Goal: Task Accomplishment & Management: Use online tool/utility

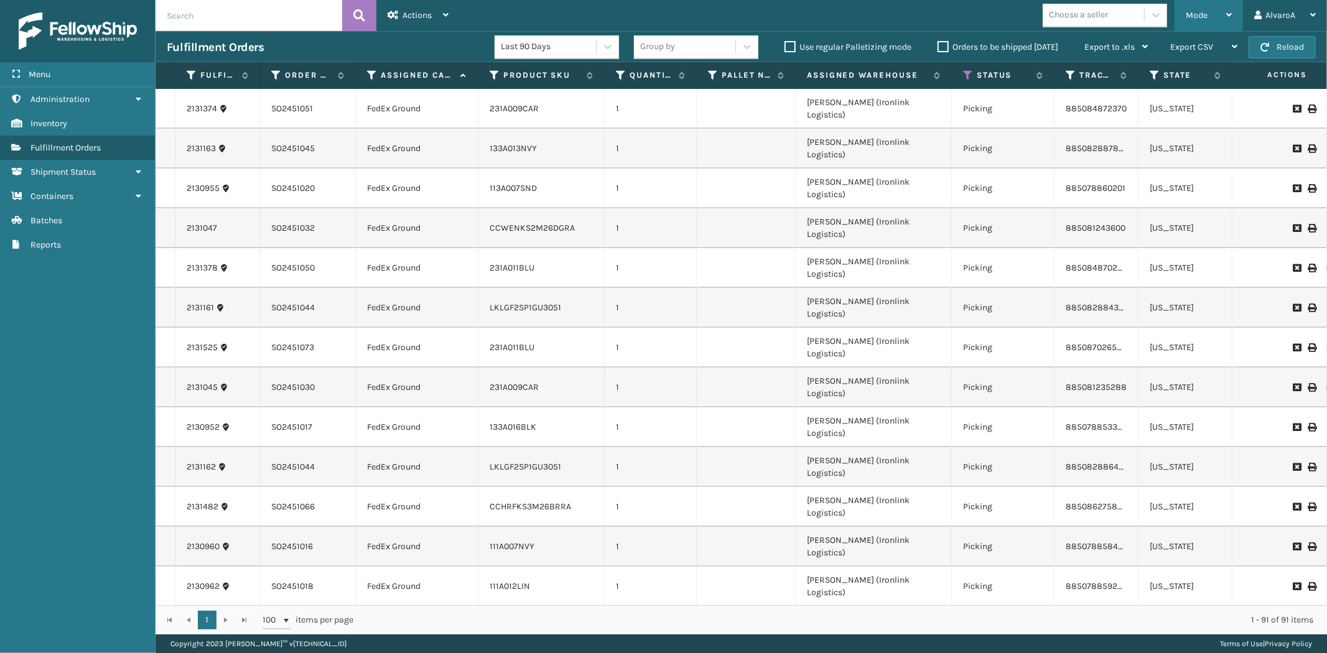
click at [1228, 10] on div "Mode" at bounding box center [1208, 15] width 46 height 31
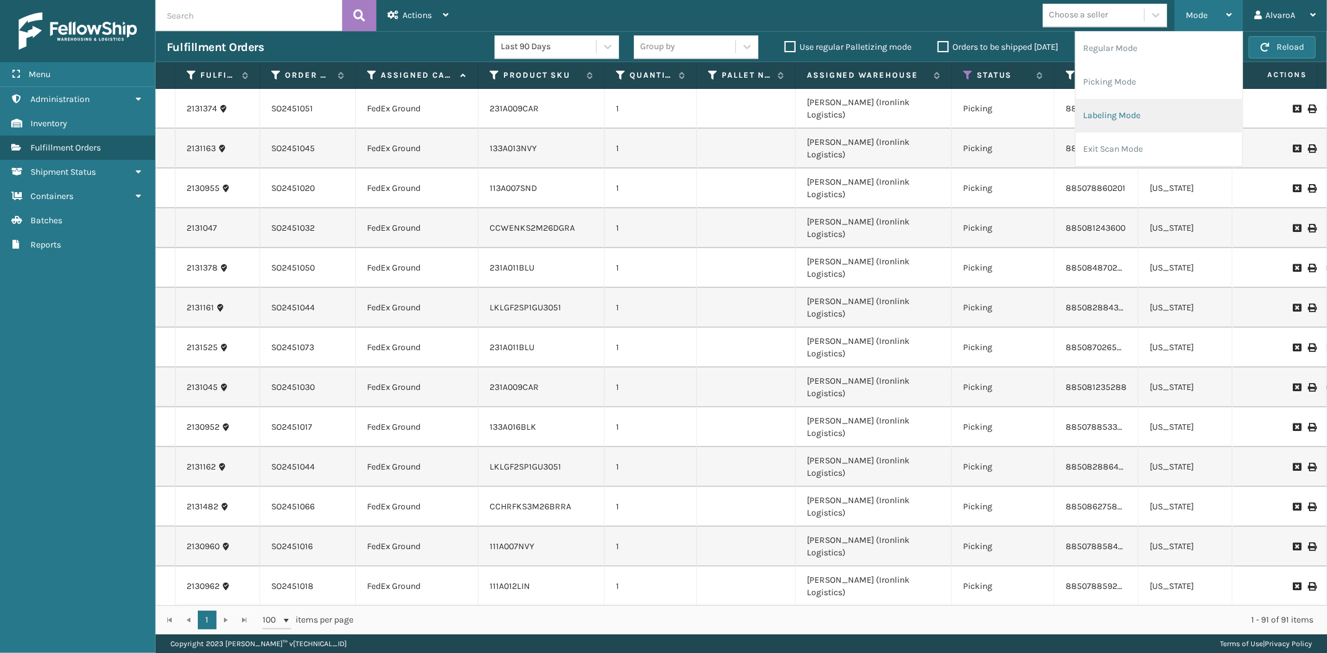
click at [1110, 121] on li "Labeling Mode" at bounding box center [1158, 116] width 167 height 34
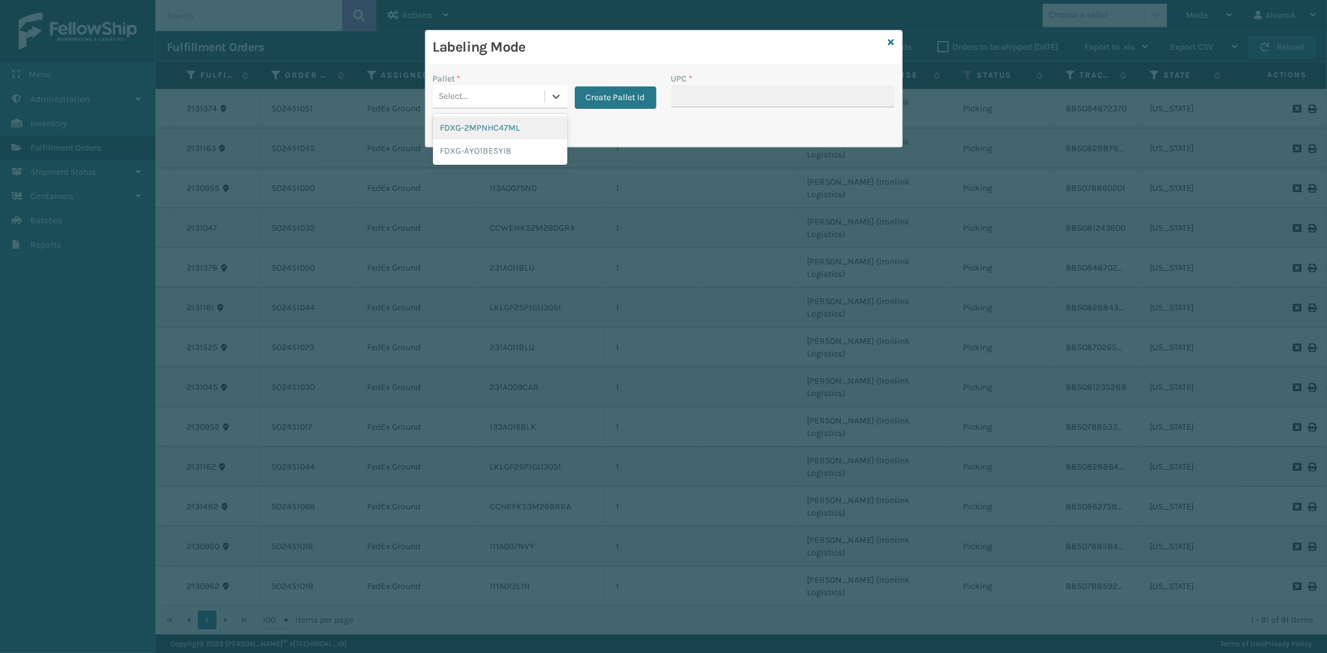
click at [541, 91] on div "Select..." at bounding box center [488, 96] width 111 height 21
click at [638, 89] on button "Create Pallet Id" at bounding box center [615, 97] width 81 height 22
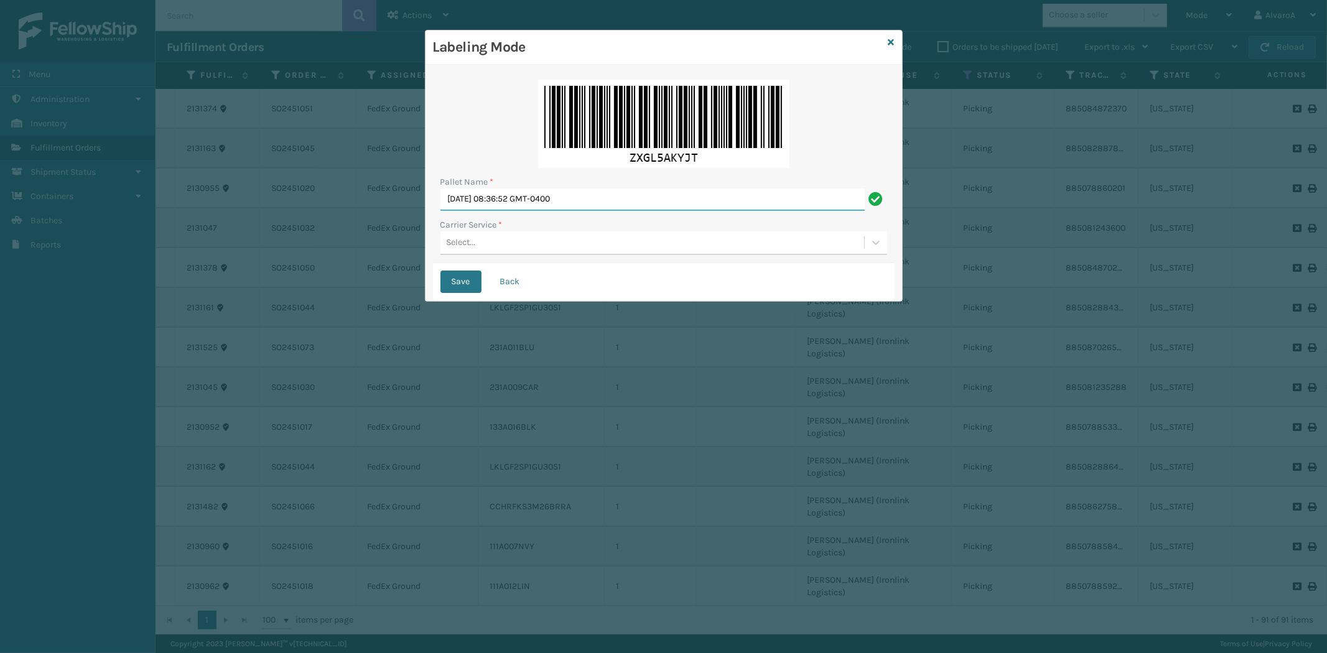
drag, startPoint x: 613, startPoint y: 202, endPoint x: 157, endPoint y: 209, distance: 455.9
click at [157, 209] on div "Labeling Mode Pallet Name * [DATE] 08:36:52 GMT-0400 Carrier Service * Select..…" at bounding box center [663, 326] width 1327 height 653
click at [523, 206] on input "[DATE] 08:36:52 GMT-0400" at bounding box center [652, 199] width 424 height 22
click at [522, 208] on input "[DATE] 08:36:52 GMT-0400" at bounding box center [652, 199] width 424 height 22
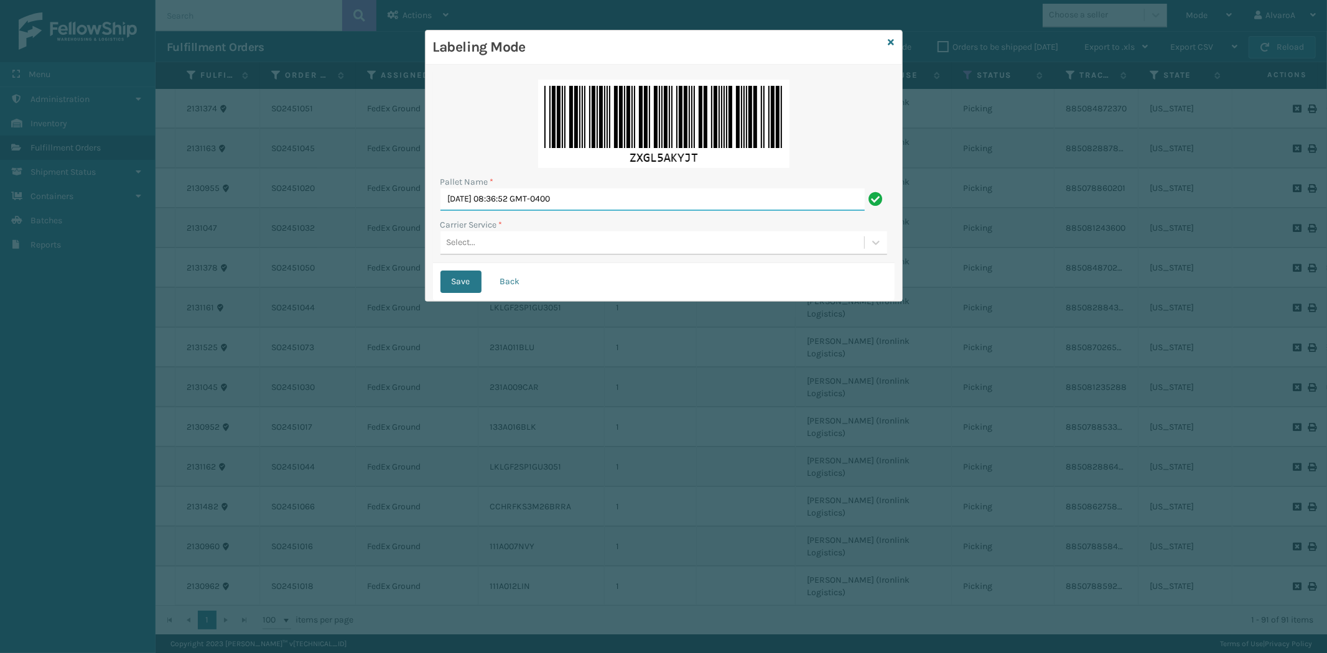
click at [535, 197] on input "[DATE] 08:36:52 GMT-0400" at bounding box center [652, 199] width 424 height 22
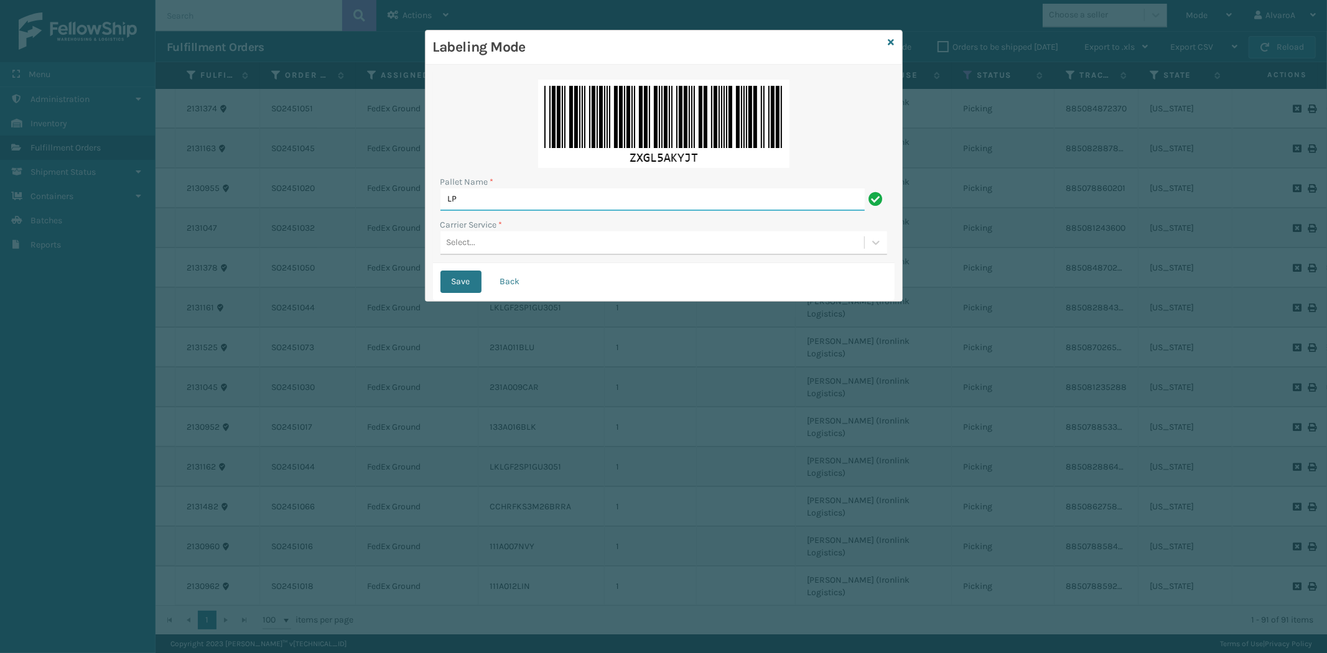
type input "L"
type input "FEDEX [DATE] TRUCK #1"
drag, startPoint x: 545, startPoint y: 230, endPoint x: 524, endPoint y: 262, distance: 38.6
click at [544, 231] on div "Carrier Service * Select..." at bounding box center [663, 236] width 447 height 37
click at [516, 252] on div "Select..." at bounding box center [663, 243] width 447 height 24
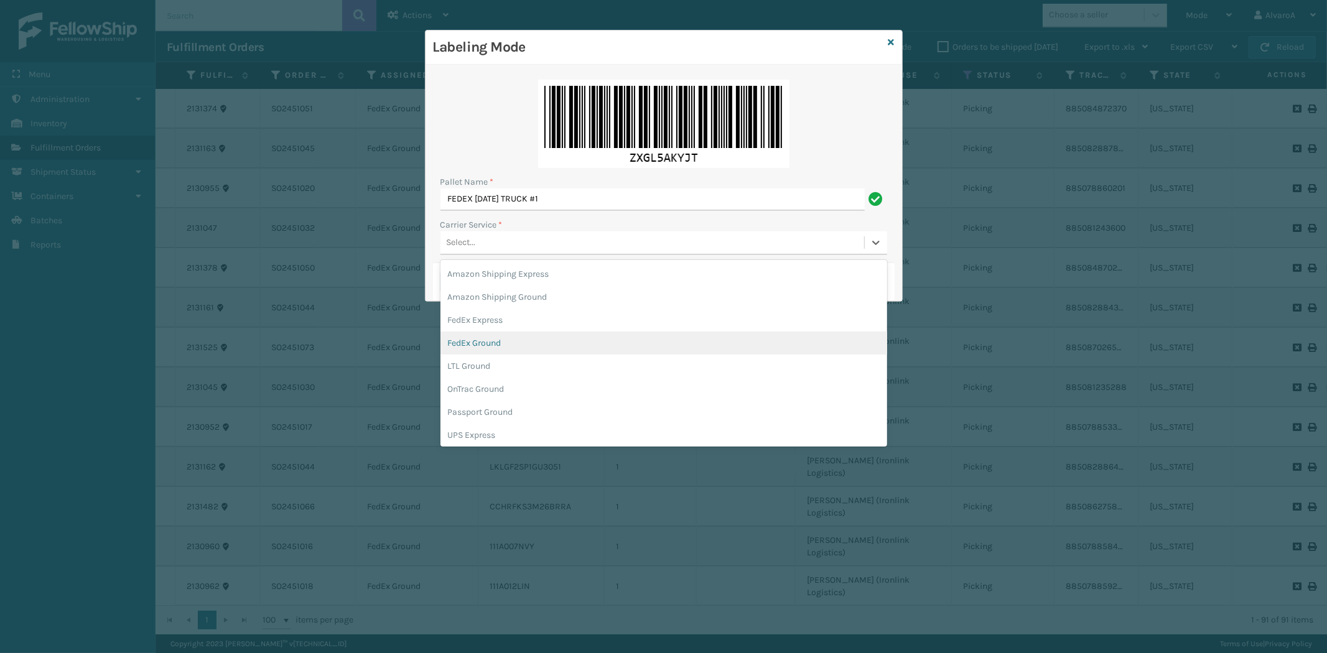
click at [477, 338] on div "FedEx Ground" at bounding box center [663, 342] width 447 height 23
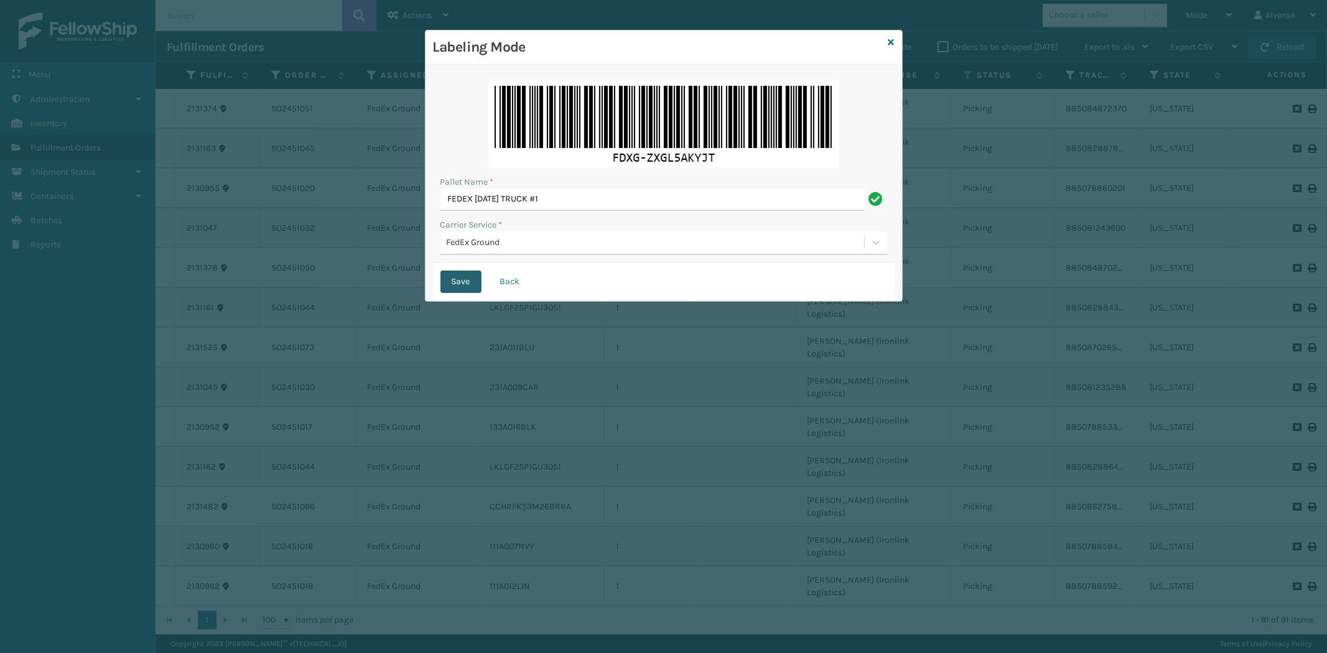
click at [466, 287] on button "Save" at bounding box center [460, 282] width 41 height 22
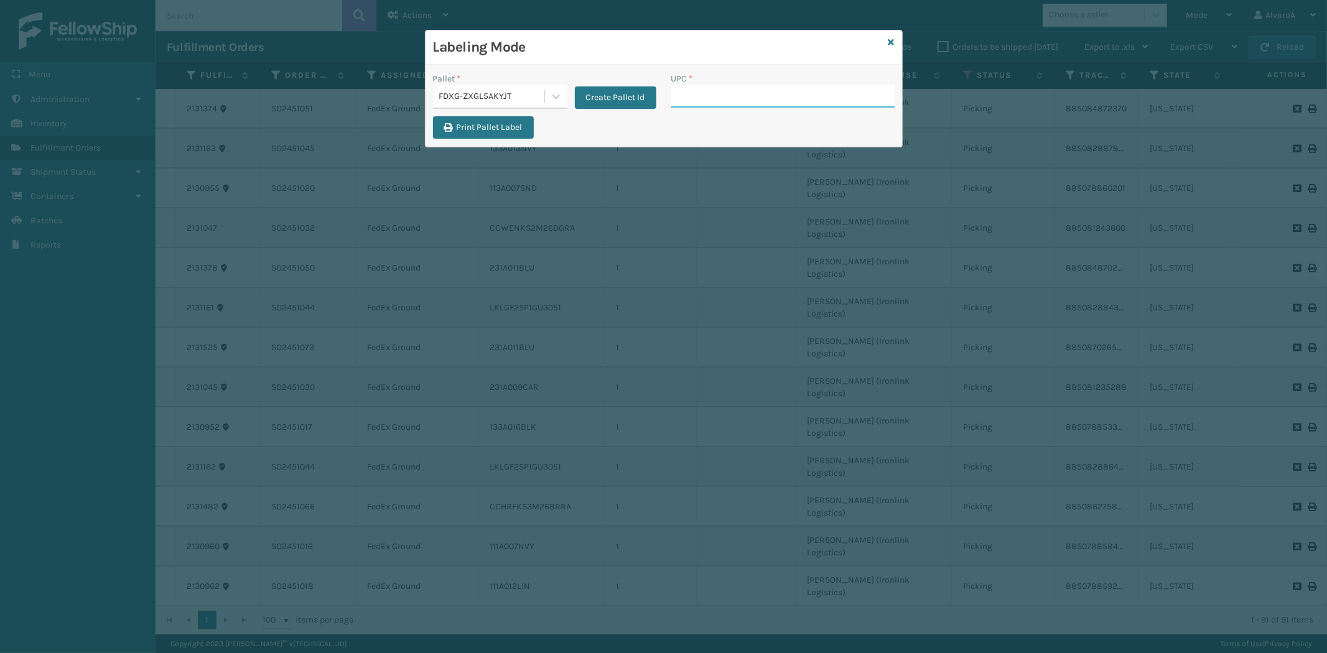
paste input "113A007SND"
type input "113A007SND"
paste input "139A024OAT"
type input "139A024OAT"
paste input "CCWENKS3BLURA"
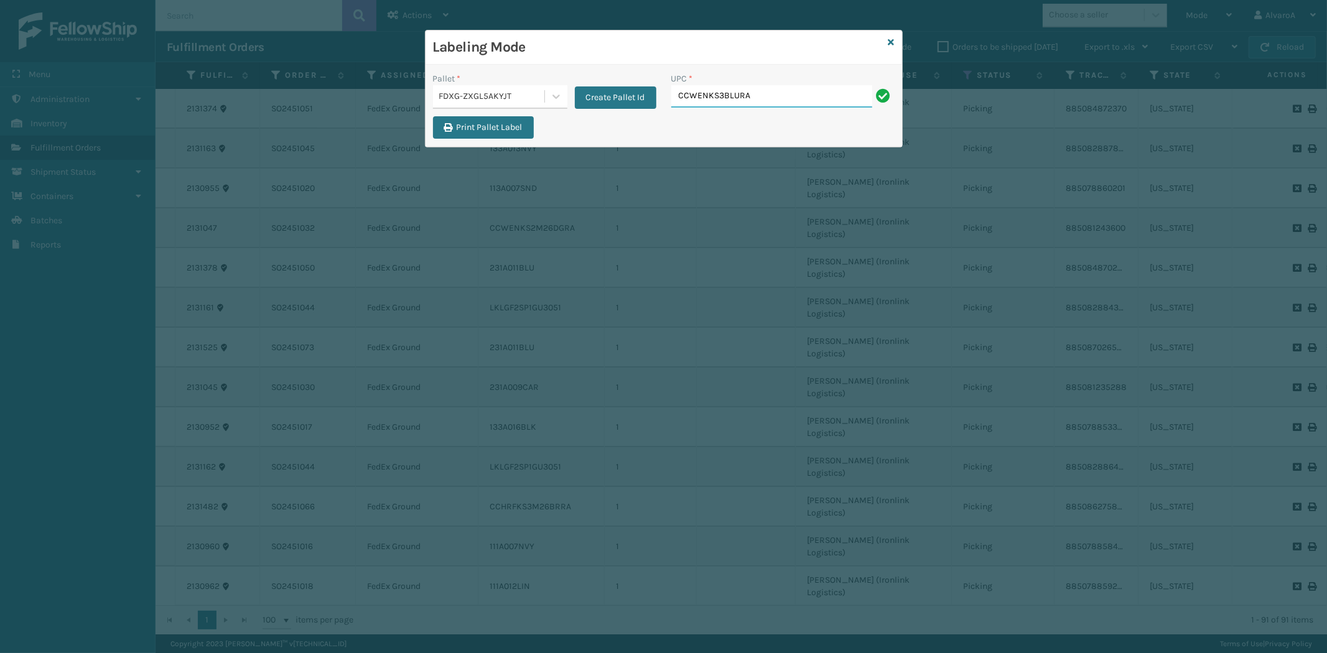
type input "CCWENKS3BLURA"
paste input "111A012FLX"
type input "111A012FLX"
paste input "133A014LTG"
type input "133A014LTG"
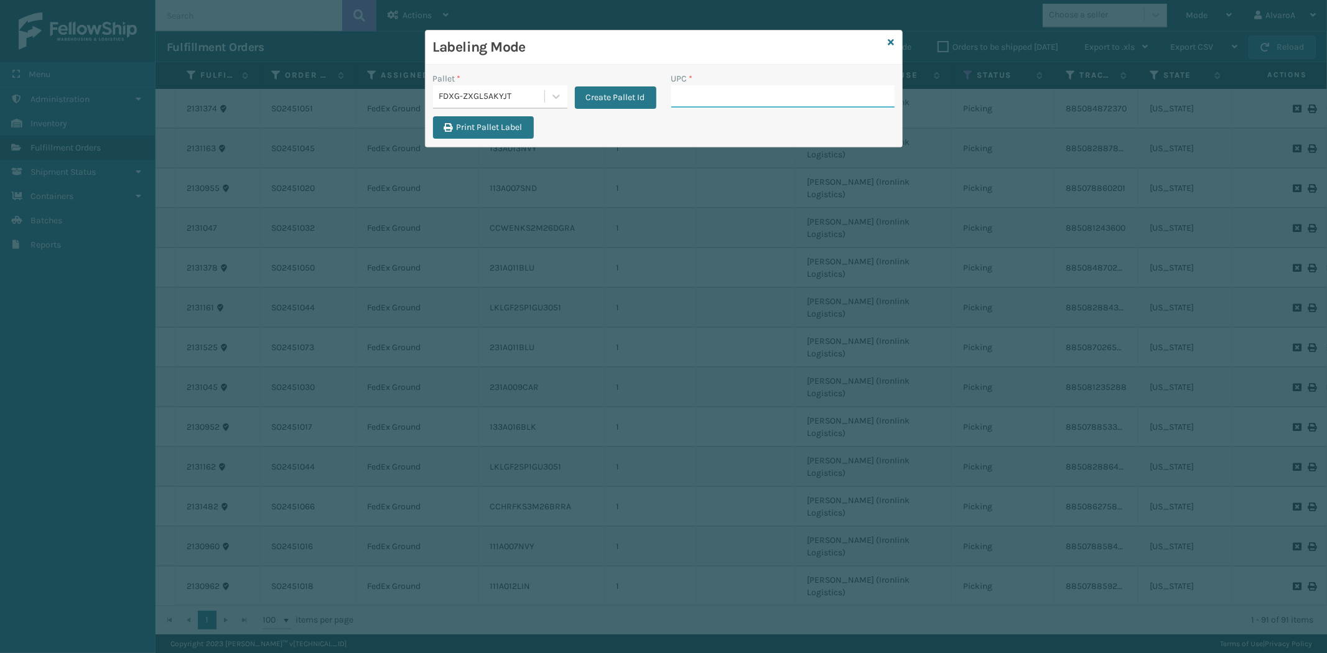
paste input "SC-CRYS3LU2001"
type input "SC-CRYS3LU2001"
paste input "SC-CRYS3LU2001"
type input "SC-CRYS3LU2001"
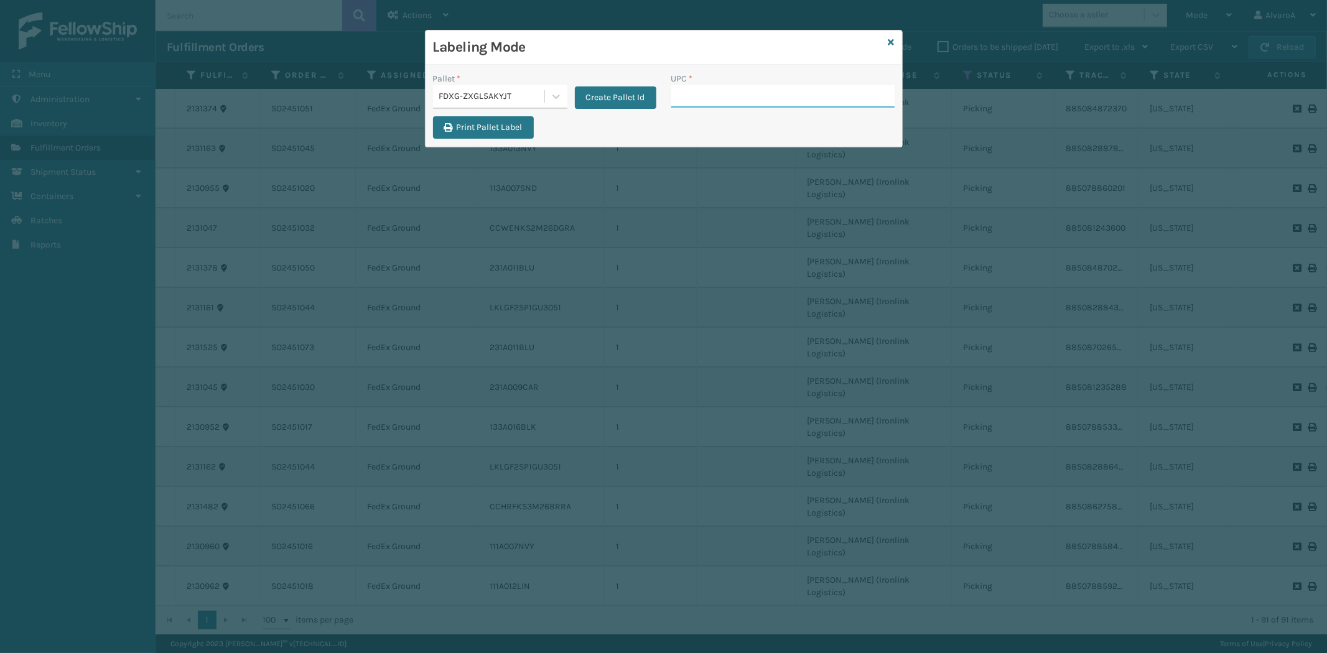
paste input "CCHRFKS2M26DGRA"
type input "CCHRFKS2M26DGRA"
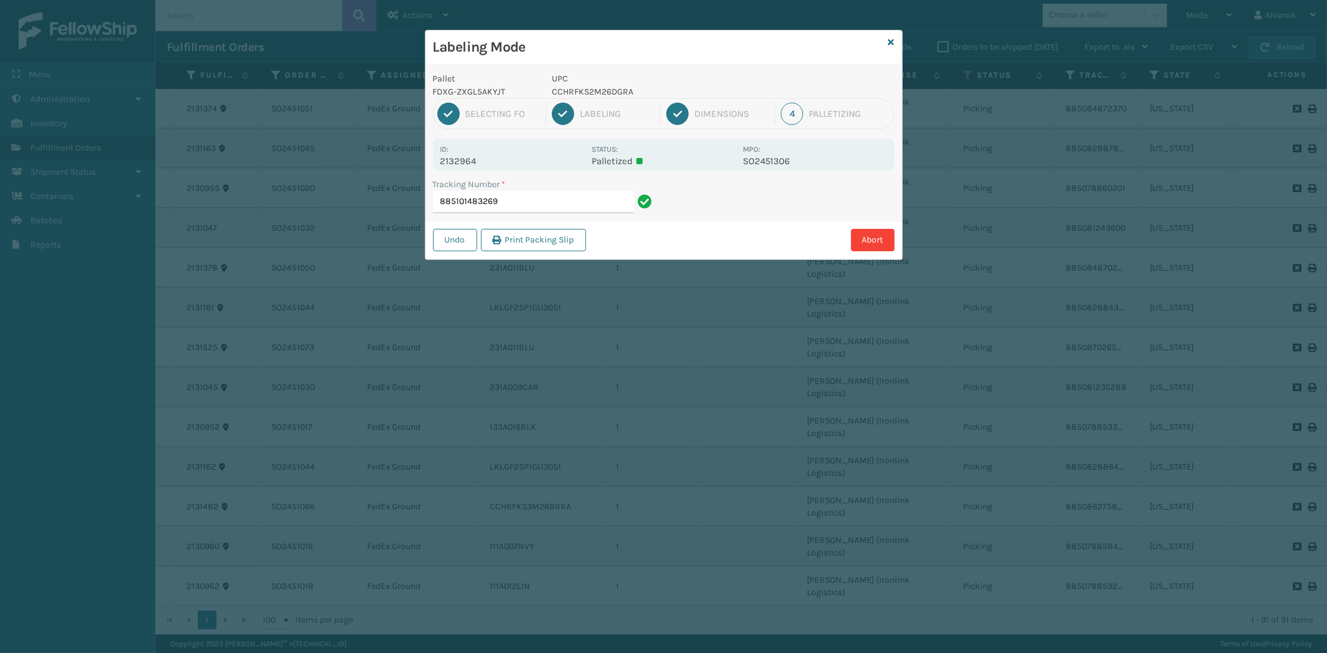
type input "885101483269 CCHRFKS2M26DGRA"
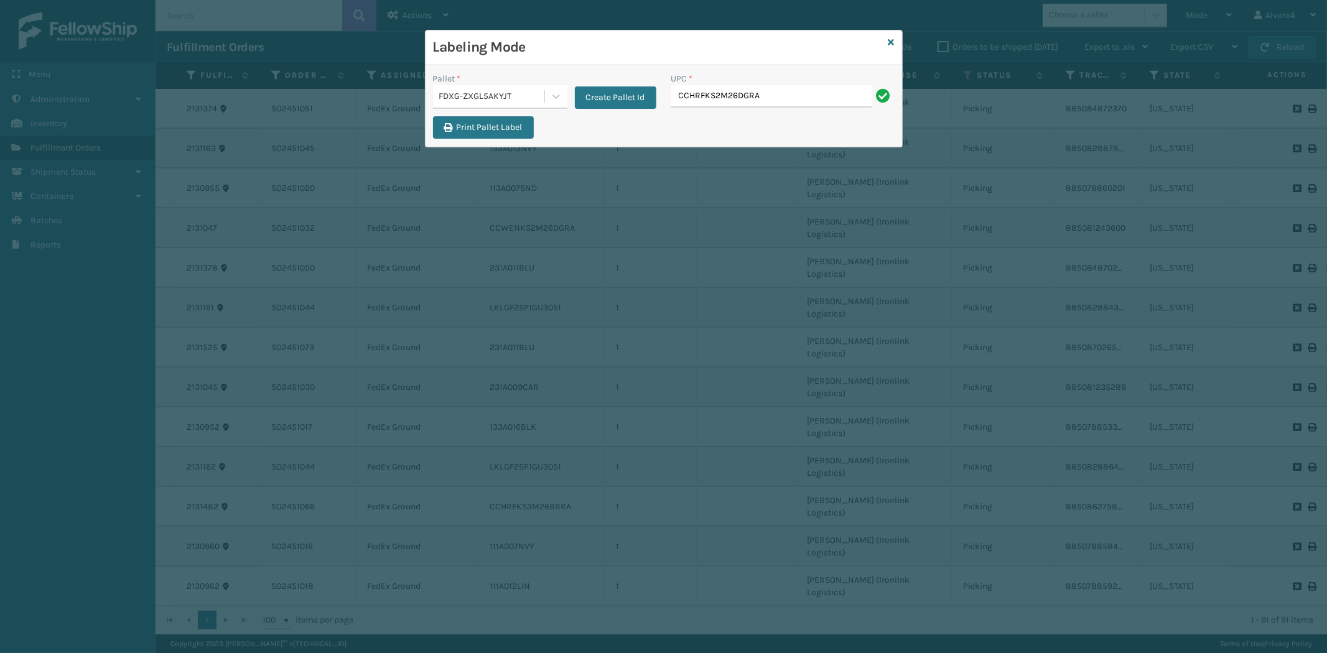
type input "CCHRFKS2M26DGRA"
paste input "171A011GRN"
type input "171A011GRN"
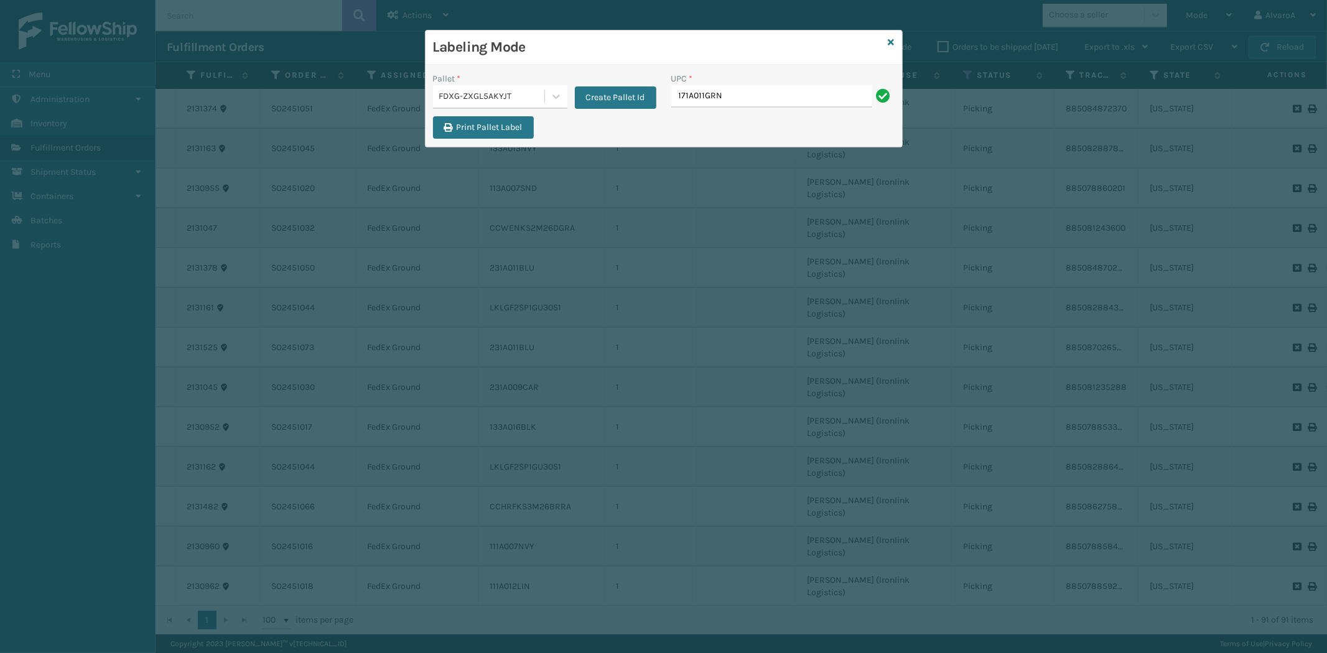
type input "171A011GRN"
paste input "LKLGF2SP1GU3051"
type input "LKLGF2SP1GU3051"
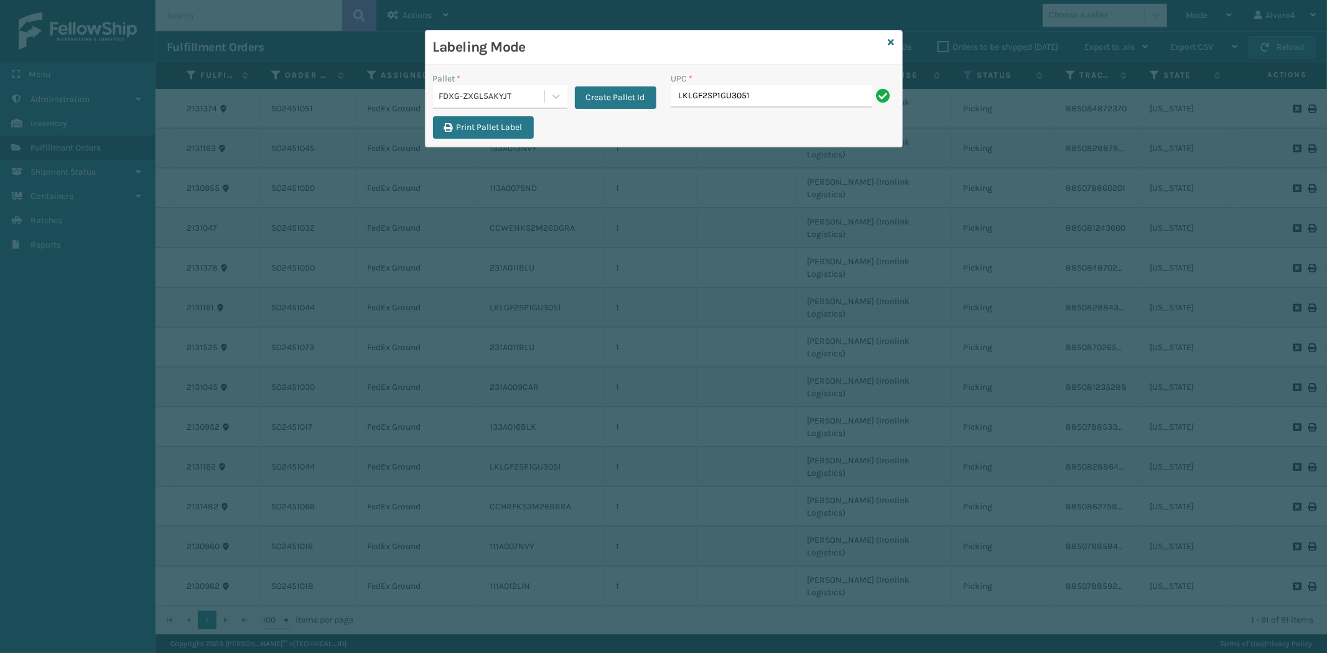
type input "LKLGF2SP1GU3051"
paste input "CCHRFKS2BLUVA"
type input "CCHRFKS2BLUVA"
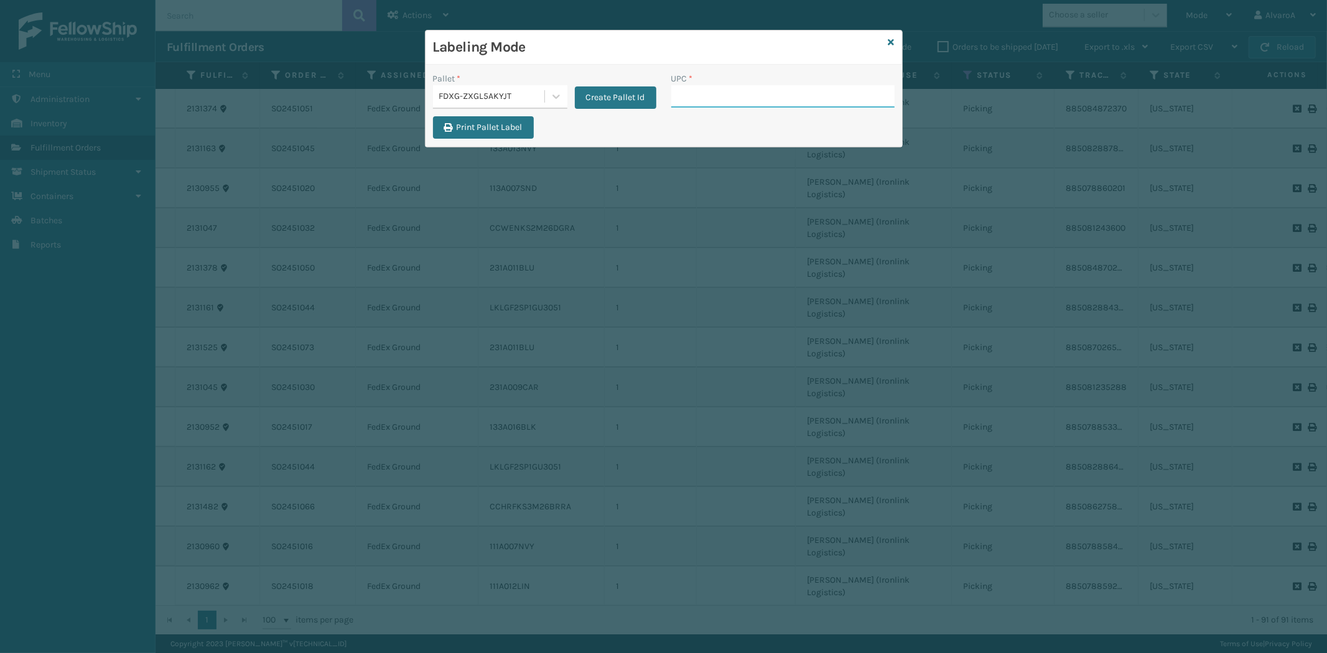
paste input "231A009CAR"
type input "231A009CAR"
paste input "LKLGF2SP1CAR"
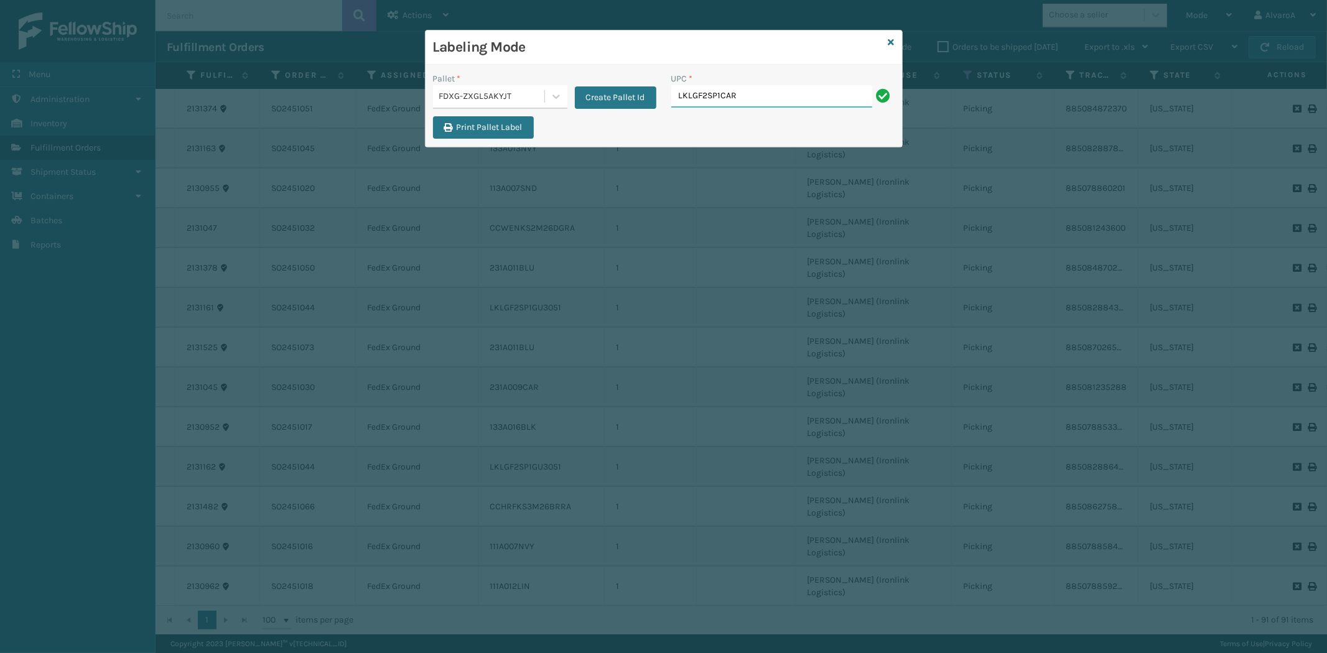
type input "LKLGF2SP1CAR"
paste input "133A008BRN"
type input "133A008BRN"
type input "CCWENKS3M26DGRA"
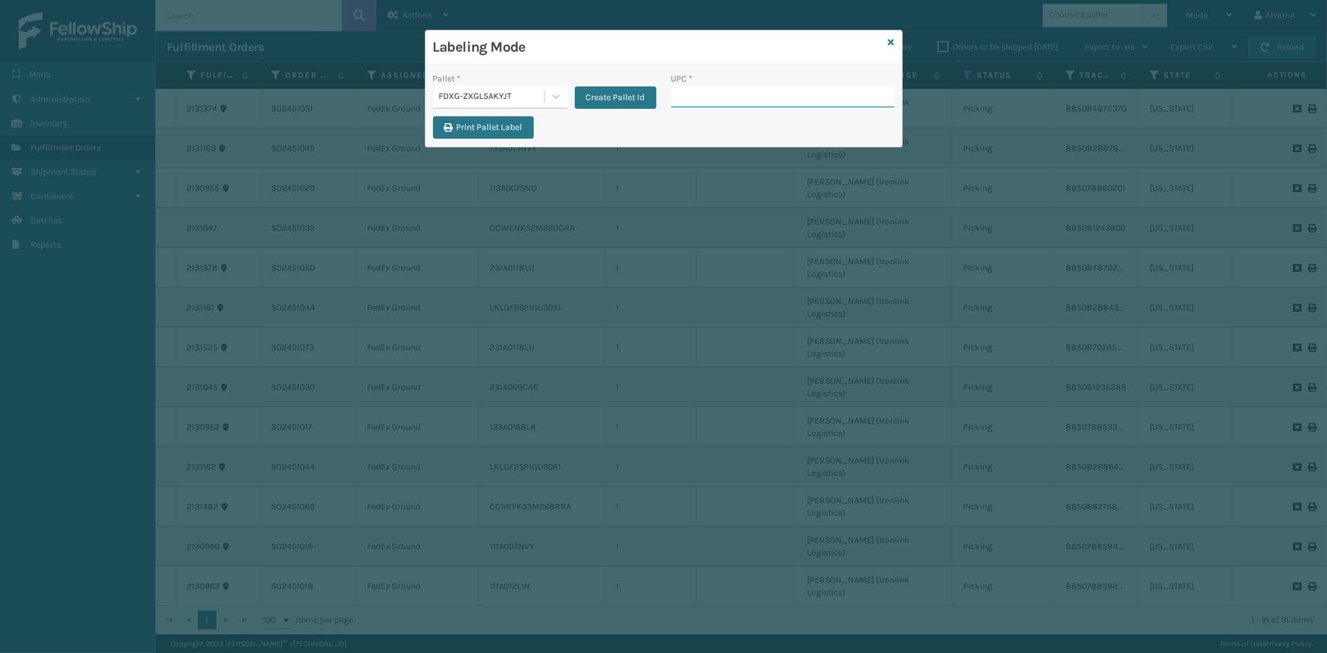
paste input "111A007GRY"
type input "111A007GRY"
paste input "CCHRFKS3M26BKVA"
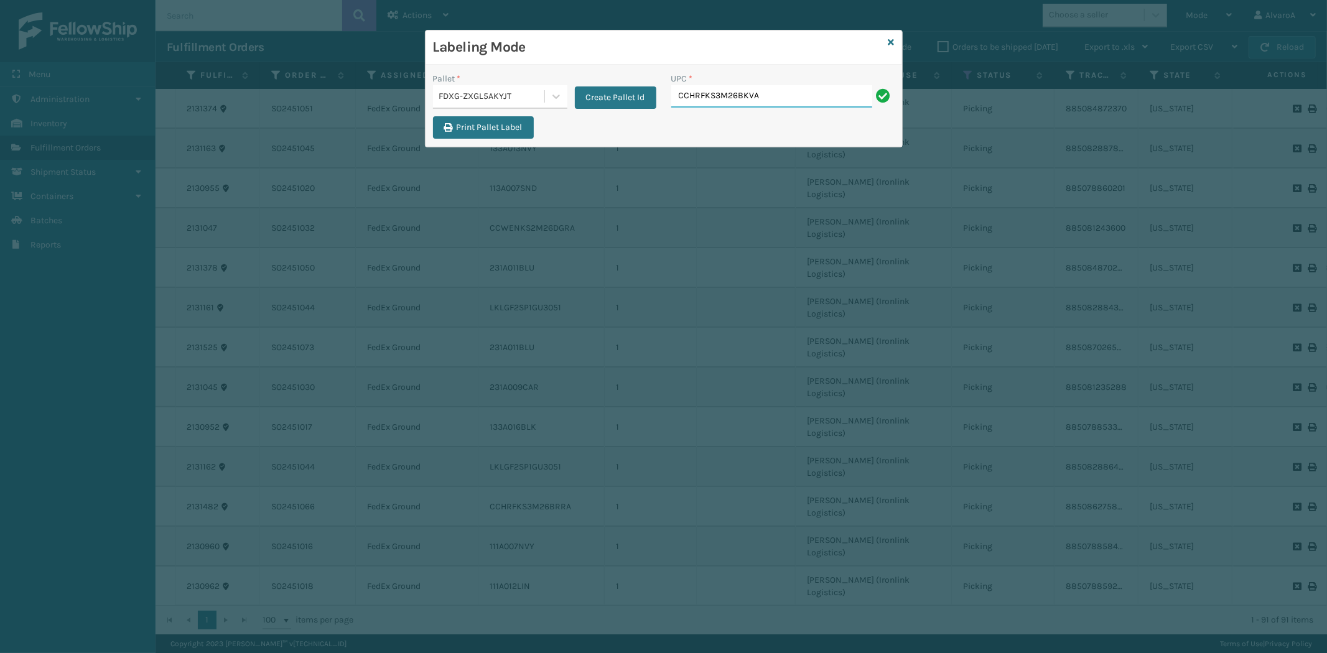
type input "CCHRFKS3M26BKVA"
paste input "SCWDSLU2012"
type input "SCWDSLU2012"
click at [890, 42] on icon at bounding box center [891, 42] width 6 height 9
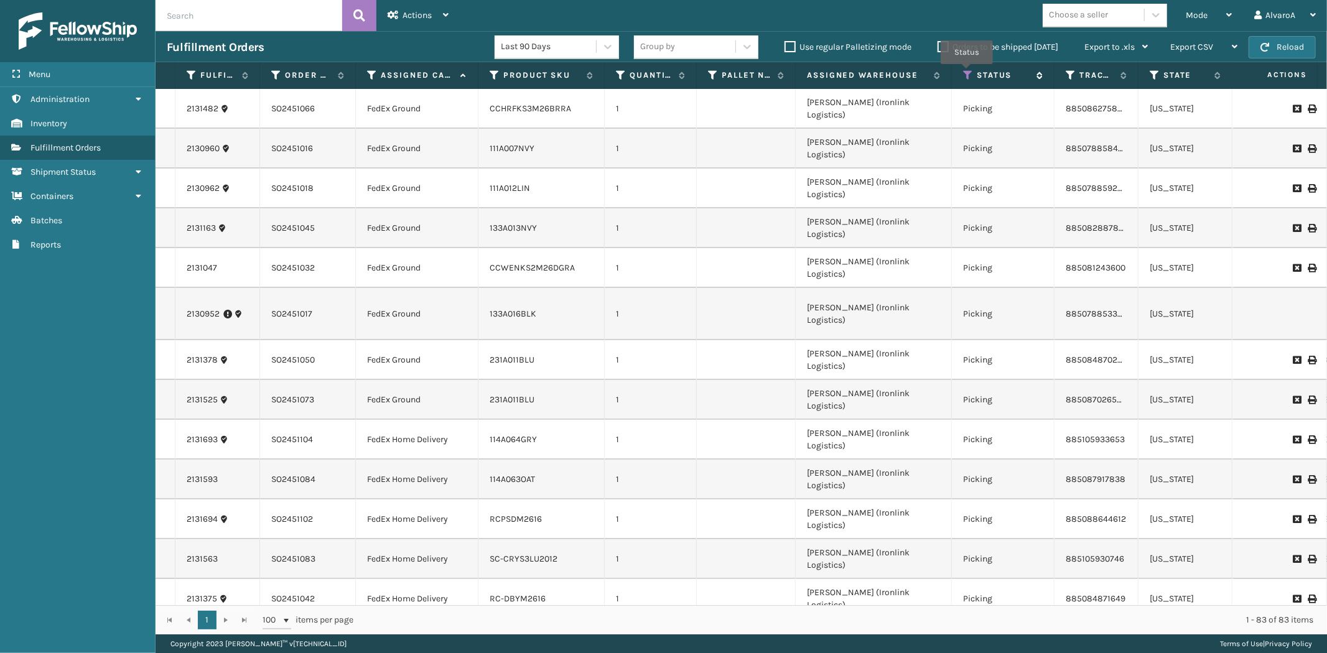
click at [966, 73] on icon at bounding box center [968, 75] width 10 height 11
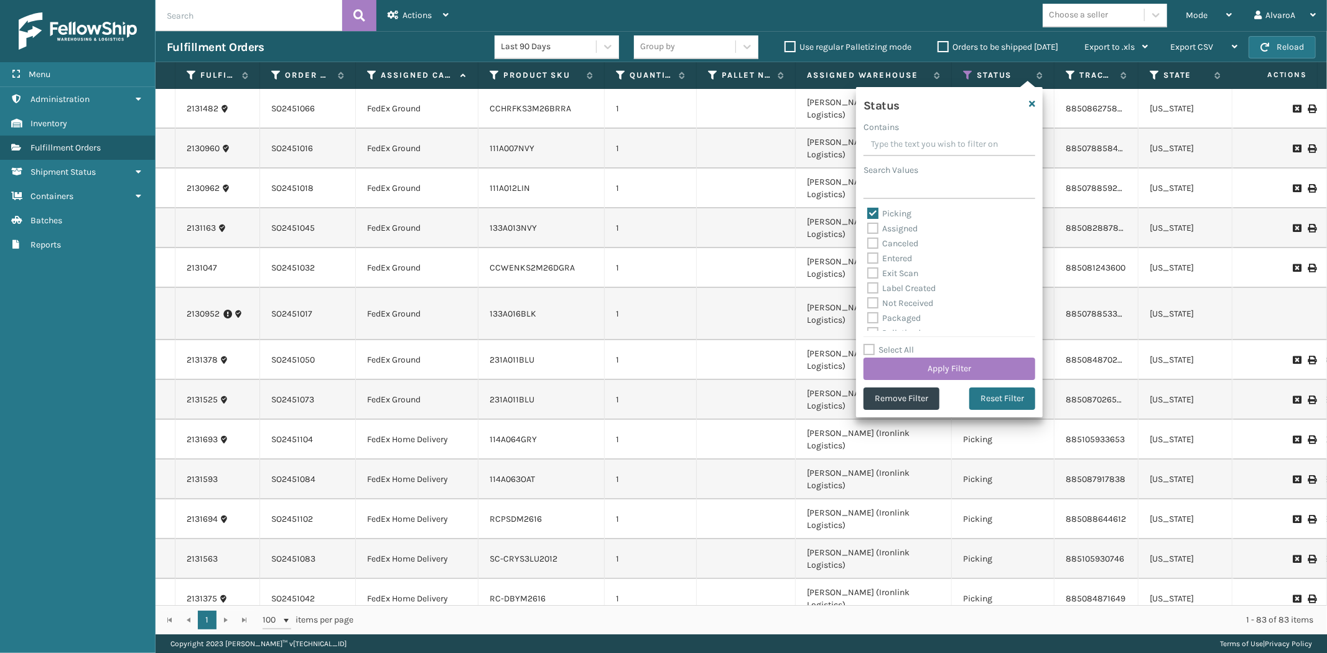
click at [873, 212] on label "Picking" at bounding box center [889, 213] width 44 height 11
click at [868, 212] on input "Picking" at bounding box center [867, 210] width 1 height 8
checkbox input "false"
click at [877, 259] on label "Palletized" at bounding box center [893, 264] width 53 height 11
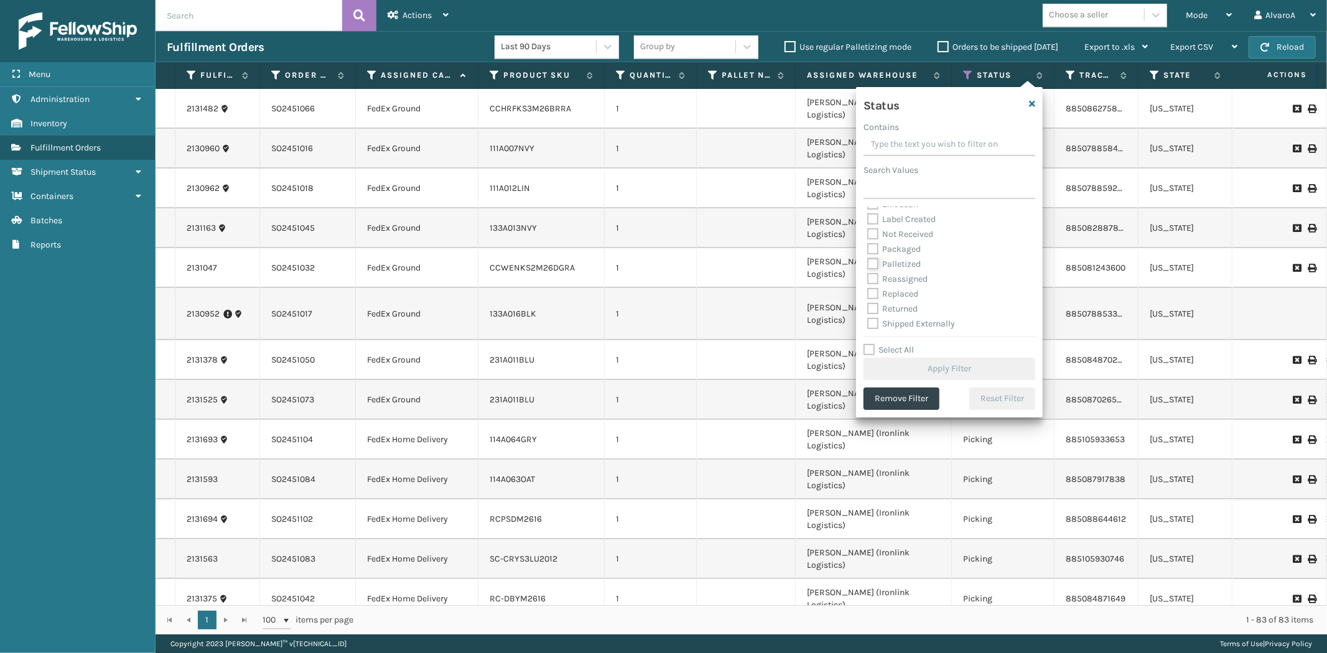
click at [868, 259] on input "Palletized" at bounding box center [867, 261] width 1 height 8
checkbox input "true"
click at [887, 369] on button "Apply Filter" at bounding box center [949, 369] width 172 height 22
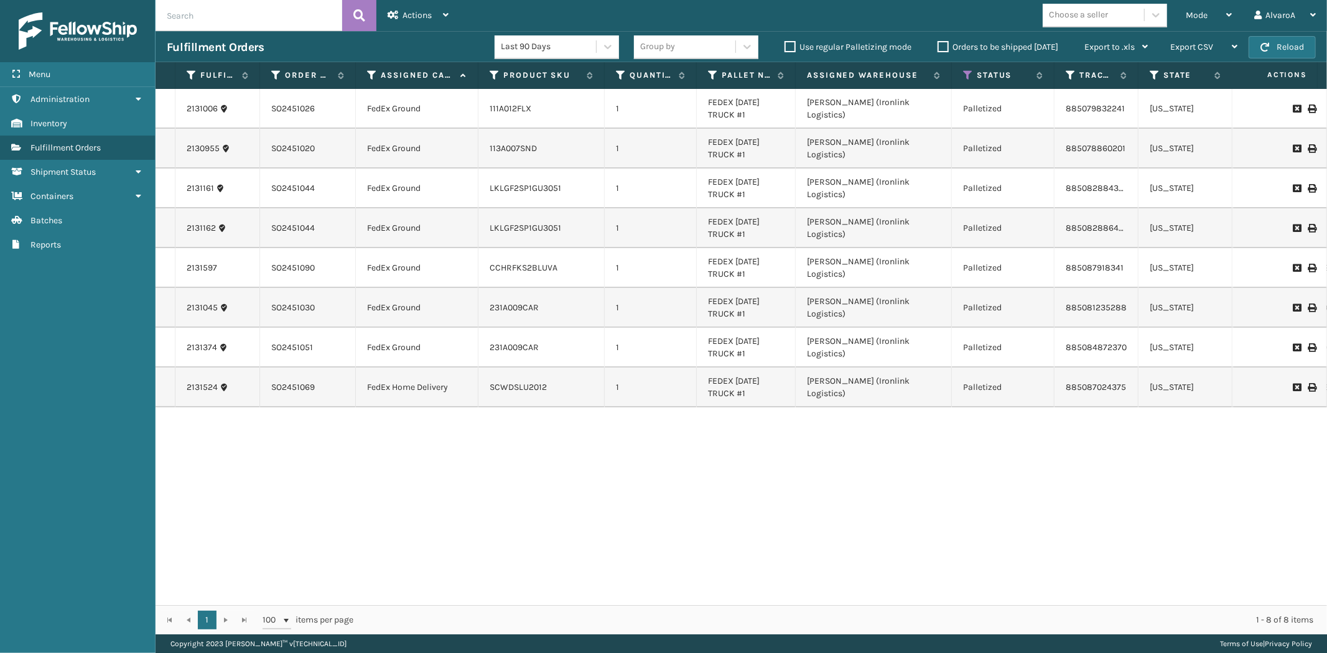
click at [948, 39] on div "Last 90 Days Group by Use regular Palletizing mode Orders to be shipped [DATE] …" at bounding box center [826, 47] width 664 height 31
click at [943, 46] on label "Orders to be shipped [DATE]" at bounding box center [997, 47] width 121 height 11
click at [938, 46] on input "Orders to be shipped [DATE]" at bounding box center [937, 44] width 1 height 8
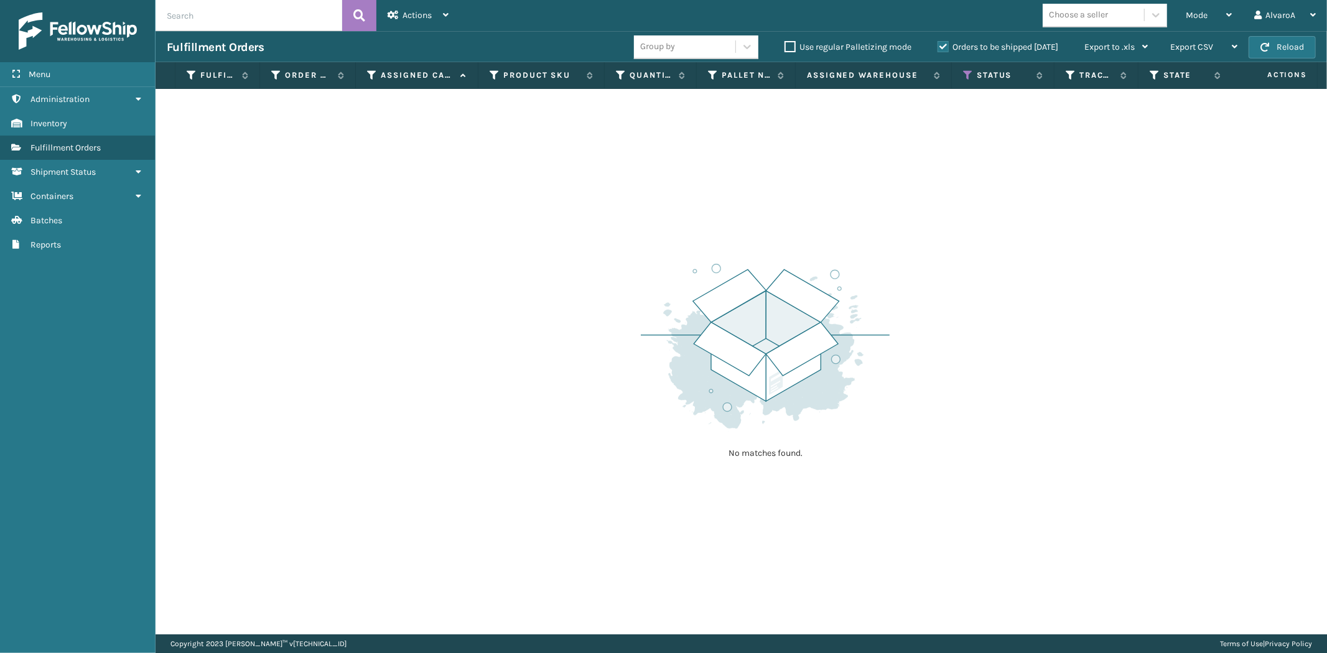
click at [943, 46] on label "Orders to be shipped [DATE]" at bounding box center [997, 47] width 121 height 11
click at [938, 46] on input "Orders to be shipped [DATE]" at bounding box center [937, 44] width 1 height 8
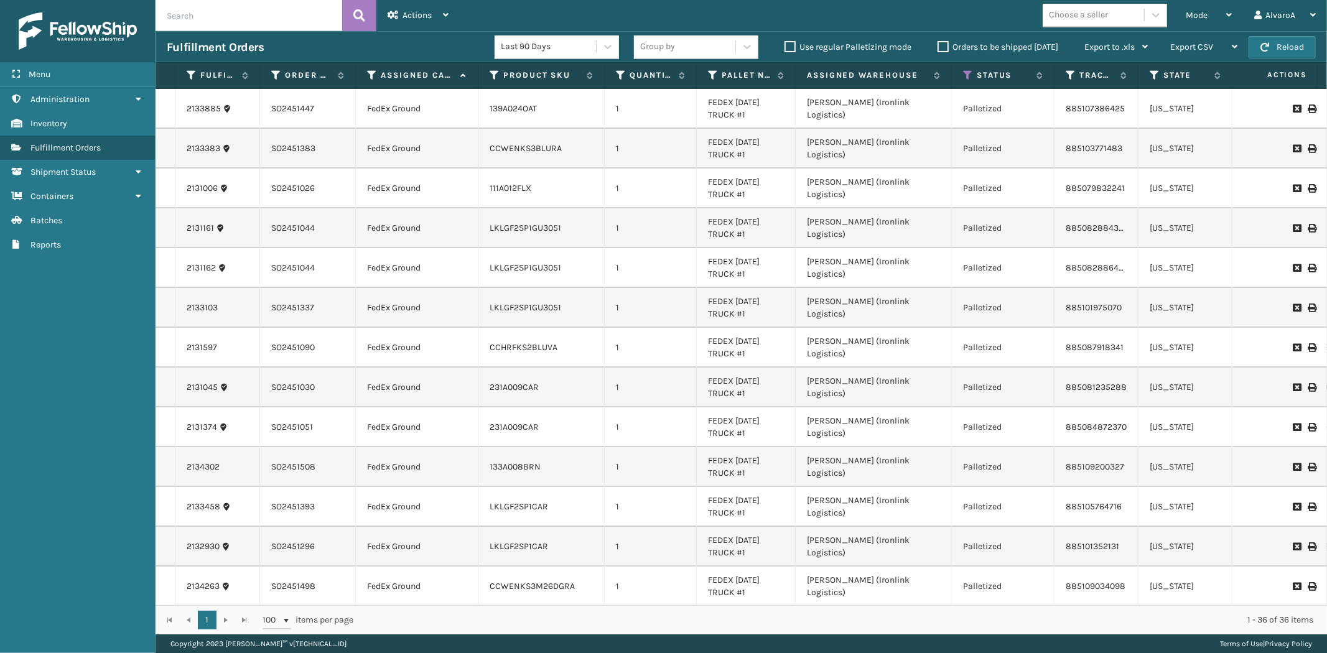
scroll to position [920, 0]
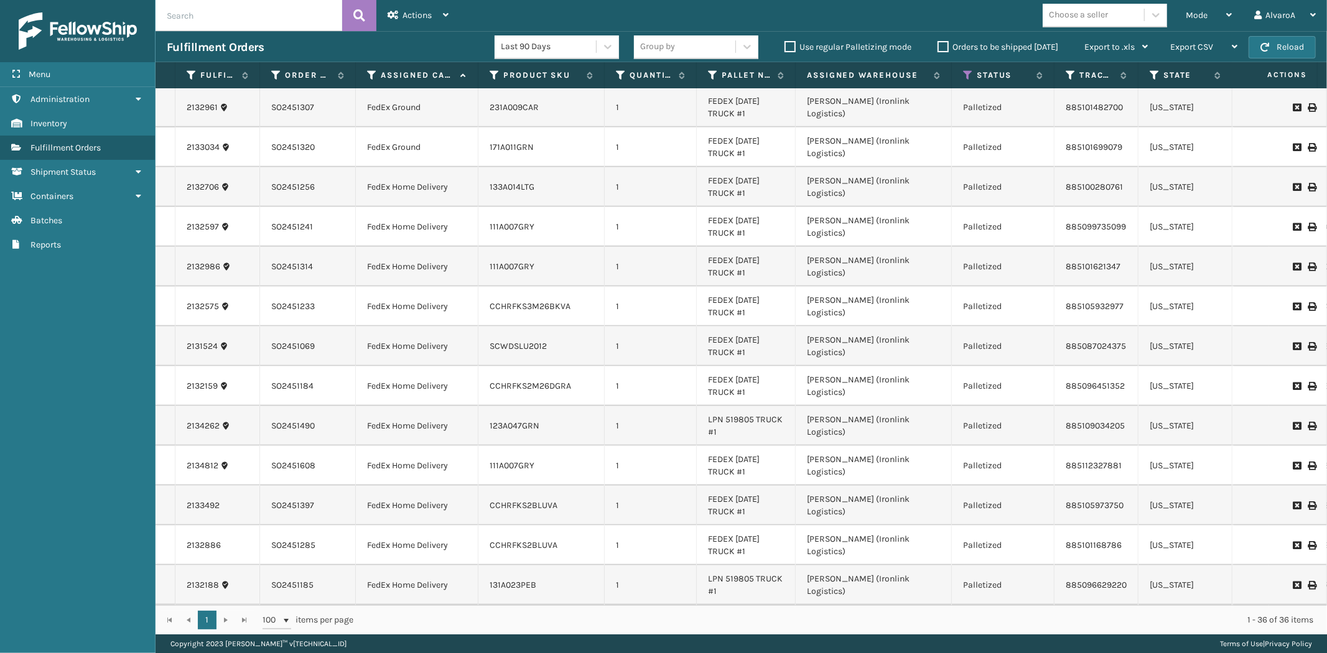
click at [1307, 342] on icon at bounding box center [1310, 346] width 7 height 9
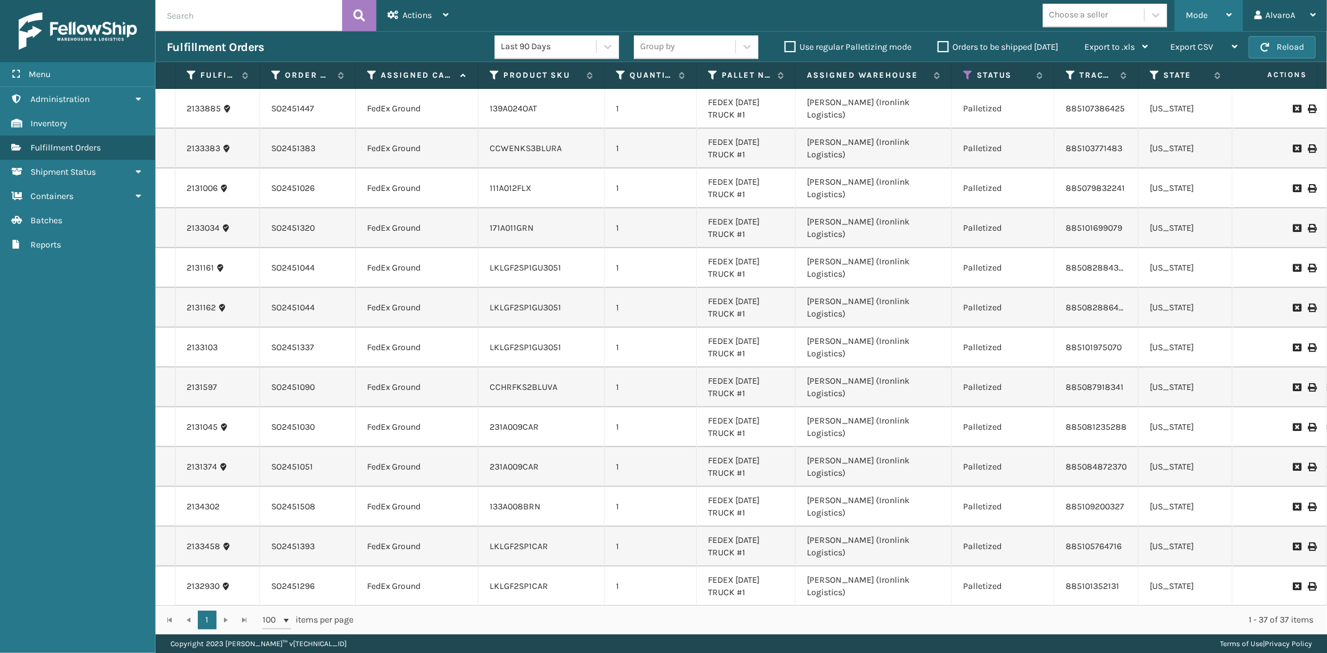
click at [1211, 15] on div "Mode" at bounding box center [1208, 15] width 46 height 31
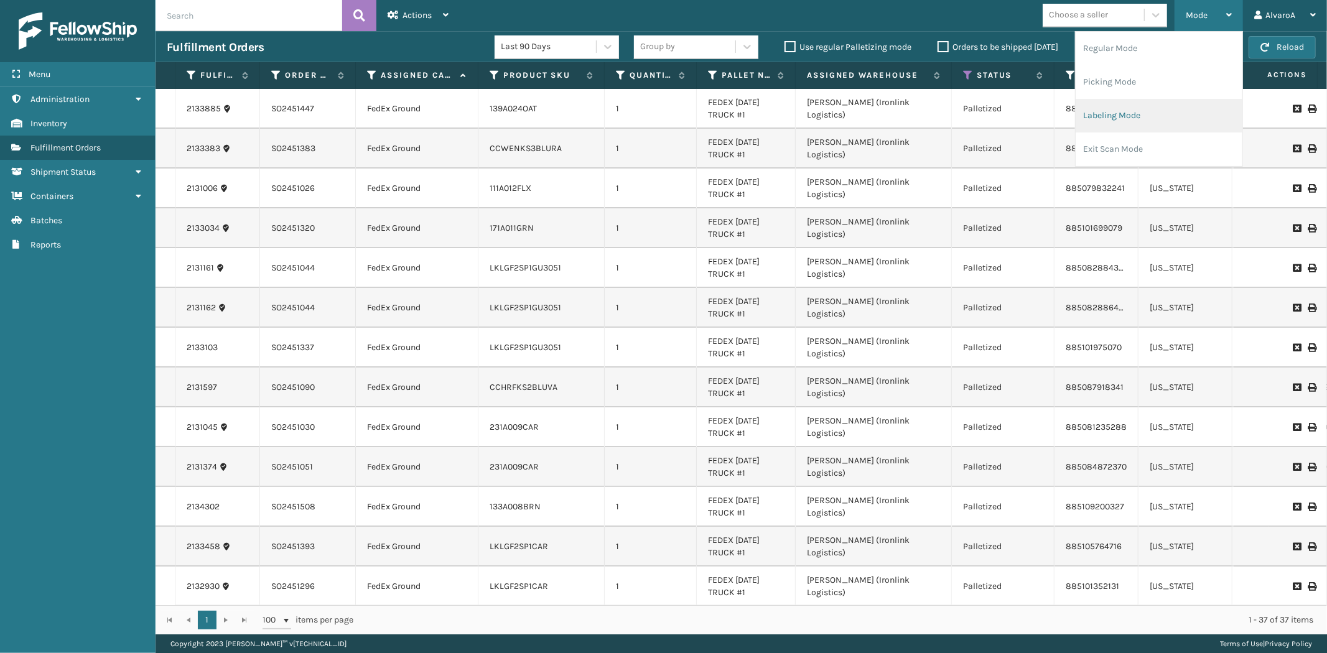
click at [1114, 114] on li "Labeling Mode" at bounding box center [1158, 116] width 167 height 34
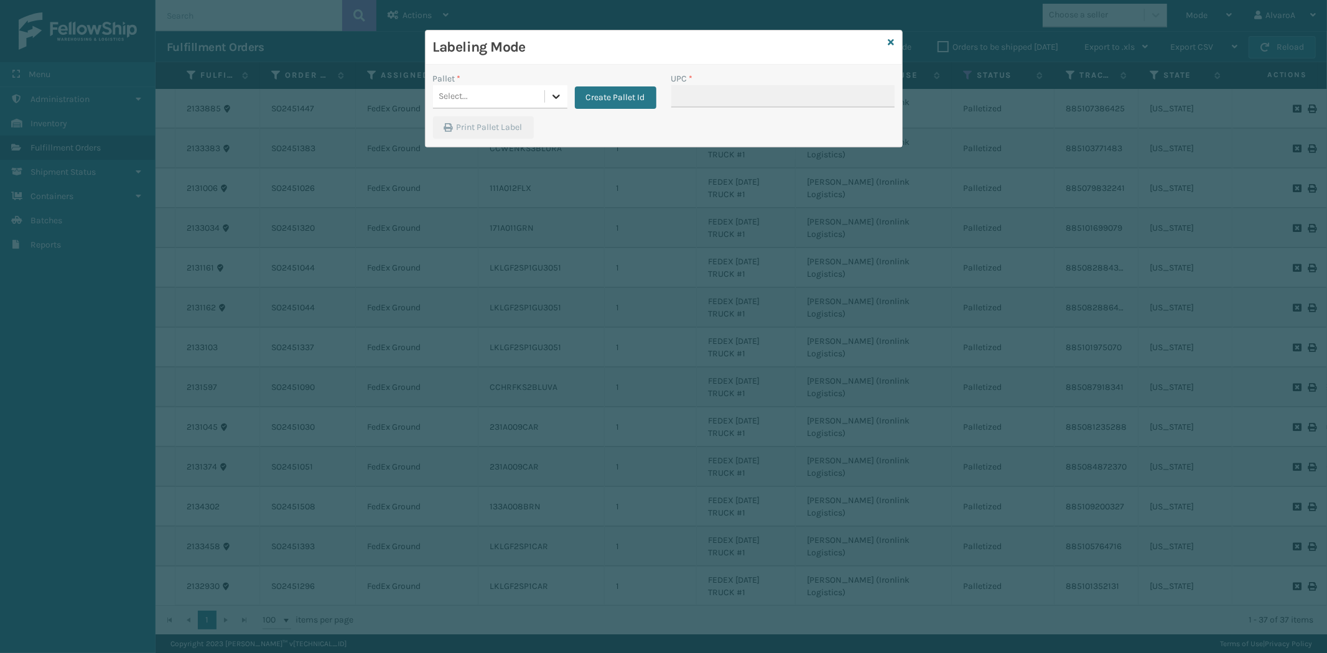
click at [552, 88] on div at bounding box center [556, 96] width 22 height 22
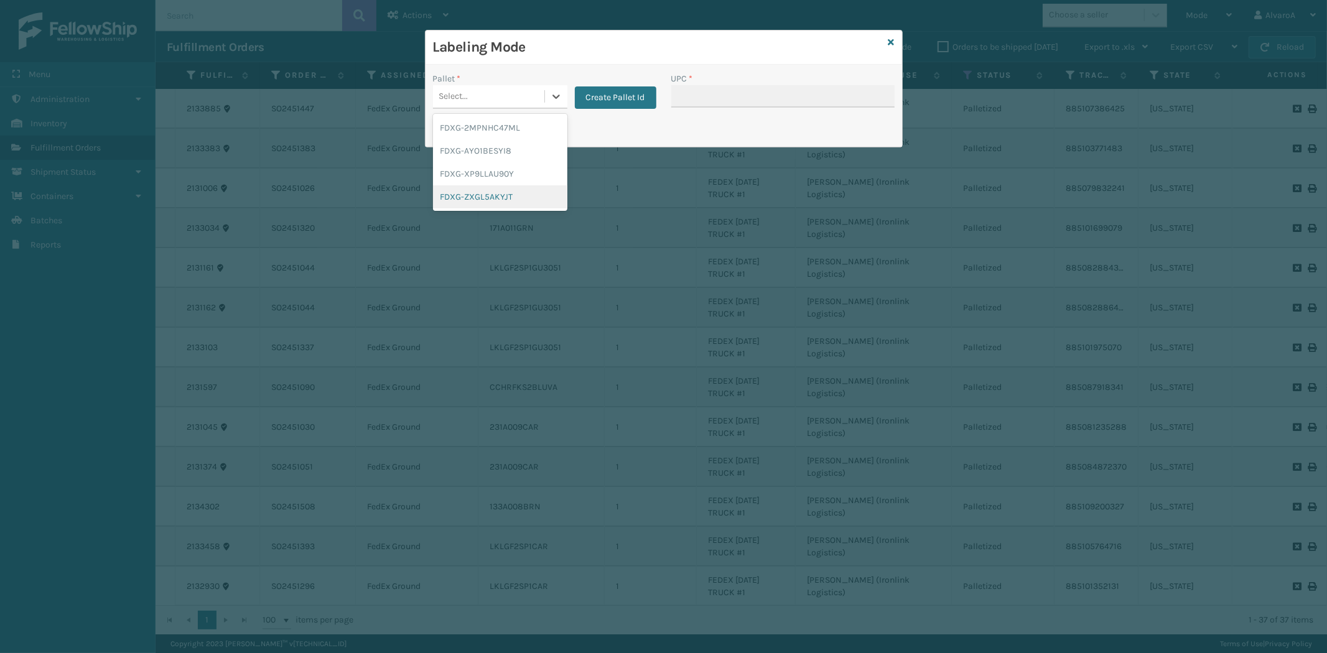
click at [484, 193] on div "FDXG-ZXGL5AKYJT" at bounding box center [500, 196] width 134 height 23
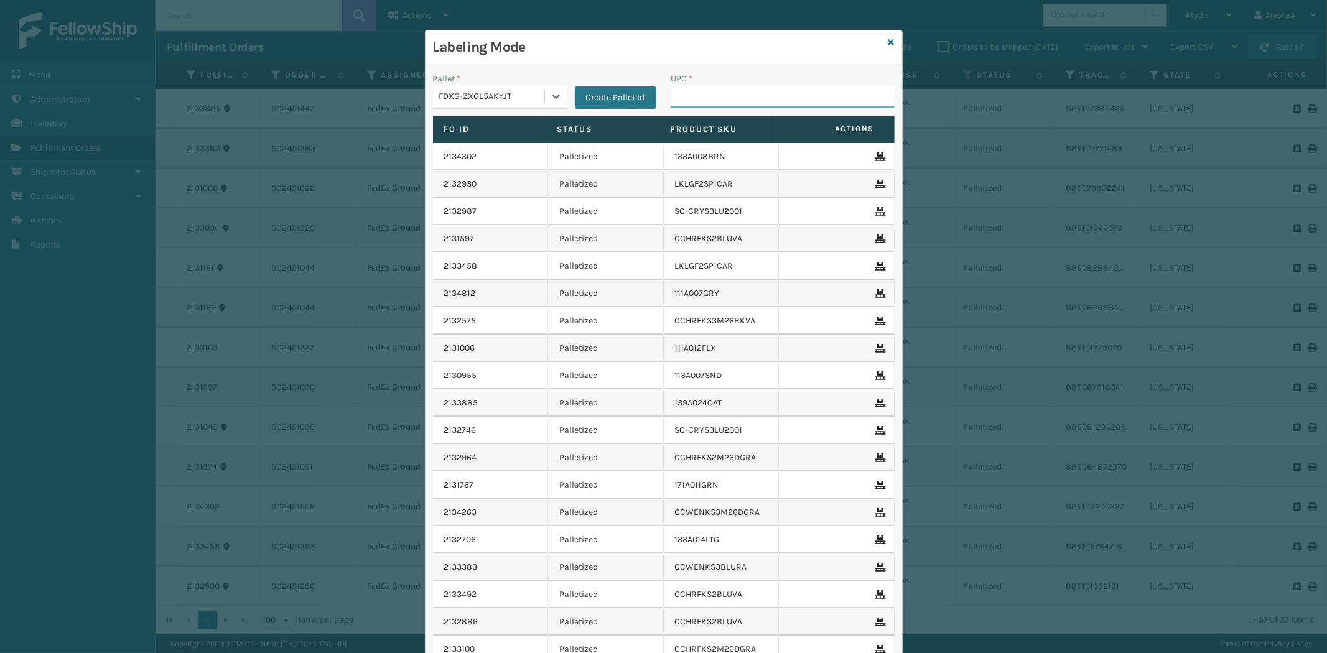
click at [700, 101] on input "UPC *" at bounding box center [782, 96] width 223 height 22
paste input "SCWDSLU2012"
type input "SCWDSLU2012"
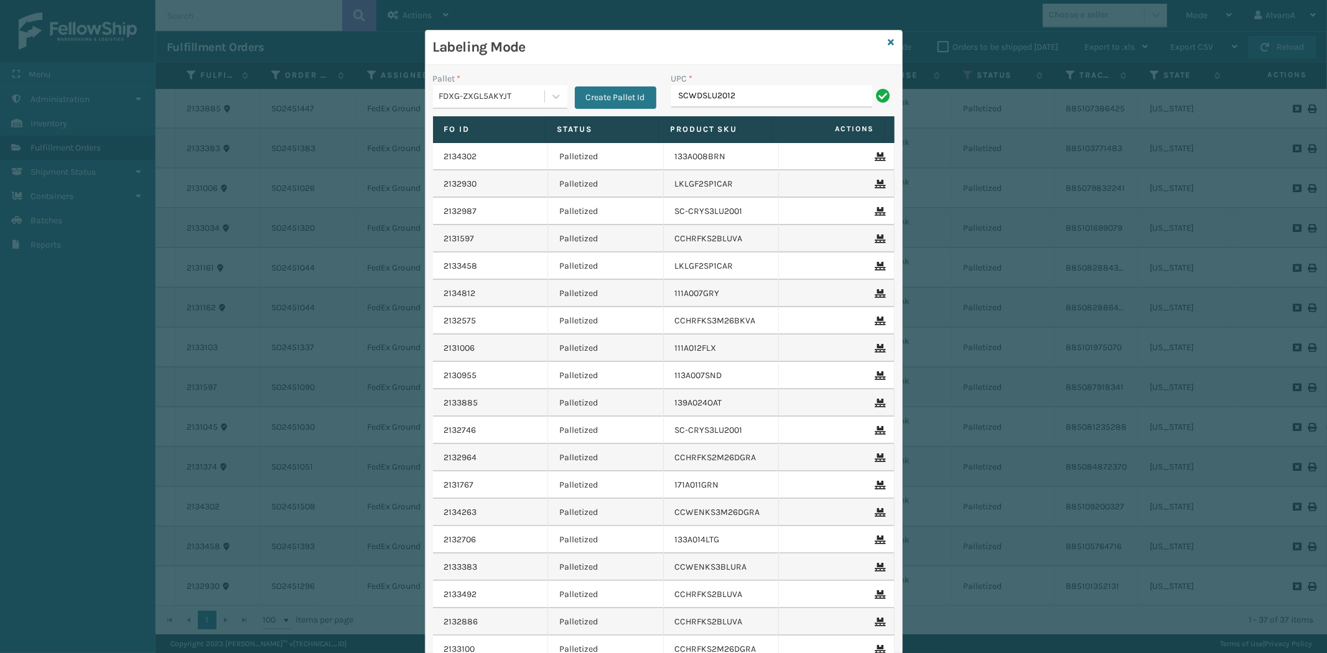
type input "SCWDSLU2012"
paste input "CCHRFKS3BGEVA"
type input "CCHRFKS3BGEVA"
paste input "114A064GRY"
type input "114A064GRY"
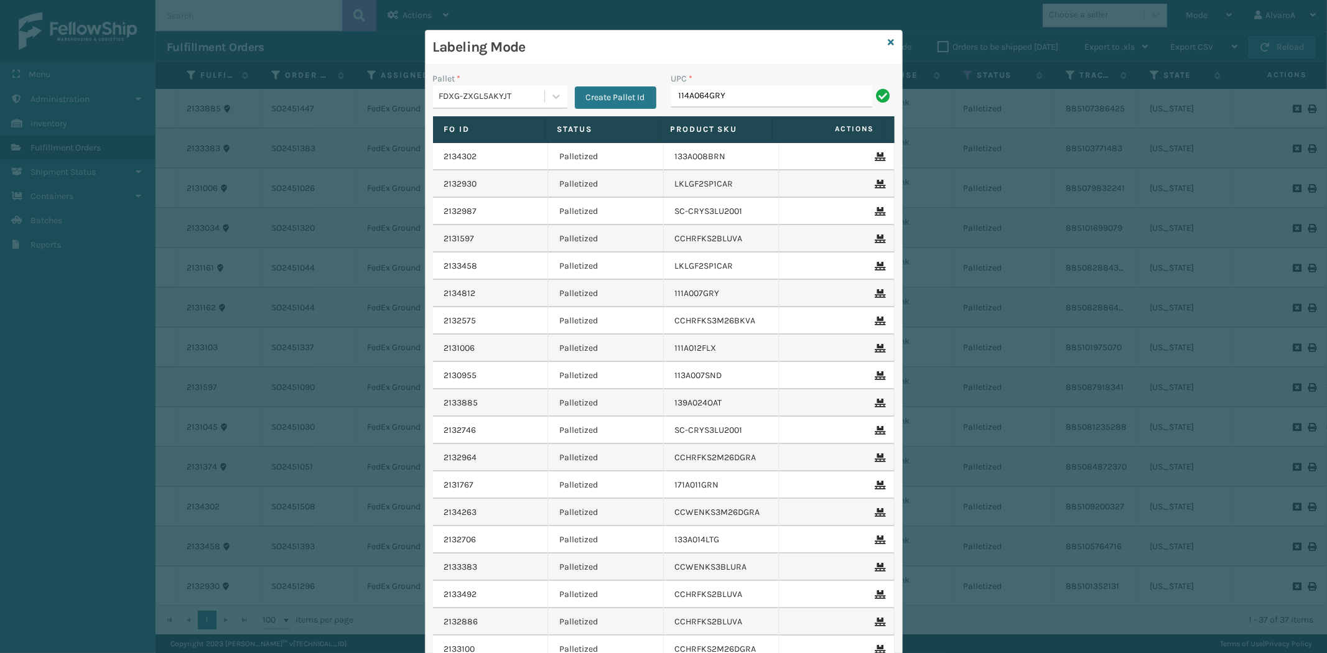
type input "114A064GRY"
paste input "114A063NVY"
type input "114A063NVY"
paste input "CCWENKS2M26DGRA"
type input "CCWENKS2M26DGRA"
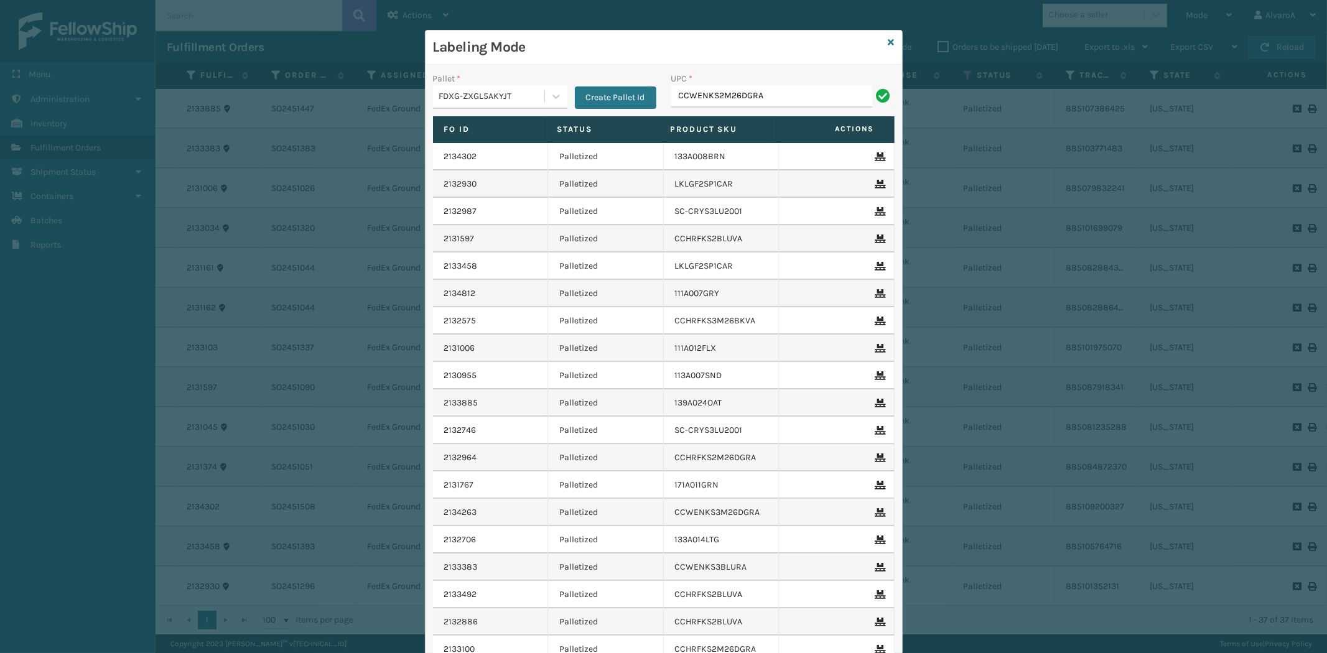
type input "CCWENKS2M26DGRA"
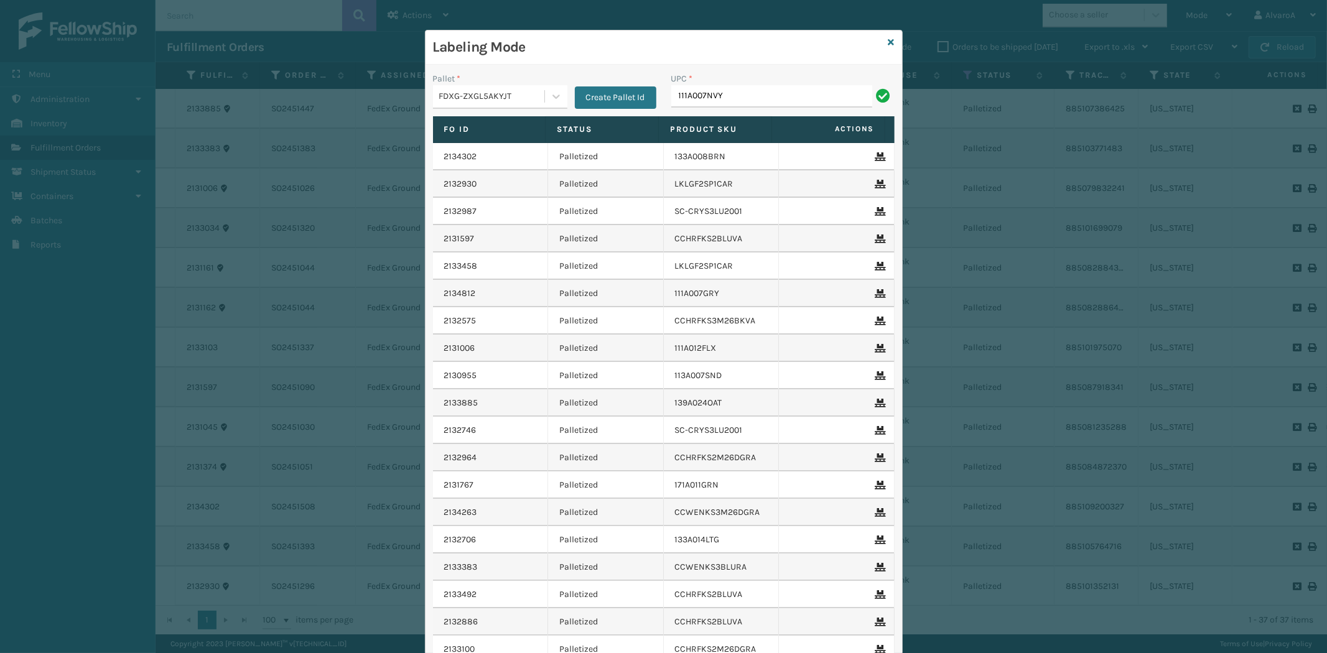
type input "111A007NVY"
paste input "LKLGF2SP1GU3073"
type input "LKLGF2SP1GU3073"
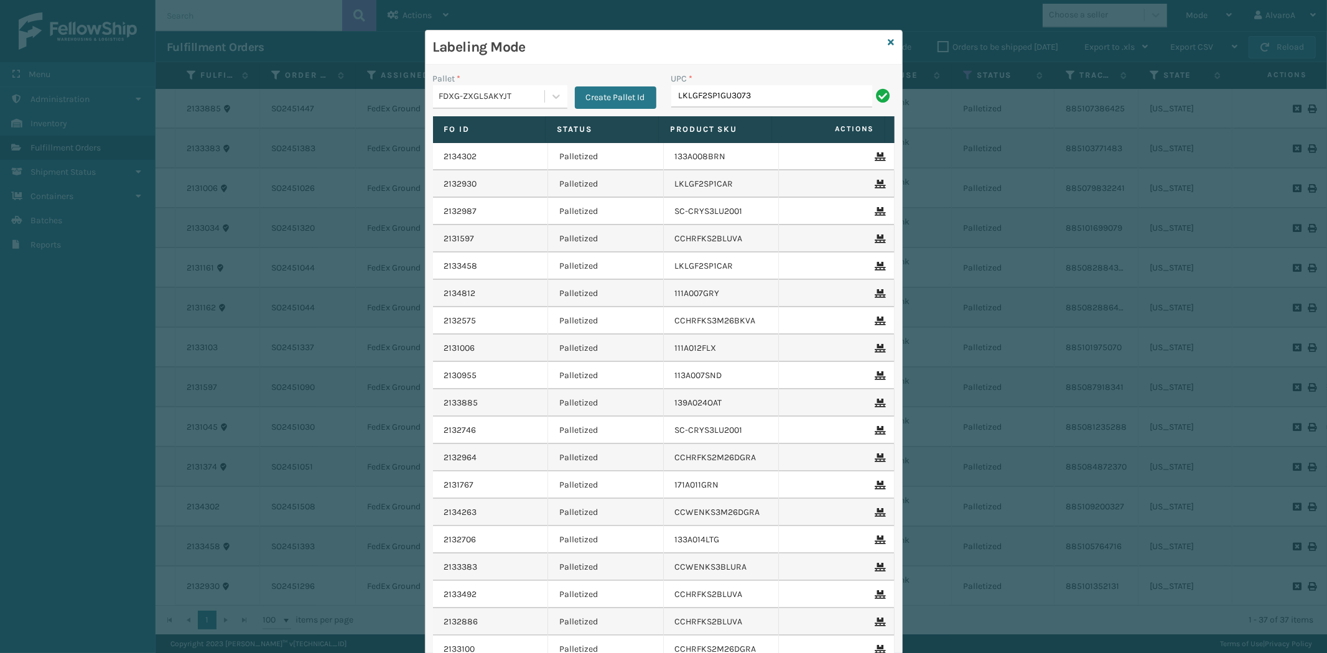
type input "LKLGF2SP1GU3073"
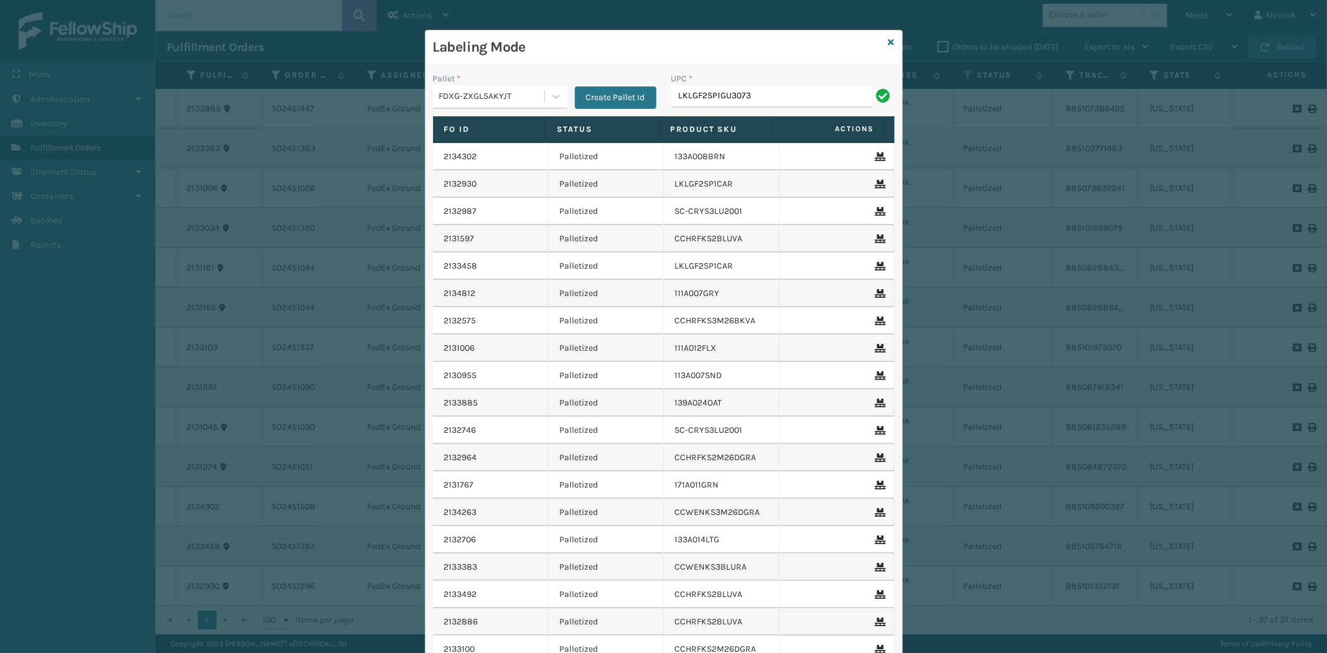
type input "LKLGF2SP1GU3073"
paste input "CCHRFKS2BGEVA"
type input "CCHRFKS2BGEVA"
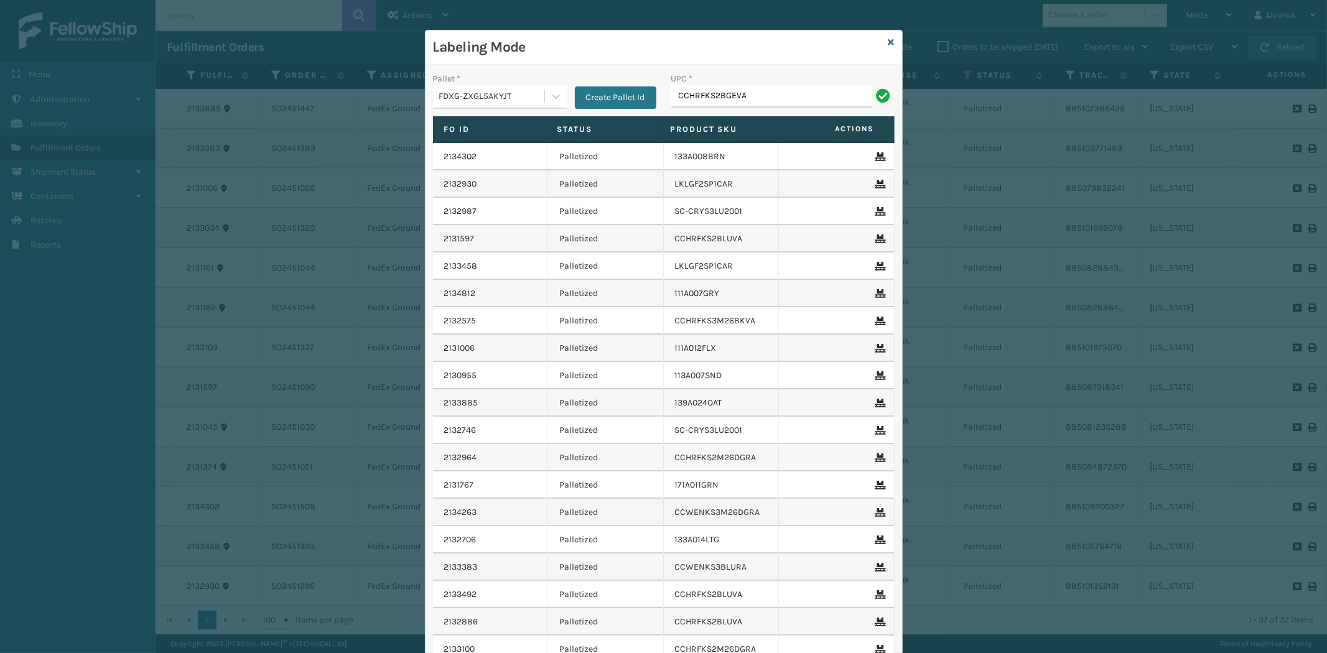
type input "CCHRFKS2BGEVA"
paste input "114A063OAT"
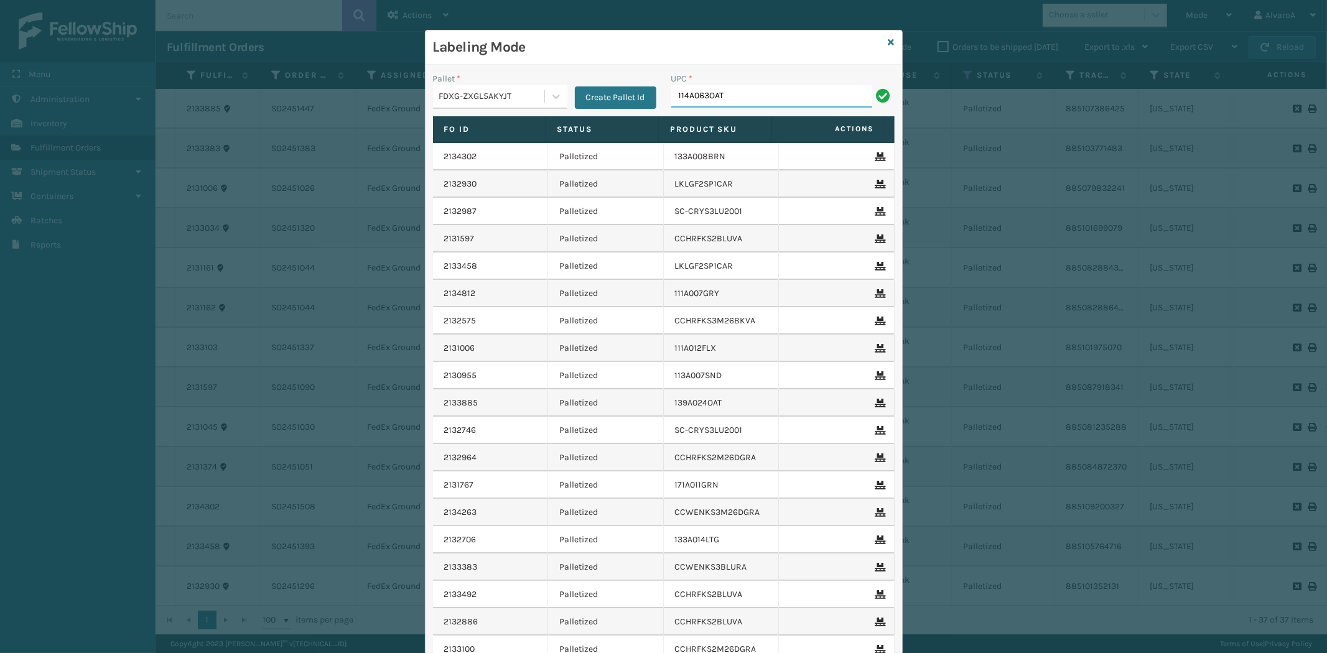
type input "114A063OAT"
paste input "133A008GRY"
type input "133A008GRY"
paste input "111A007IVO"
type input "111A007IVO"
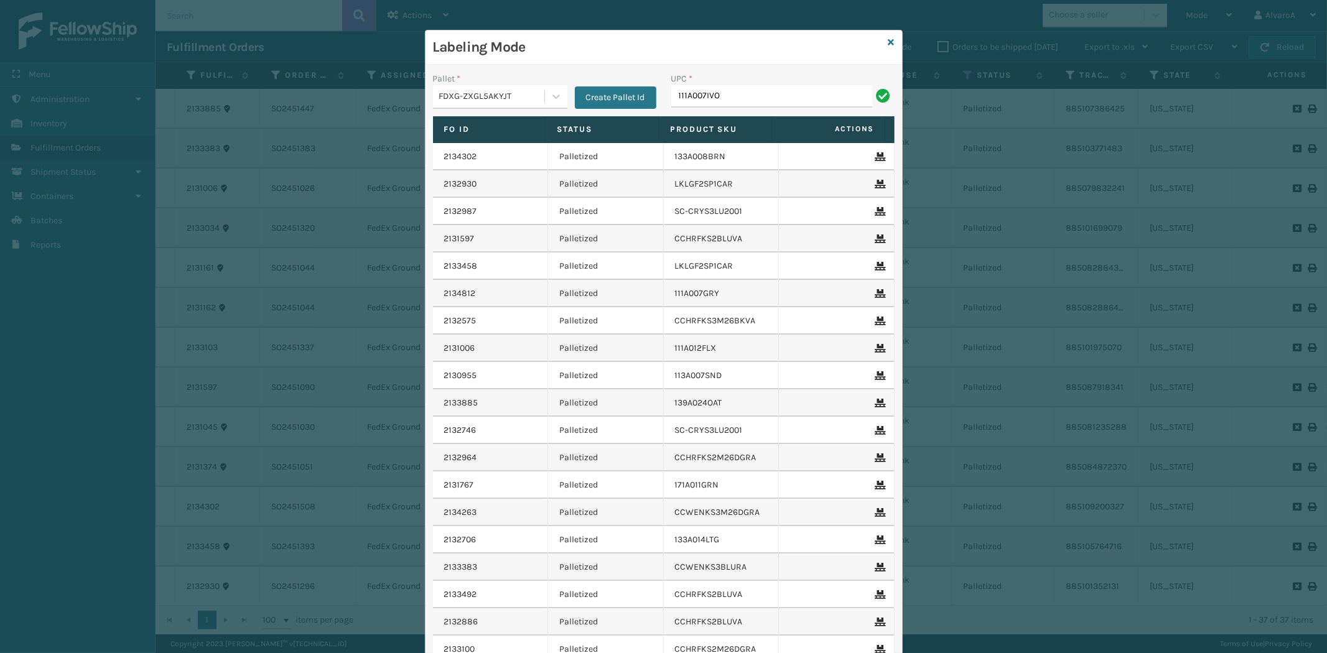
type input "111A007IVO"
type input "SCLRIS3LU2001"
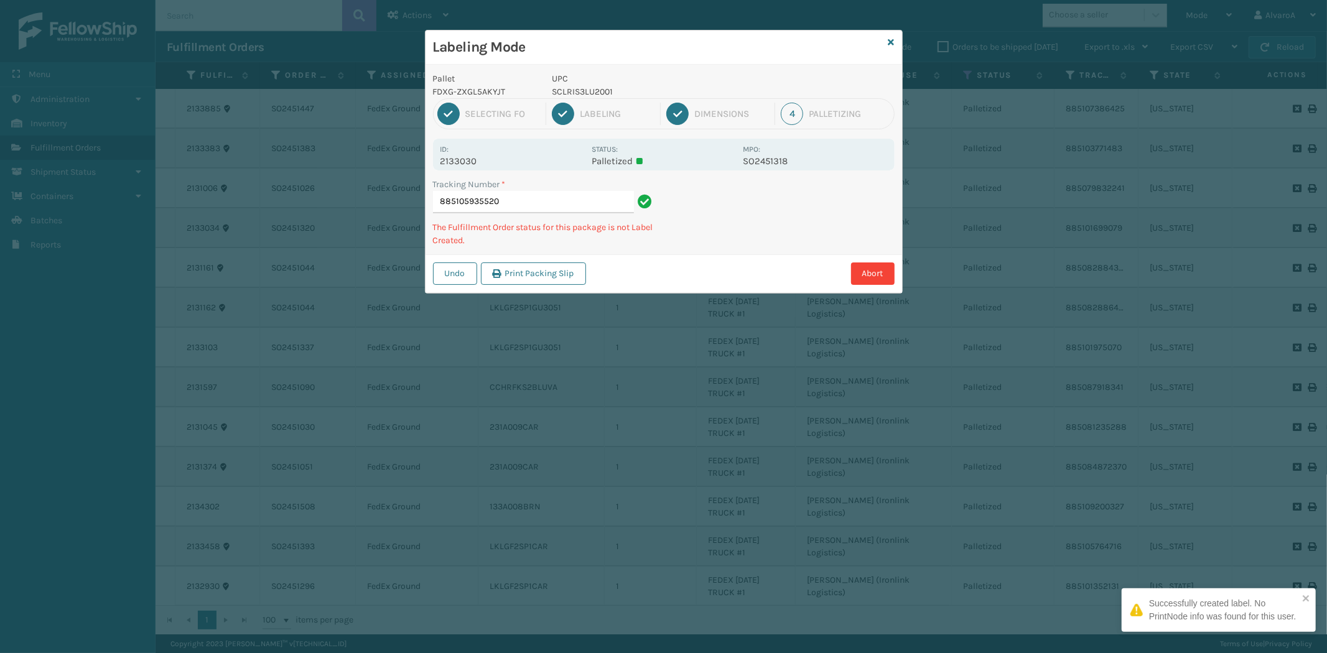
type input "885105935520S"
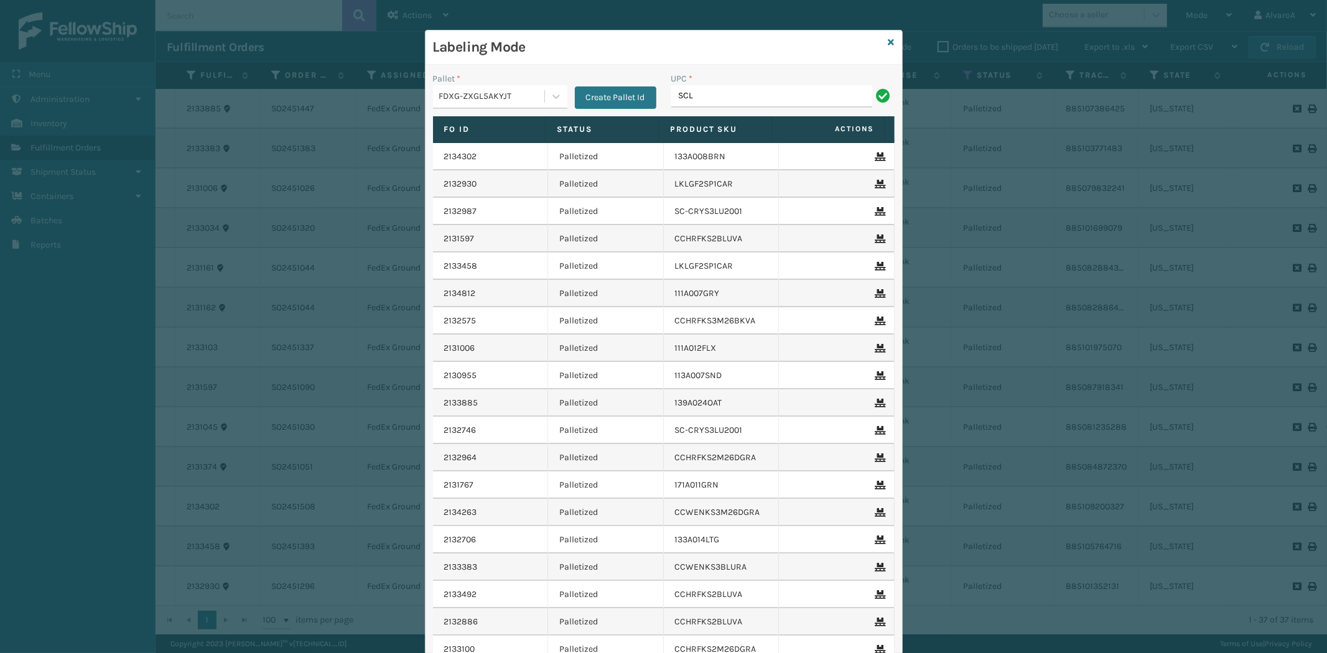
type input "SCLRIS3LU2001"
type input "111A007IVO"
type input "SCLRIS3LU2001"
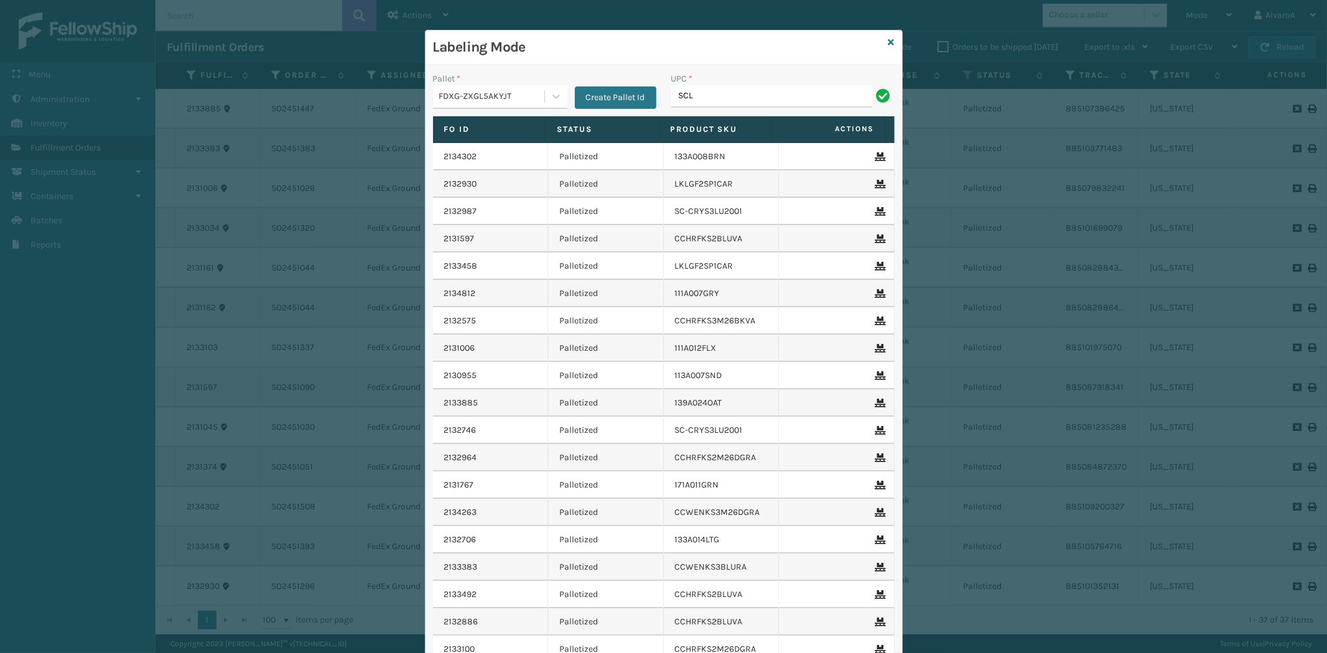
type input "SCLRIS3LU2001"
paste input "111A007IVO"
type input "111A007IVO"
click at [888, 40] on icon at bounding box center [891, 42] width 6 height 9
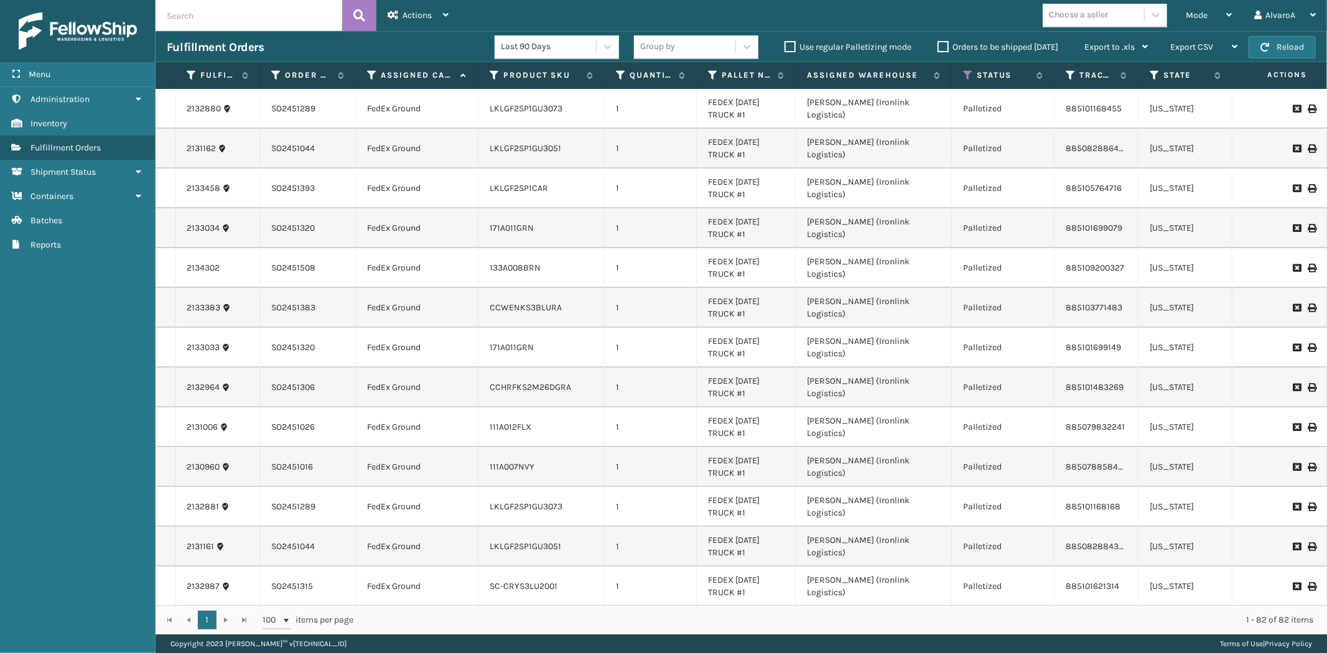
click at [952, 47] on label "Orders to be shipped [DATE]" at bounding box center [997, 47] width 121 height 11
click at [938, 47] on input "Orders to be shipped [DATE]" at bounding box center [937, 44] width 1 height 8
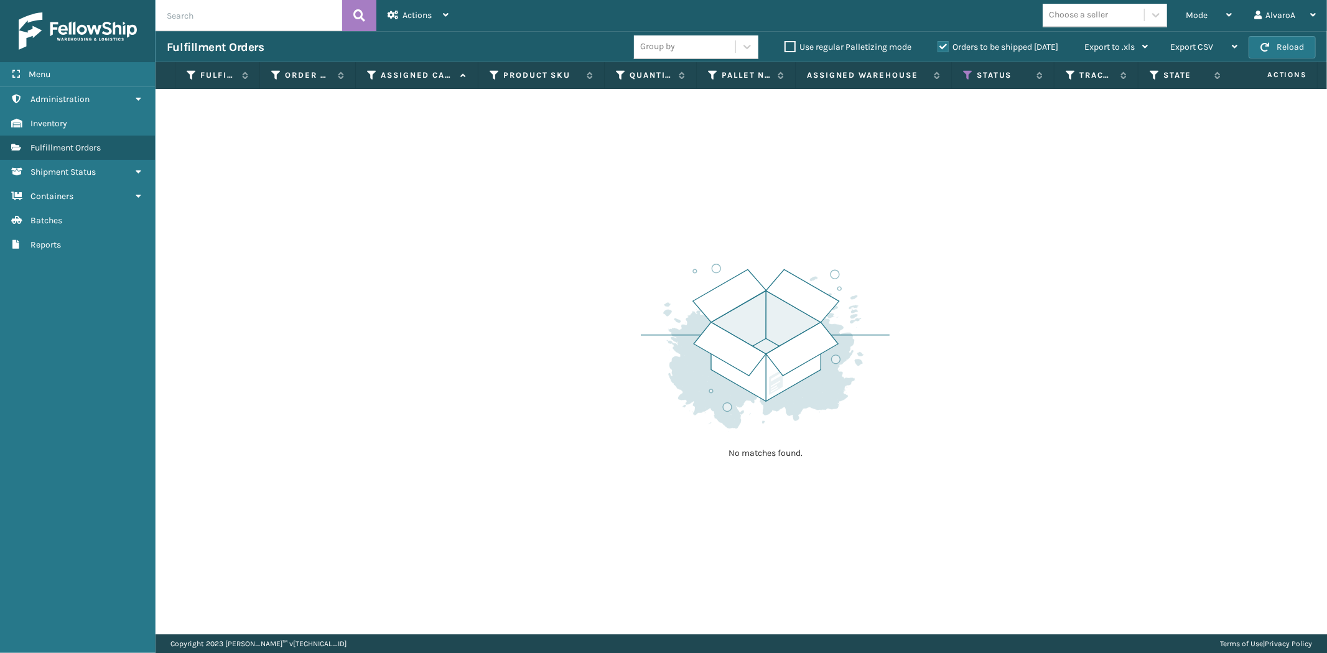
click at [948, 49] on label "Orders to be shipped [DATE]" at bounding box center [997, 47] width 121 height 11
click at [938, 48] on input "Orders to be shipped [DATE]" at bounding box center [937, 44] width 1 height 8
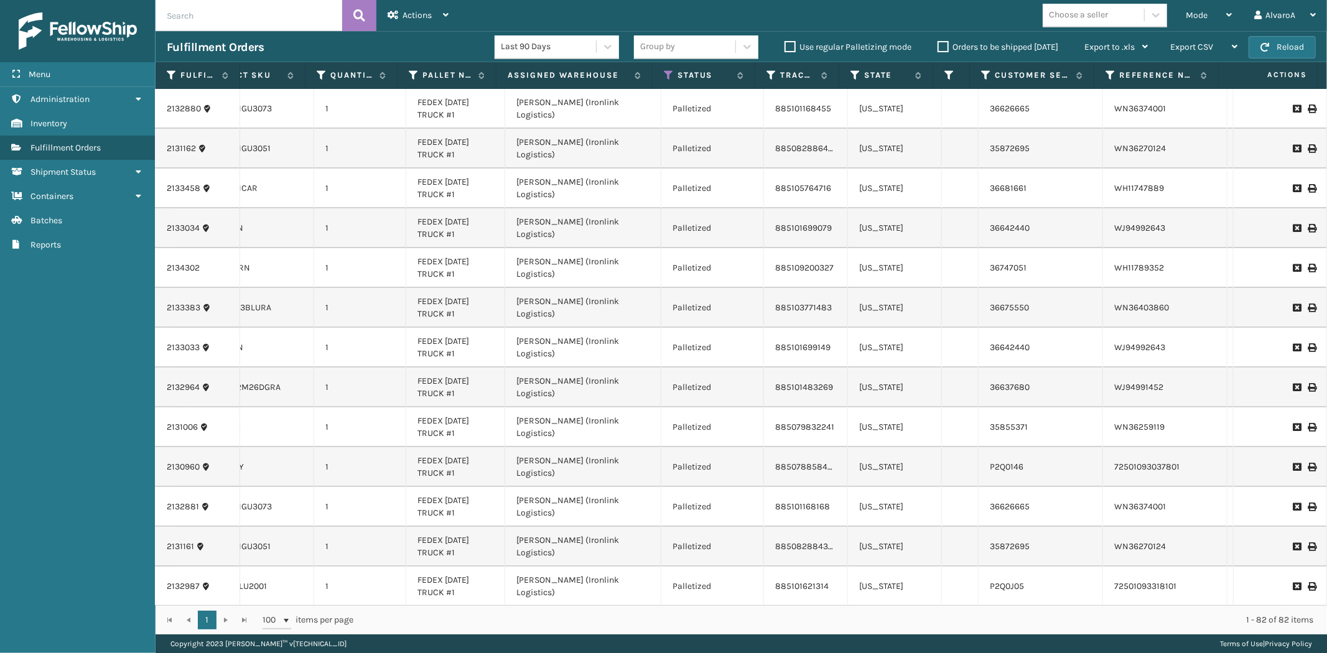
scroll to position [2756, 300]
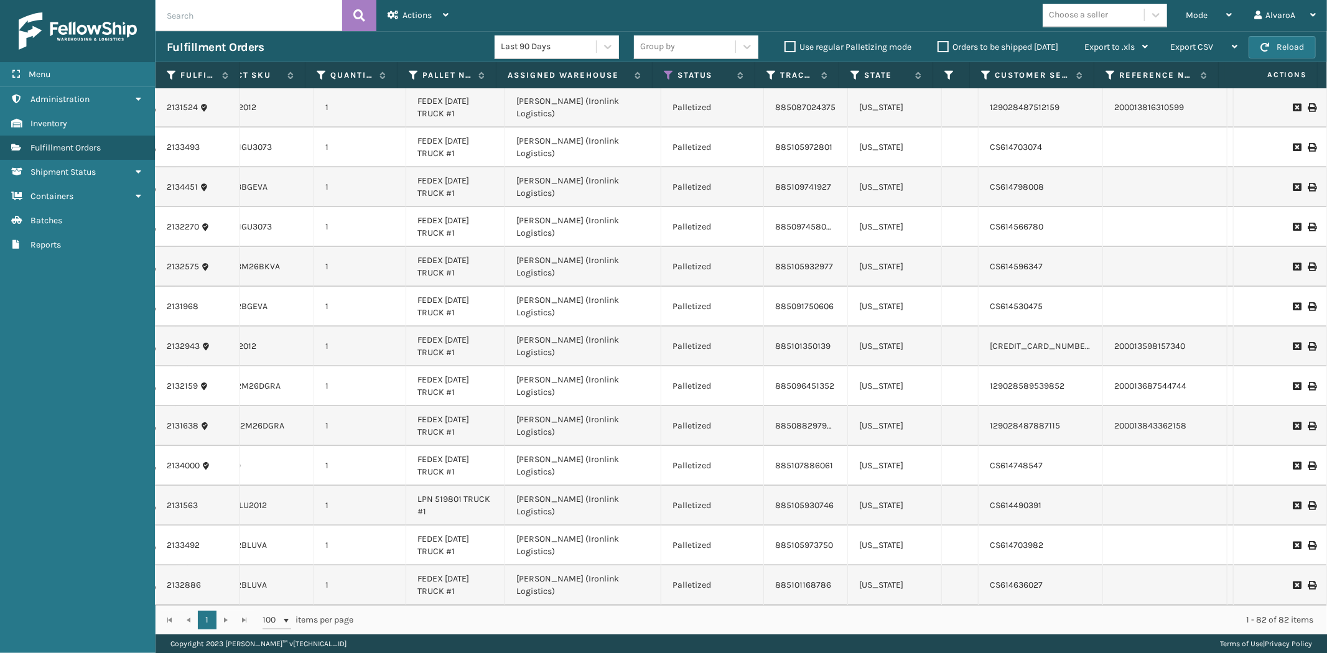
click at [1307, 461] on icon at bounding box center [1310, 465] width 7 height 9
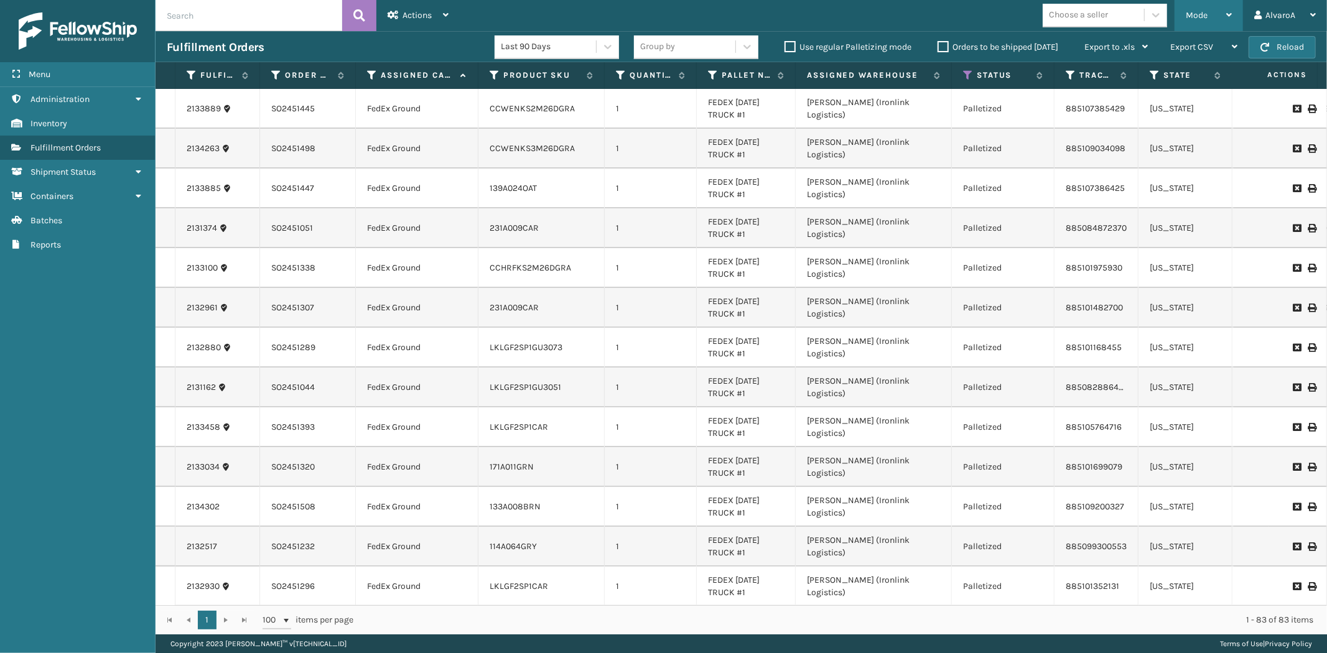
click at [1208, 22] on div "Mode" at bounding box center [1208, 15] width 46 height 31
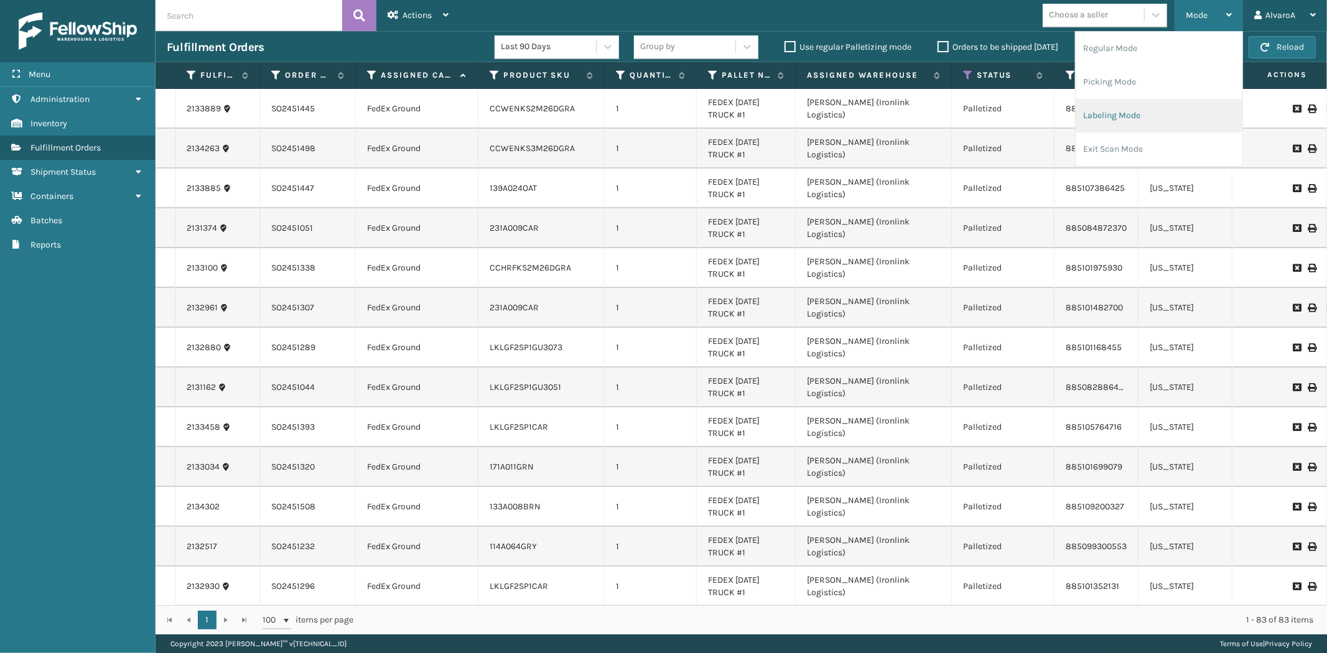
click at [1107, 113] on li "Labeling Mode" at bounding box center [1158, 116] width 167 height 34
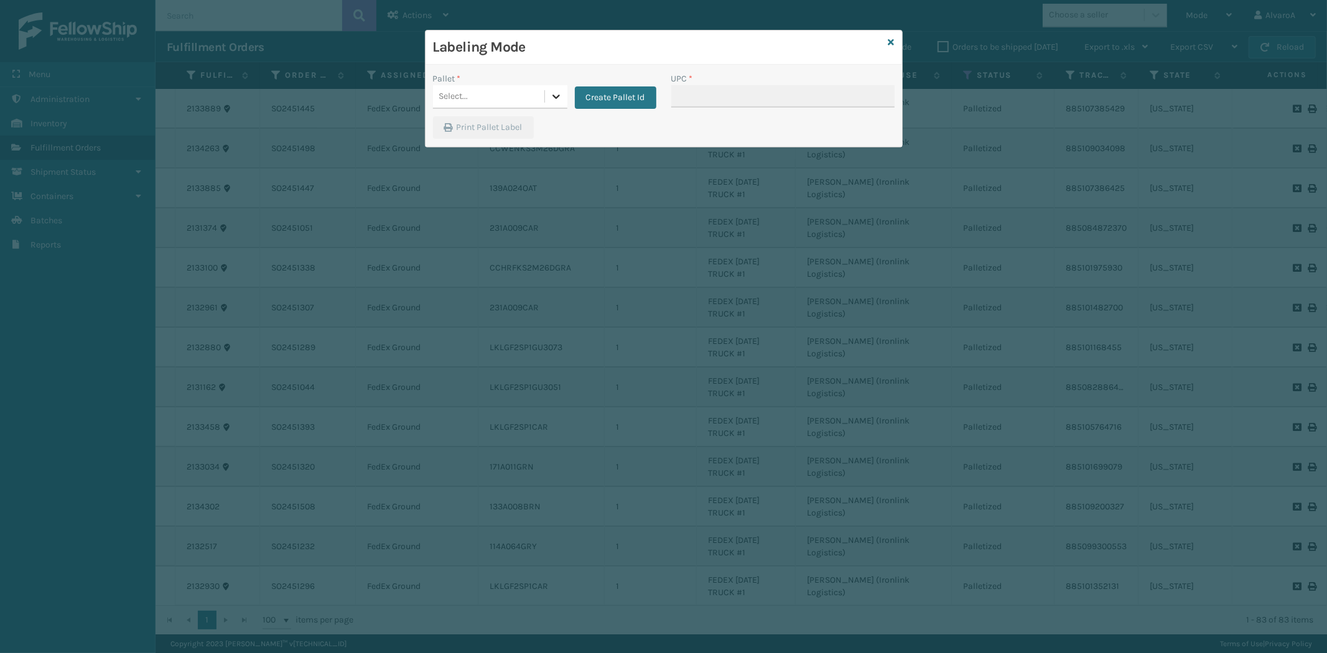
click at [550, 90] on icon at bounding box center [556, 96] width 12 height 12
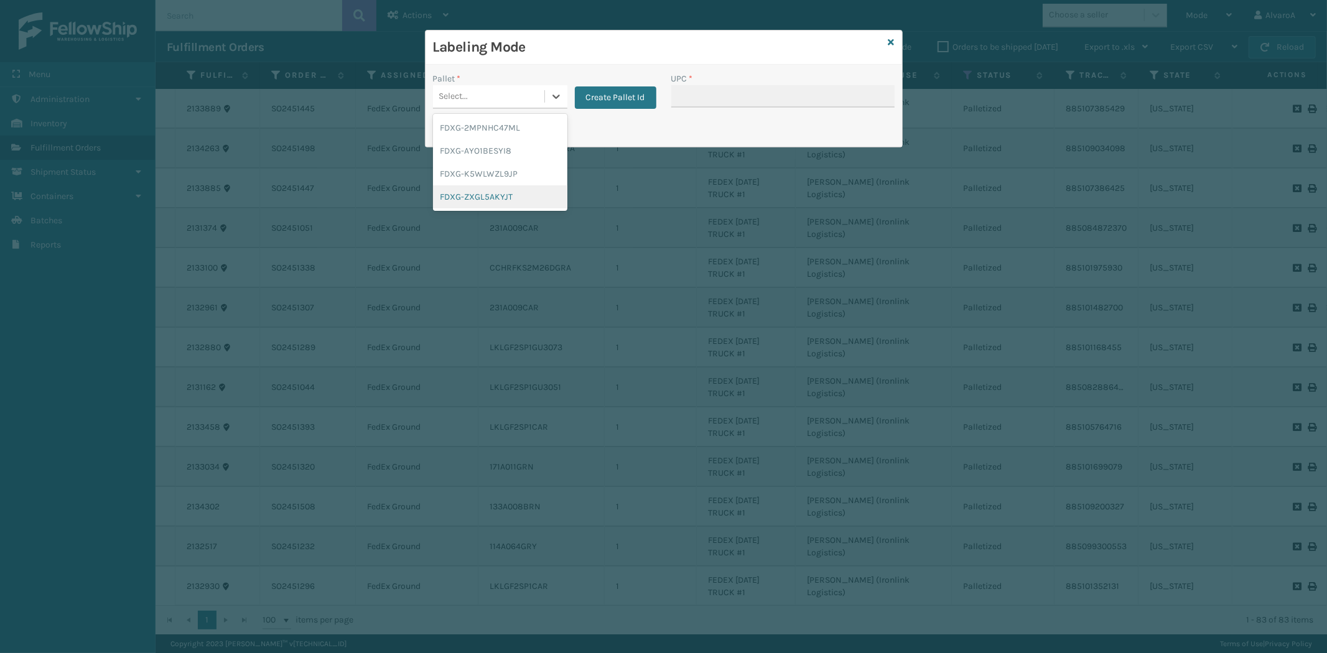
click at [453, 192] on div "FDXG-ZXGL5AKYJT" at bounding box center [500, 196] width 134 height 23
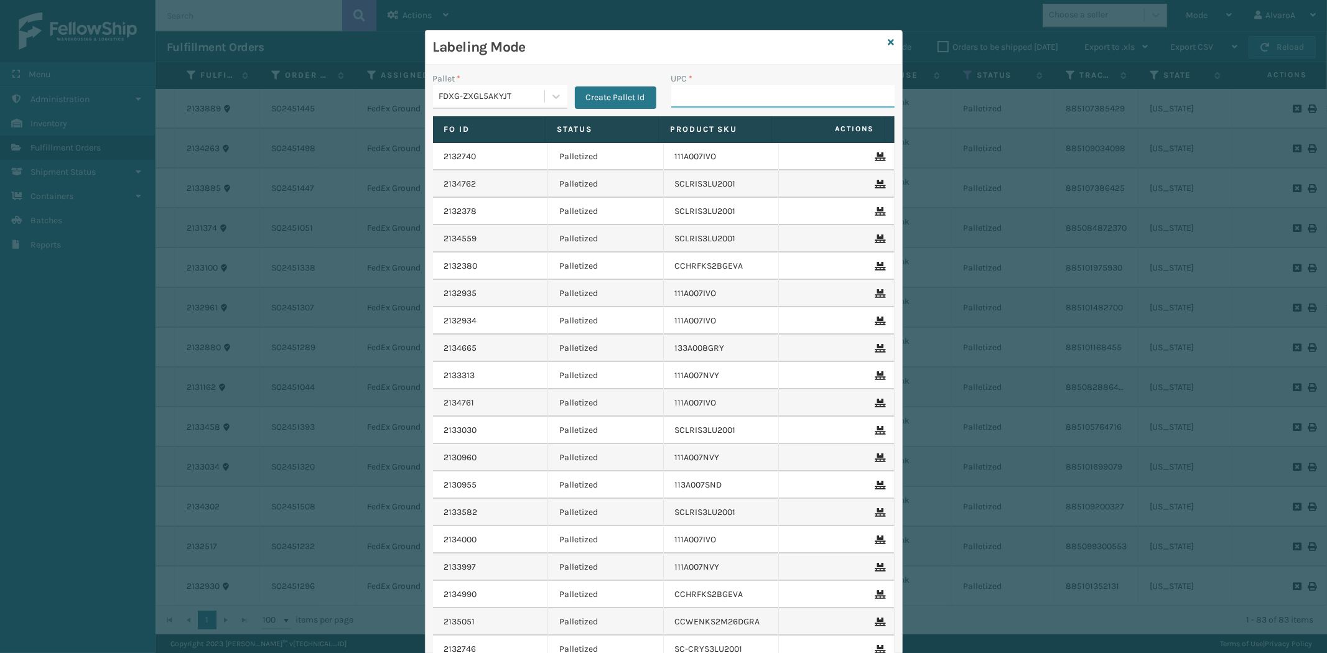
click at [698, 102] on input "UPC *" at bounding box center [782, 96] width 223 height 22
type input "111A012LIN"
type input "133A016BLK"
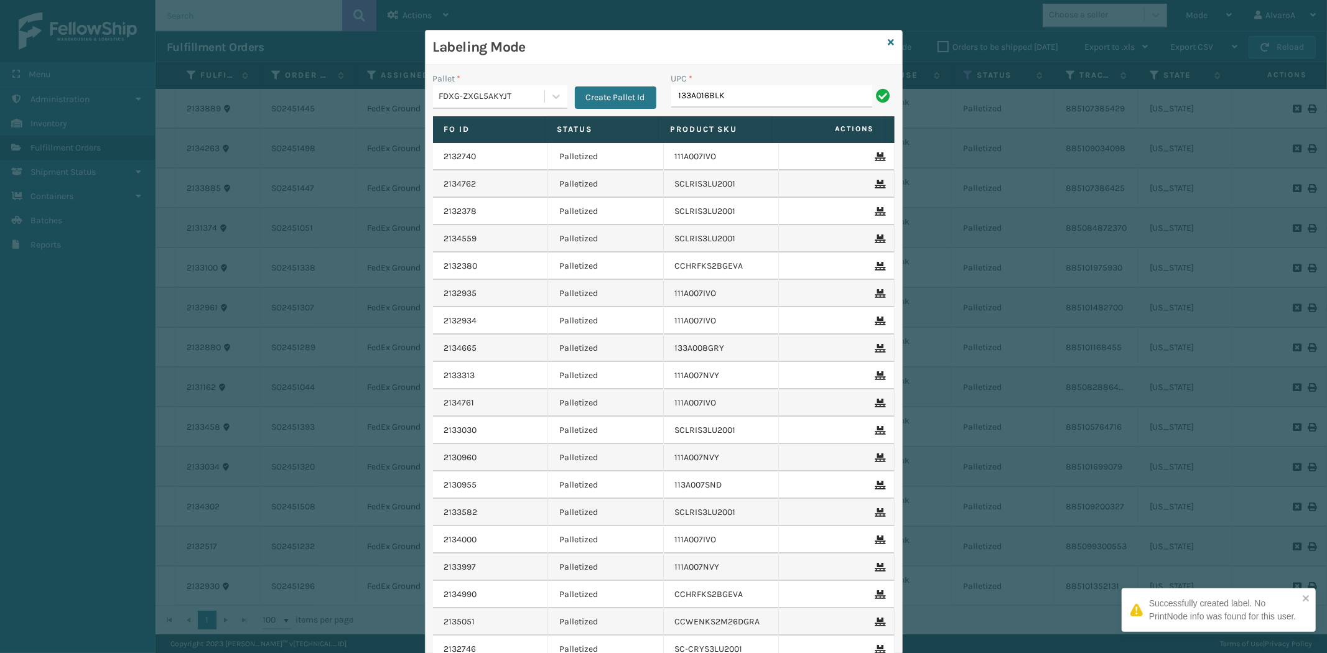
type input "133A016BLK"
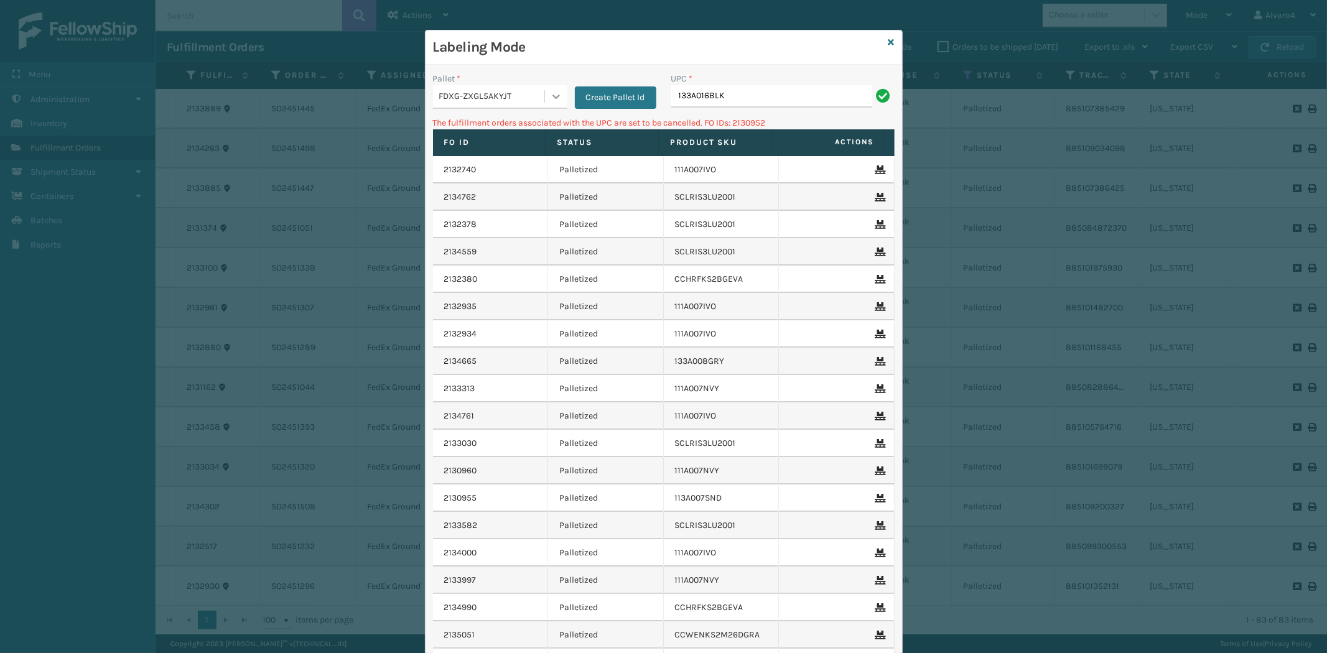
click at [549, 94] on div at bounding box center [556, 96] width 22 height 22
click at [459, 195] on div "FDXG-ZXGL5AKYJT" at bounding box center [500, 196] width 134 height 23
click at [729, 93] on input "133A016BLK" at bounding box center [771, 96] width 201 height 22
click at [888, 38] on icon at bounding box center [891, 42] width 6 height 9
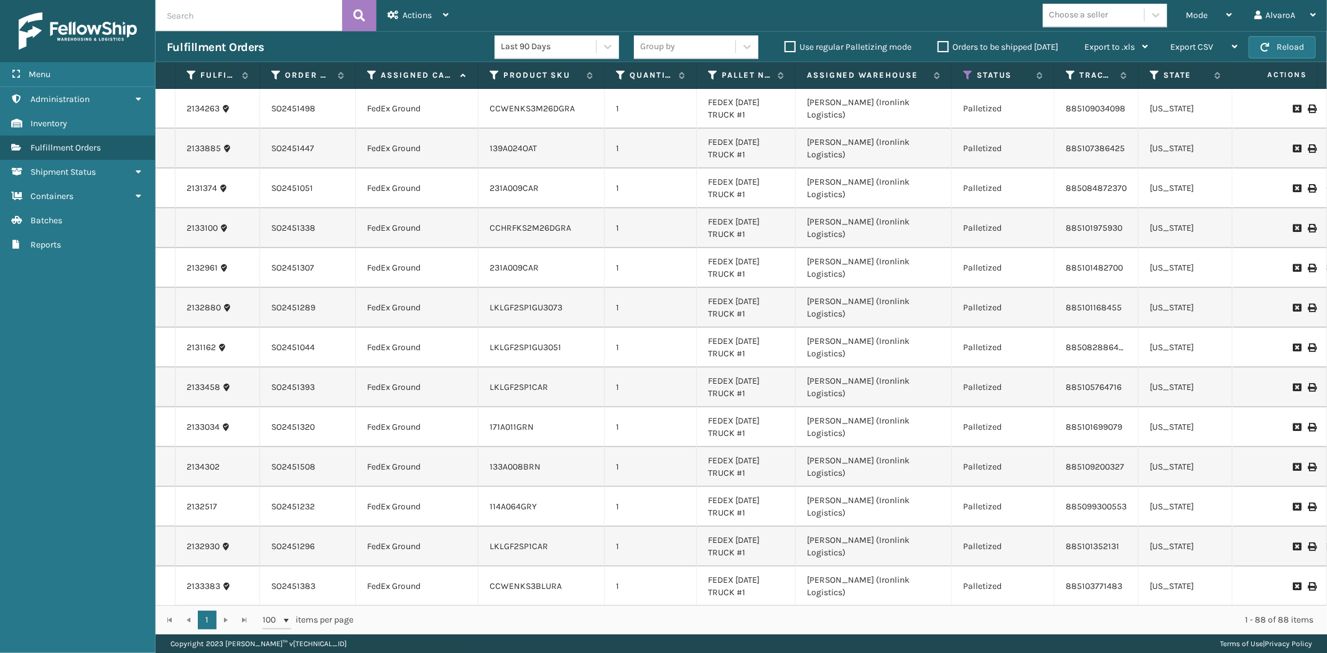
click at [256, 21] on input "text" at bounding box center [248, 15] width 187 height 31
type input "2130952"
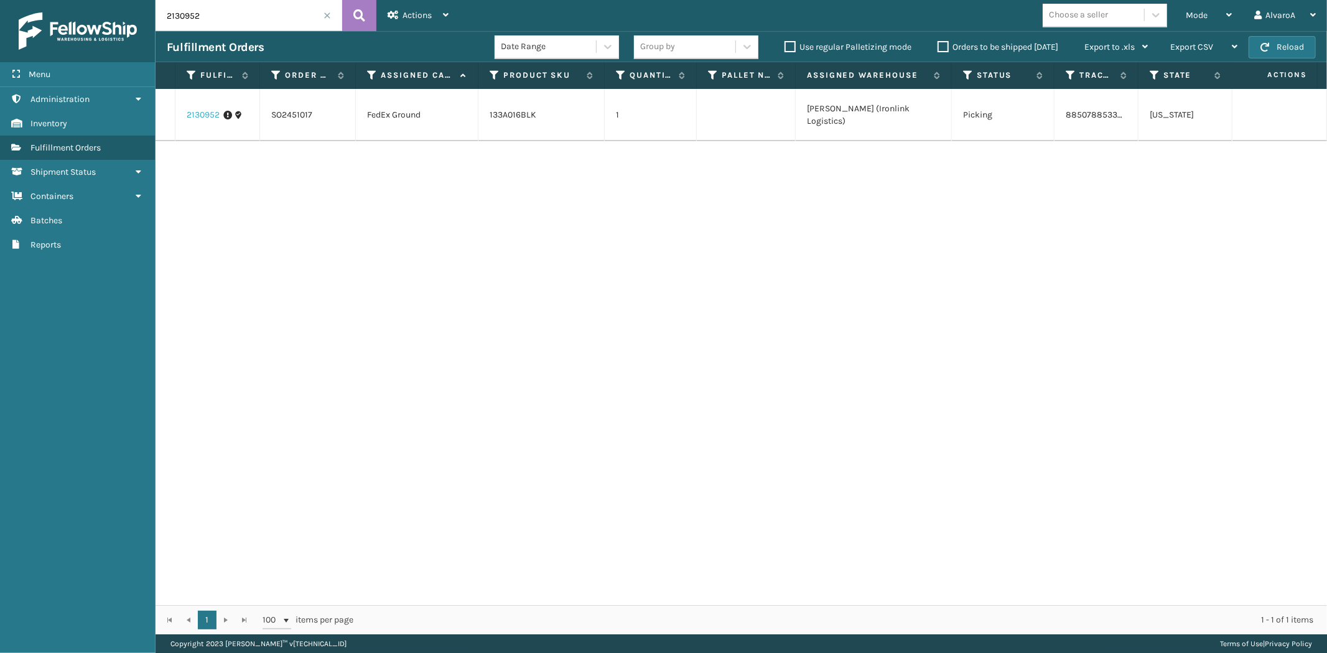
click at [205, 113] on link "2130952" at bounding box center [203, 115] width 33 height 12
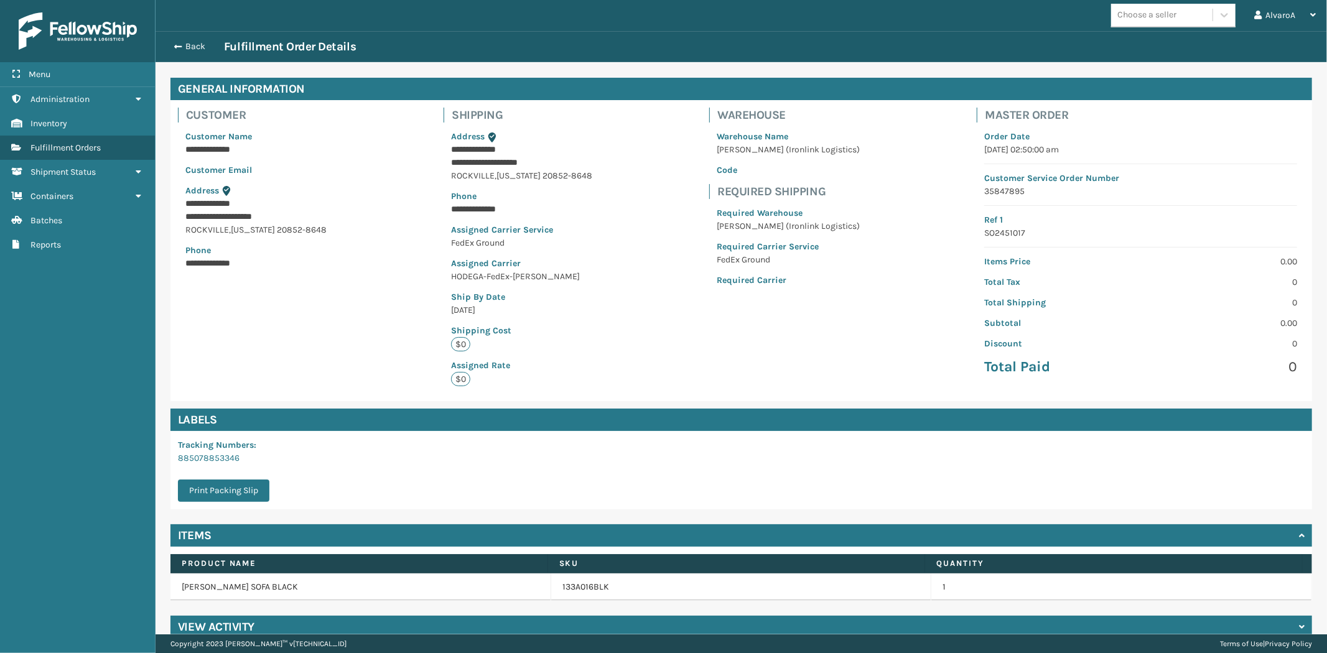
scroll to position [60, 0]
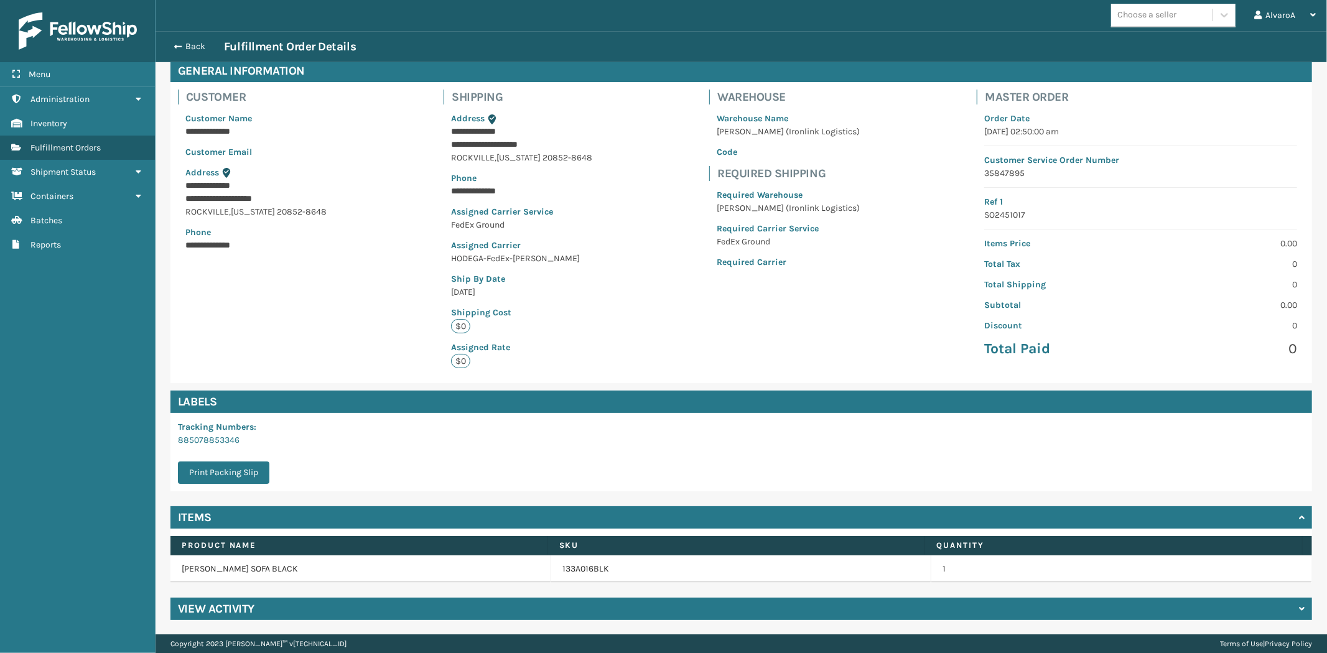
click at [218, 611] on h4 "View Activity" at bounding box center [216, 608] width 76 height 15
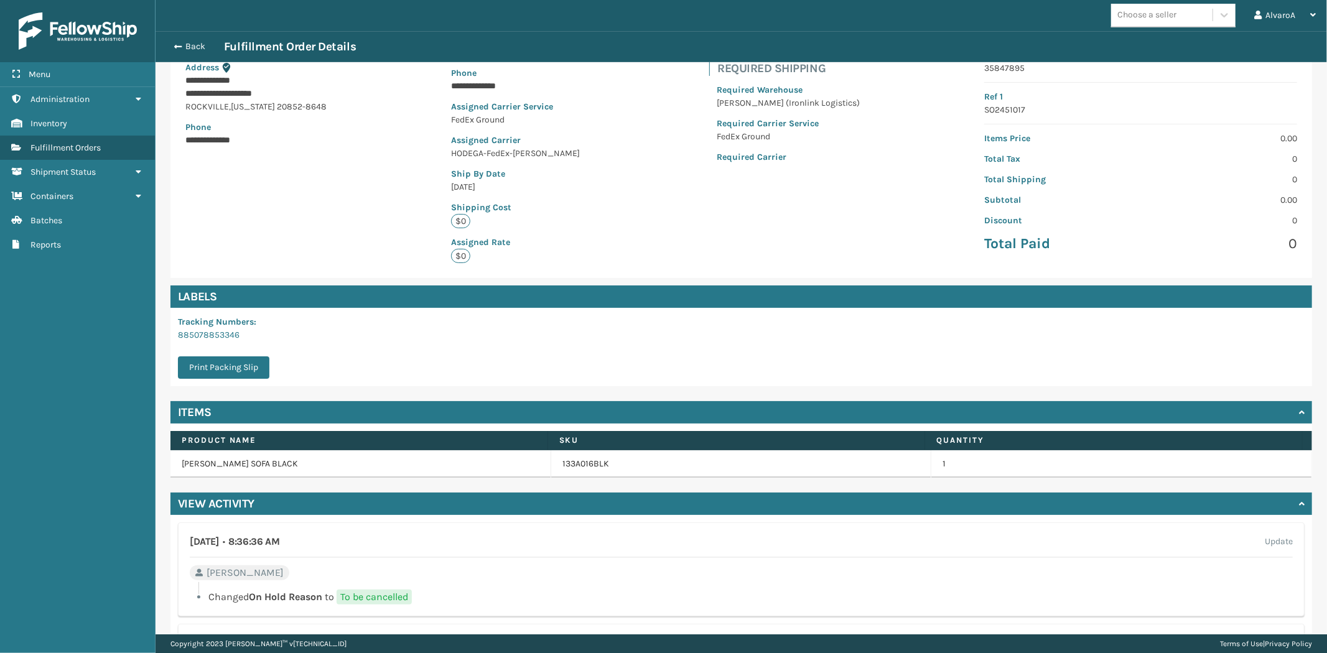
scroll to position [337, 0]
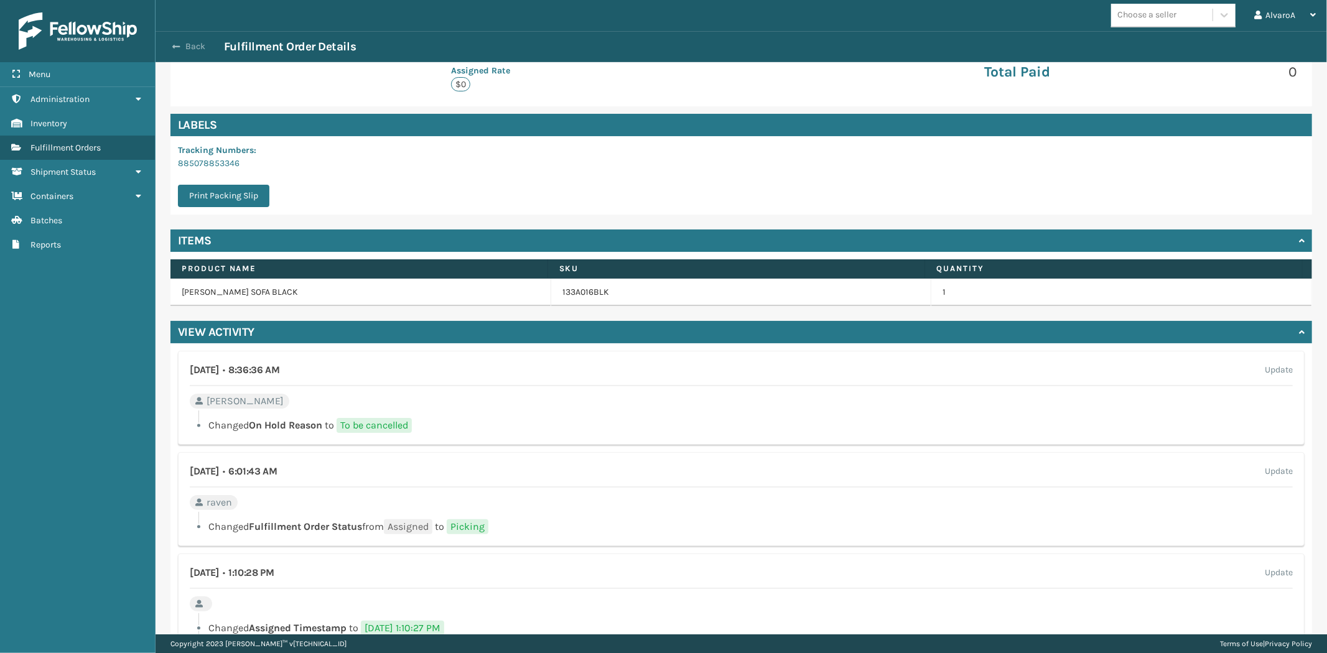
click at [173, 47] on span "button" at bounding box center [175, 46] width 7 height 9
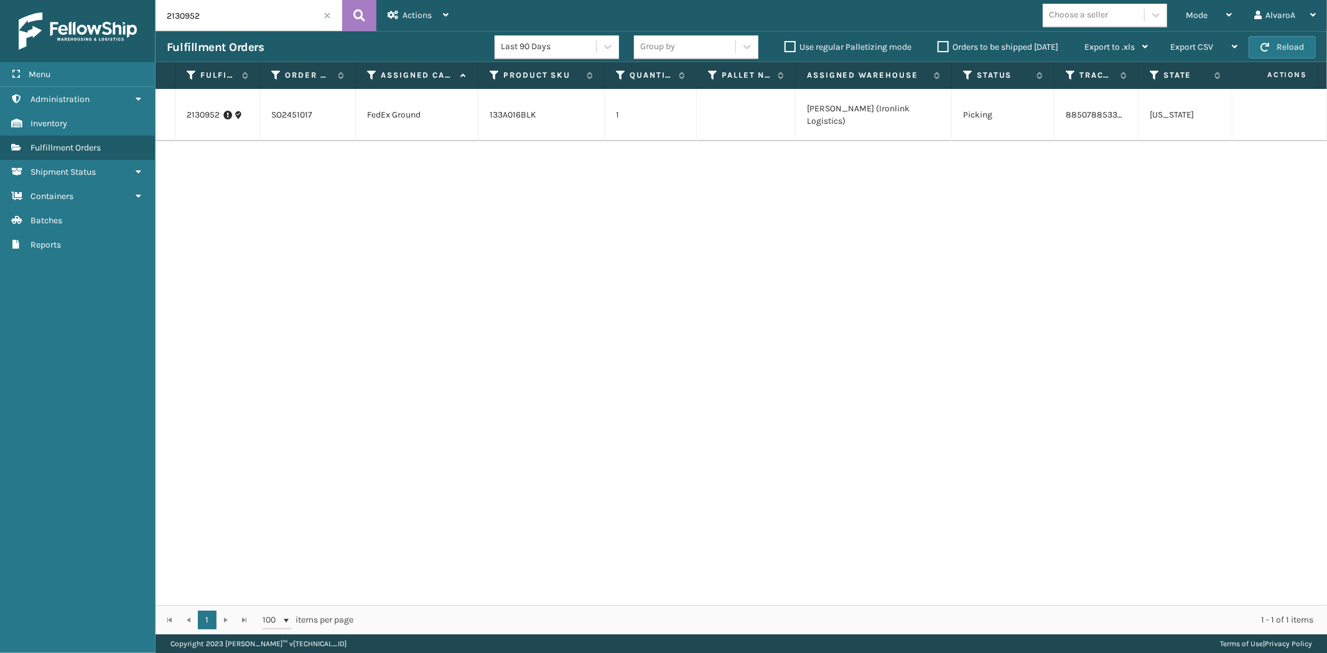
click at [943, 45] on label "Orders to be shipped [DATE]" at bounding box center [997, 47] width 121 height 11
click at [938, 45] on input "Orders to be shipped [DATE]" at bounding box center [937, 44] width 1 height 8
click at [943, 45] on label "Orders to be shipped [DATE]" at bounding box center [997, 47] width 121 height 11
click at [938, 45] on input "Orders to be shipped [DATE]" at bounding box center [937, 44] width 1 height 8
click at [262, 6] on input "2130952" at bounding box center [248, 15] width 187 height 31
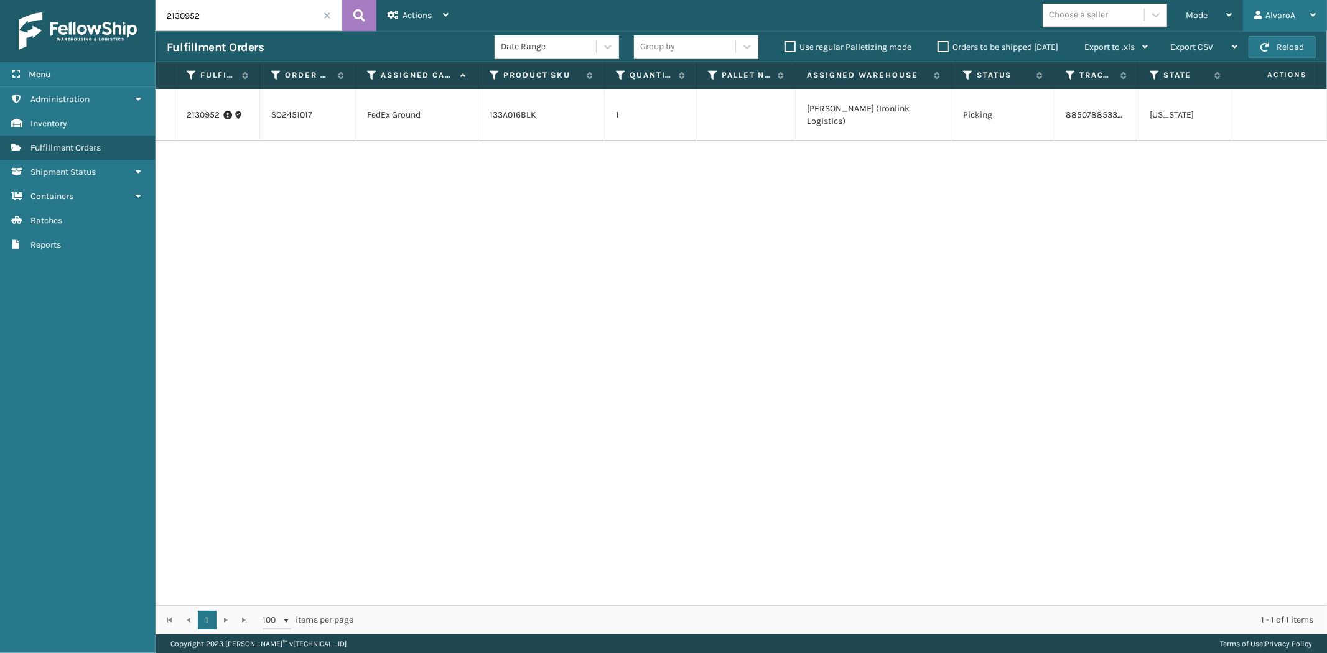
click at [1248, 9] on div "AlvaroA Log Out" at bounding box center [1285, 15] width 84 height 31
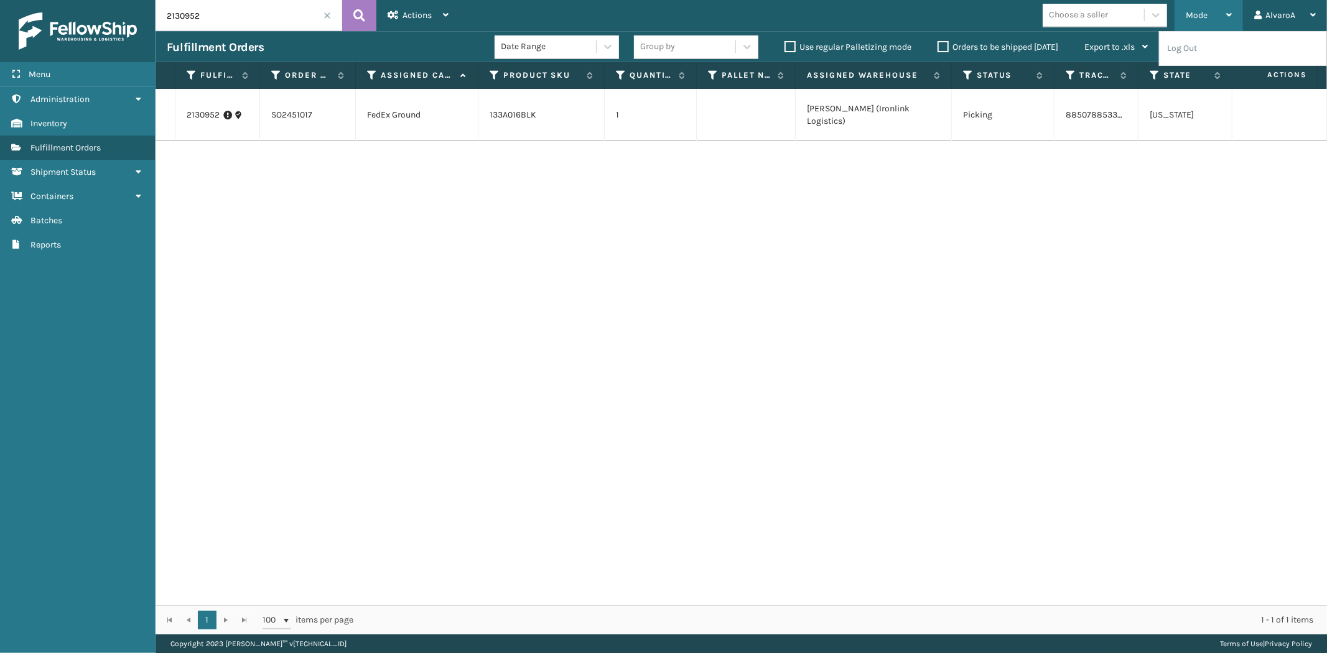
click at [1205, 14] on span "Mode" at bounding box center [1196, 15] width 22 height 11
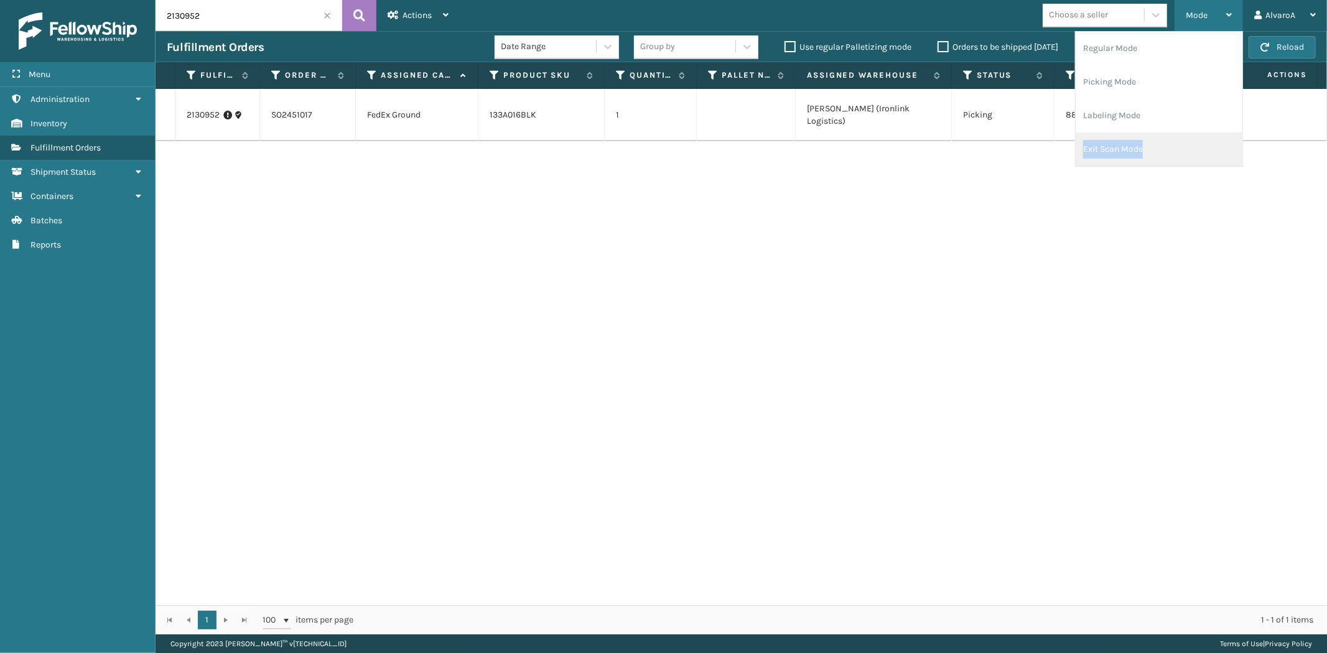
drag, startPoint x: 1151, startPoint y: 119, endPoint x: 1143, endPoint y: 140, distance: 22.4
click at [1143, 140] on ul "Regular Mode Picking Mode Labeling Mode Exit Scan Mode" at bounding box center [1158, 99] width 167 height 134
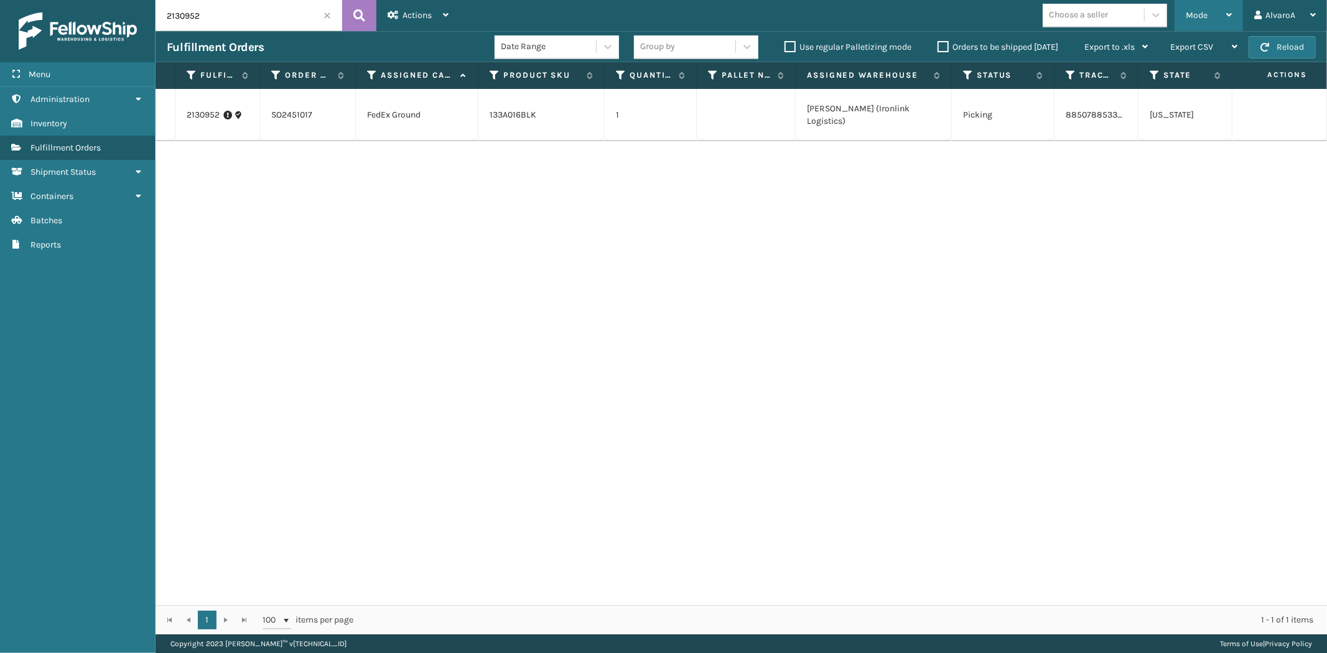
drag, startPoint x: 1206, startPoint y: 11, endPoint x: 1158, endPoint y: 73, distance: 79.4
click at [1206, 11] on span "Mode" at bounding box center [1196, 15] width 22 height 11
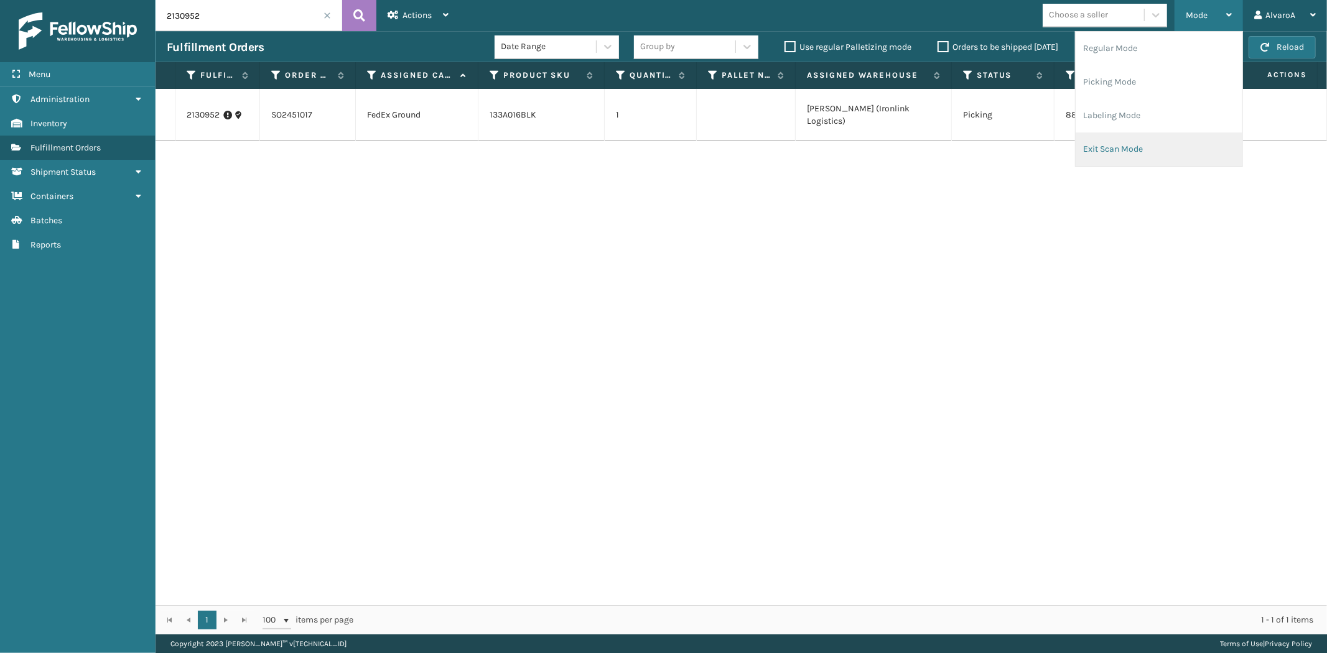
click at [1109, 144] on li "Exit Scan Mode" at bounding box center [1158, 149] width 167 height 34
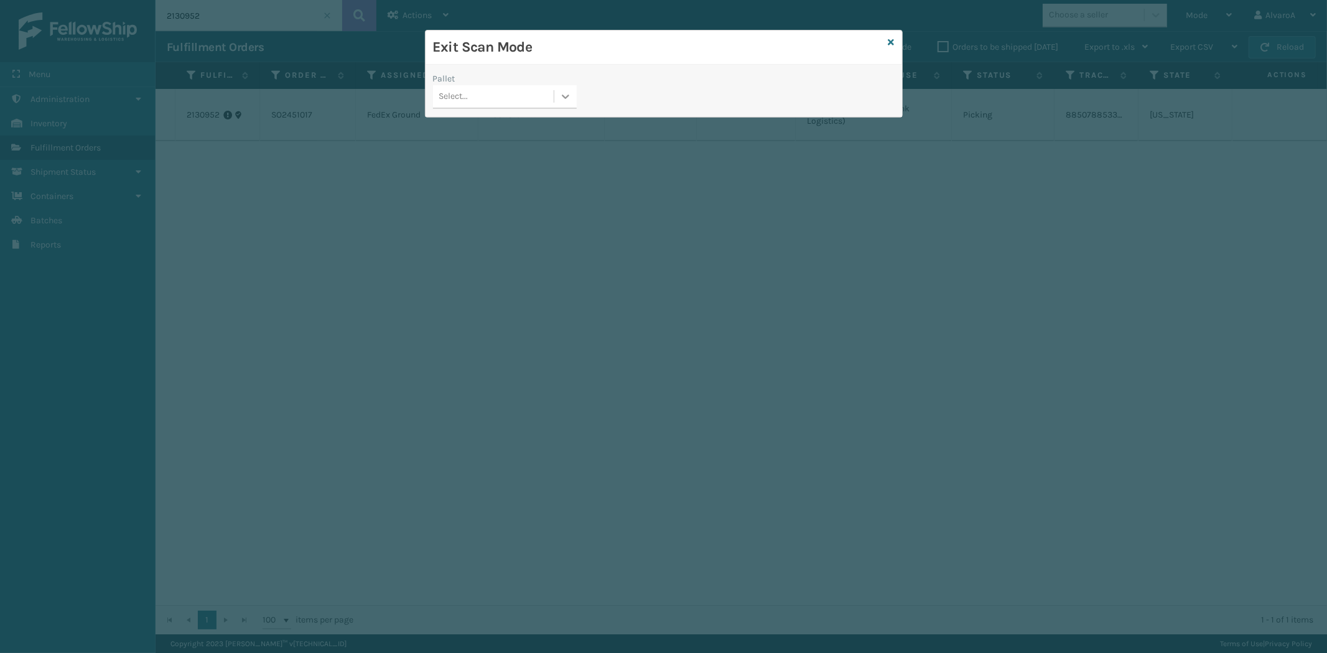
drag, startPoint x: 567, startPoint y: 91, endPoint x: 558, endPoint y: 102, distance: 13.8
click at [564, 95] on icon at bounding box center [565, 96] width 12 height 12
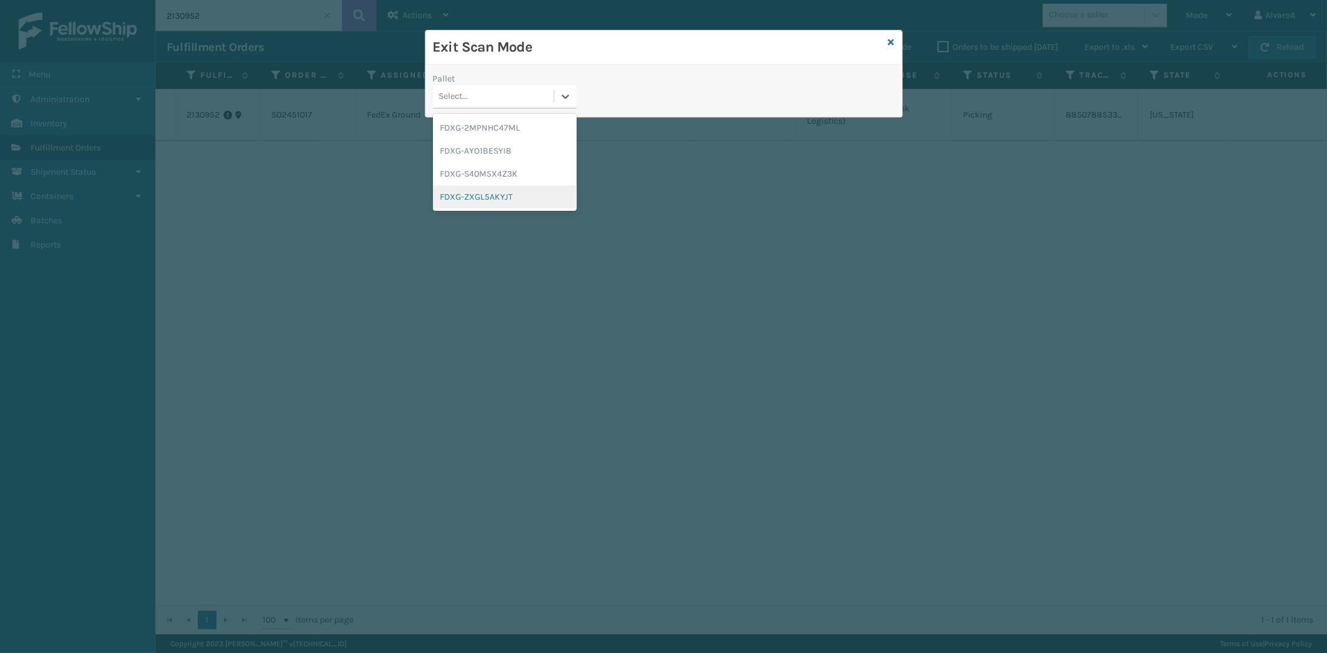
click at [488, 188] on div "FDXG-ZXGL5AKYJT" at bounding box center [505, 196] width 144 height 23
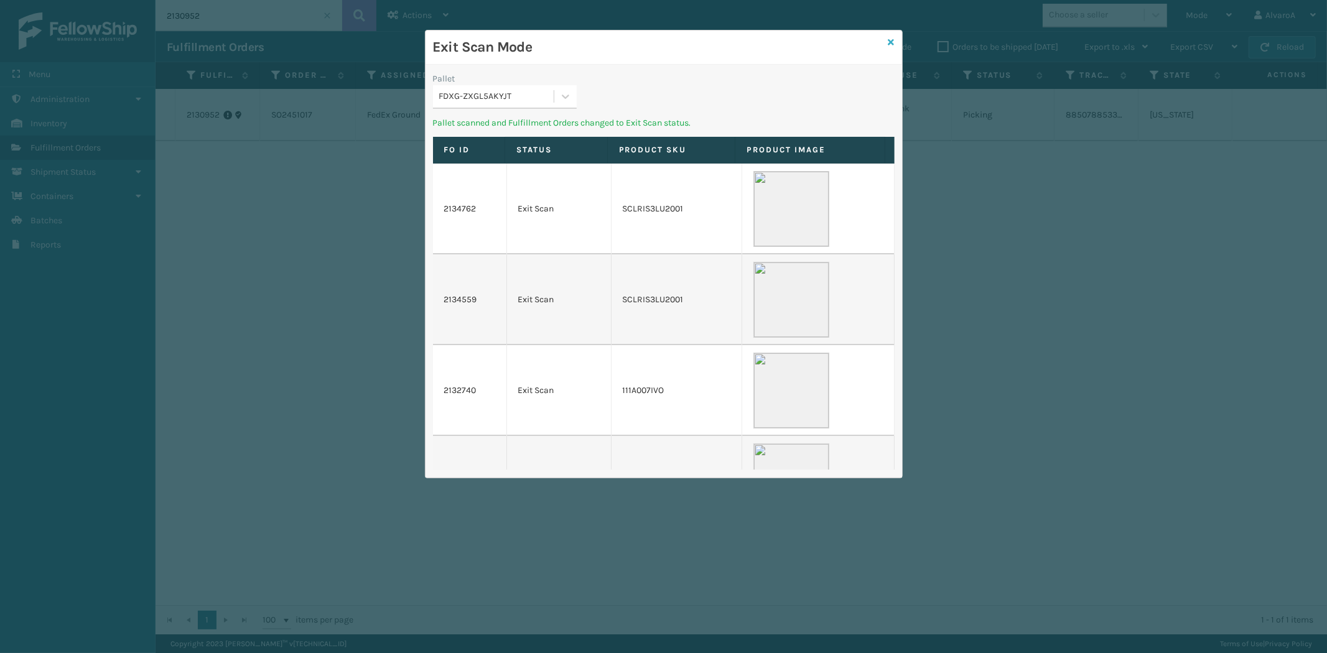
click at [892, 42] on icon at bounding box center [891, 42] width 6 height 9
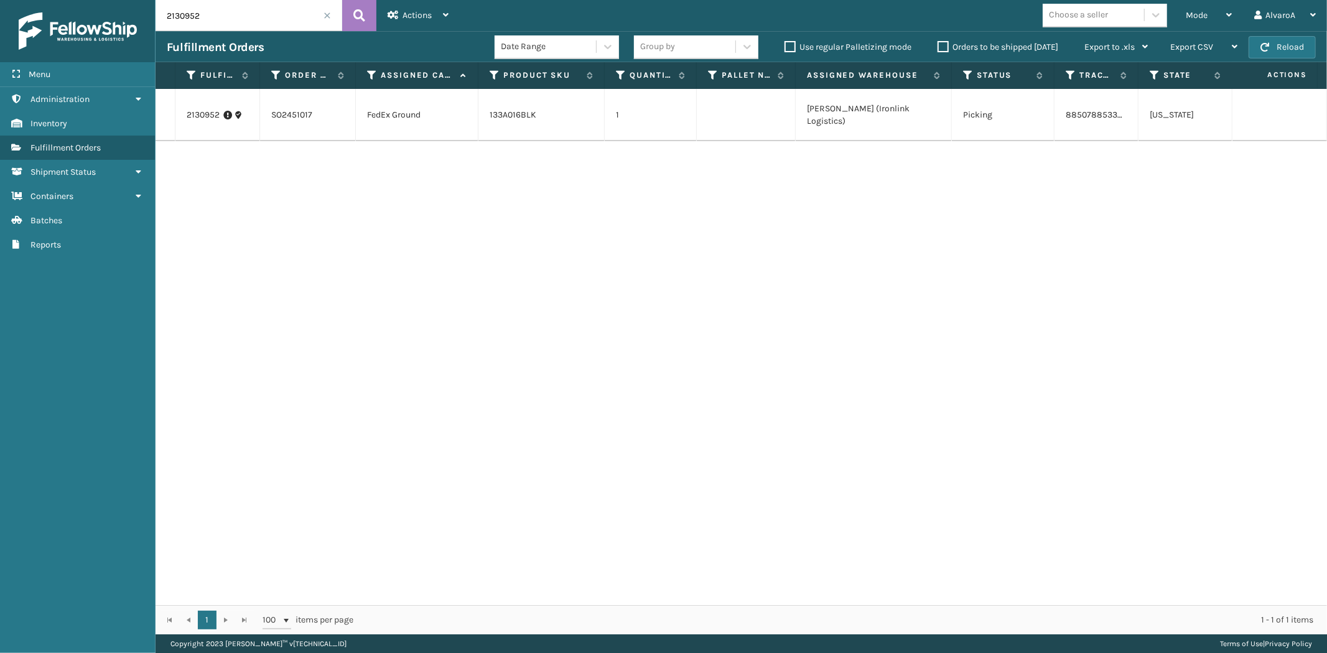
click at [939, 45] on label "Orders to be shipped [DATE]" at bounding box center [997, 47] width 121 height 11
click at [938, 45] on input "Orders to be shipped [DATE]" at bounding box center [937, 44] width 1 height 8
click at [939, 45] on label "Orders to be shipped [DATE]" at bounding box center [997, 47] width 121 height 11
click at [938, 45] on input "Orders to be shipped [DATE]" at bounding box center [937, 44] width 1 height 8
click at [947, 53] on div "Orders to be shipped [DATE]" at bounding box center [999, 47] width 147 height 15
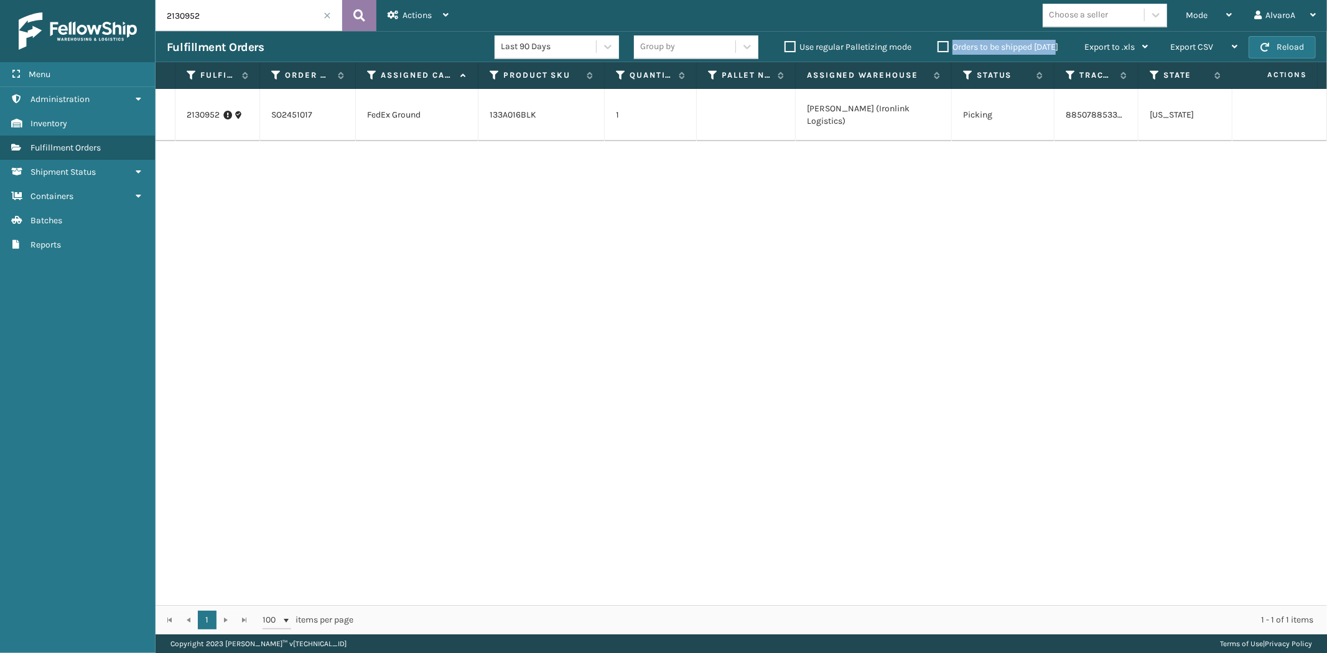
click at [359, 14] on icon at bounding box center [359, 15] width 12 height 19
click at [1213, 7] on div "Mode" at bounding box center [1208, 15] width 46 height 31
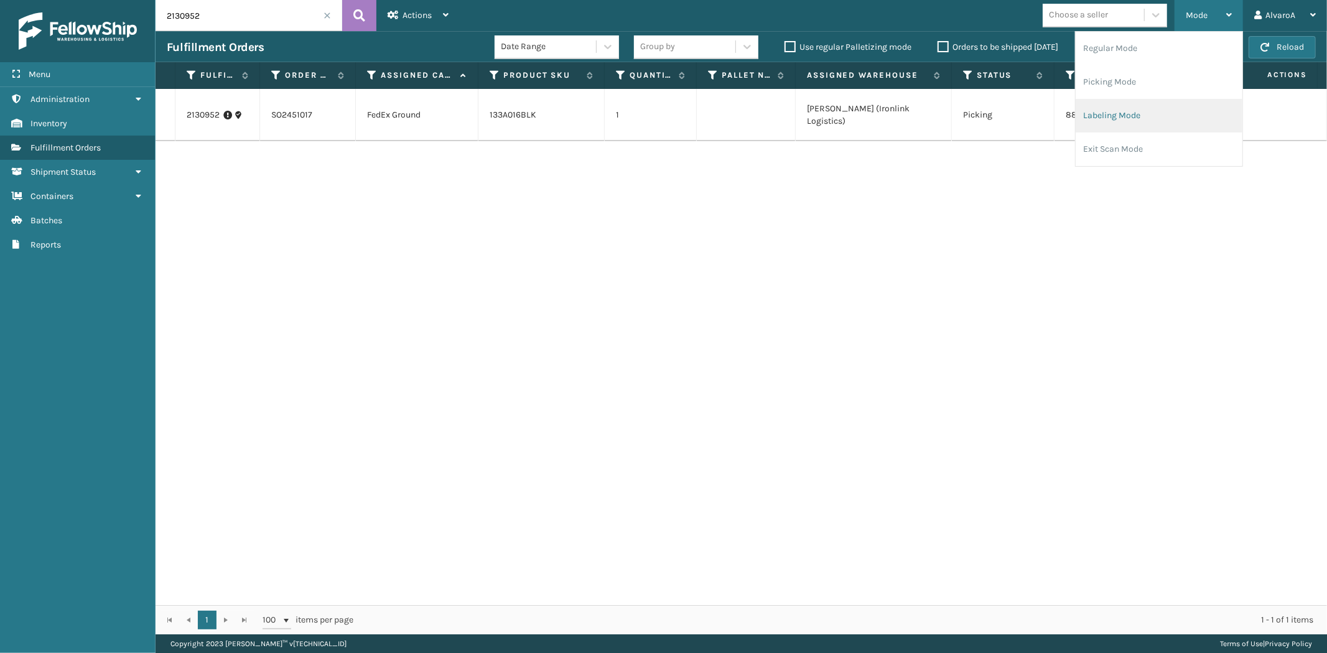
click at [1089, 117] on li "Labeling Mode" at bounding box center [1158, 116] width 167 height 34
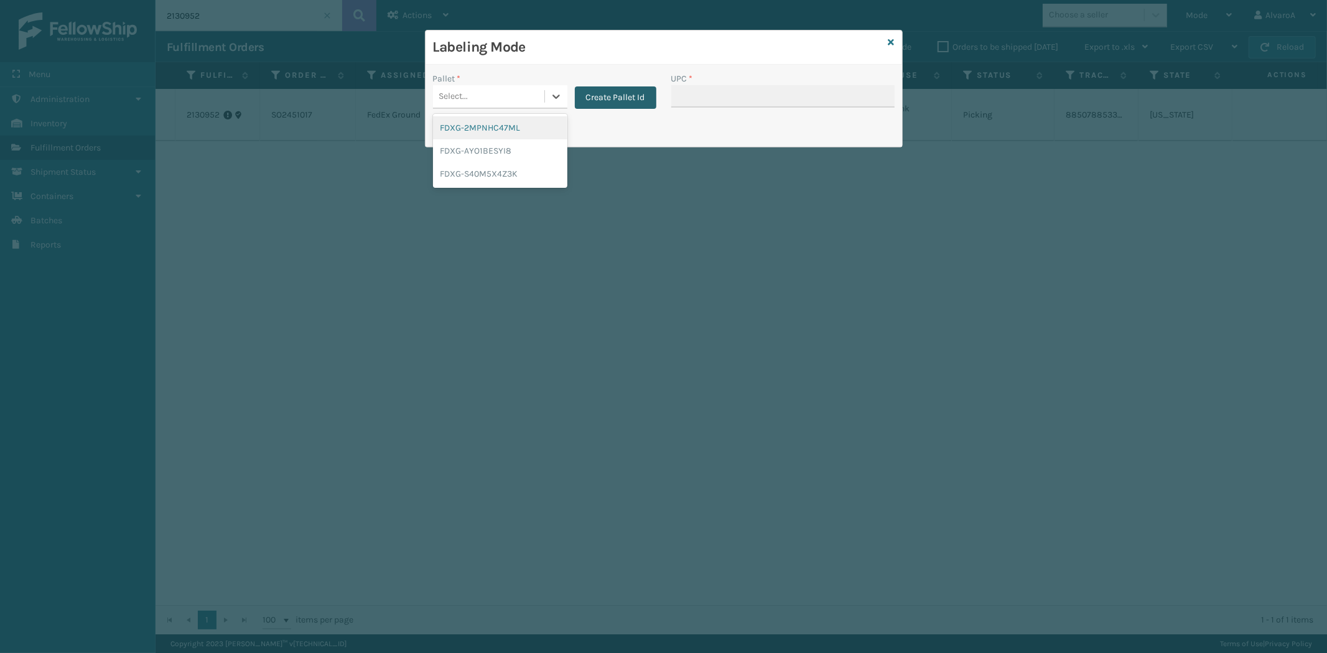
drag, startPoint x: 558, startPoint y: 100, endPoint x: 581, endPoint y: 101, distance: 23.0
click at [558, 101] on icon at bounding box center [556, 96] width 12 height 12
click at [598, 100] on button "Create Pallet Id" at bounding box center [615, 97] width 81 height 22
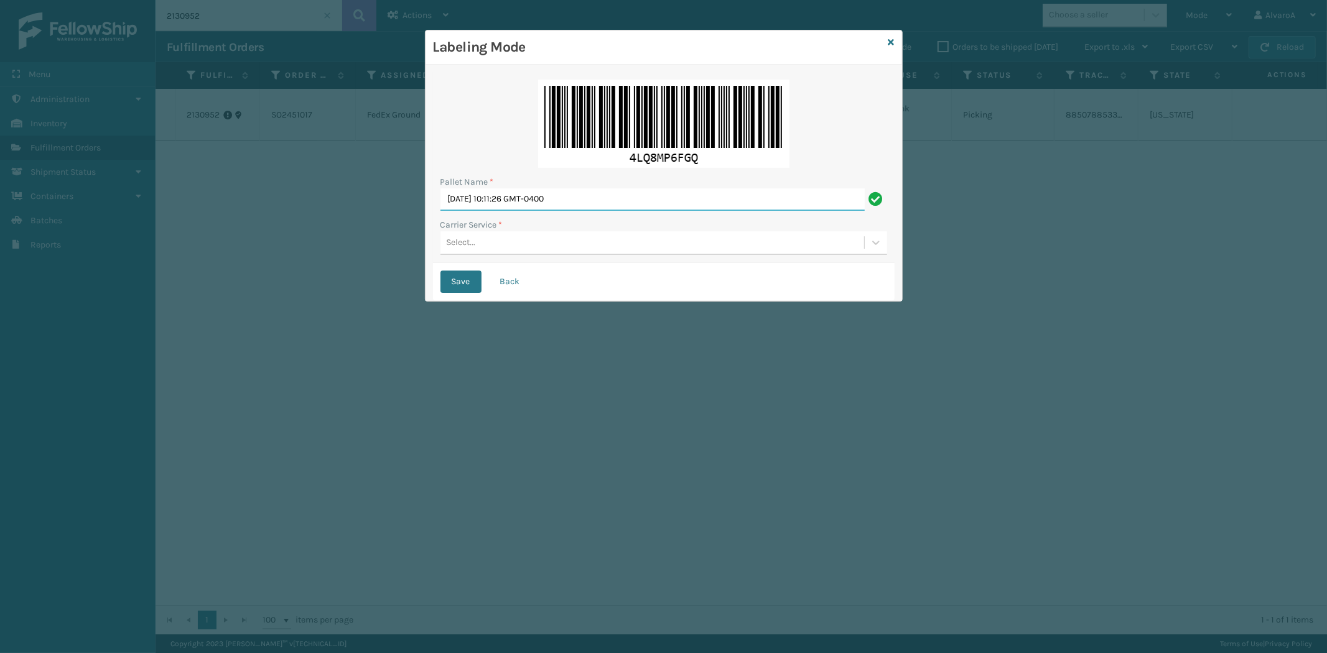
drag, startPoint x: 602, startPoint y: 198, endPoint x: 271, endPoint y: 231, distance: 332.6
click at [272, 231] on div "Labeling Mode Pallet Name * [DATE] 10:11:26 GMT-0400 Carrier Service * Select..…" at bounding box center [663, 326] width 1327 height 653
type input "FEDEX [DATE] TRUCK #1"
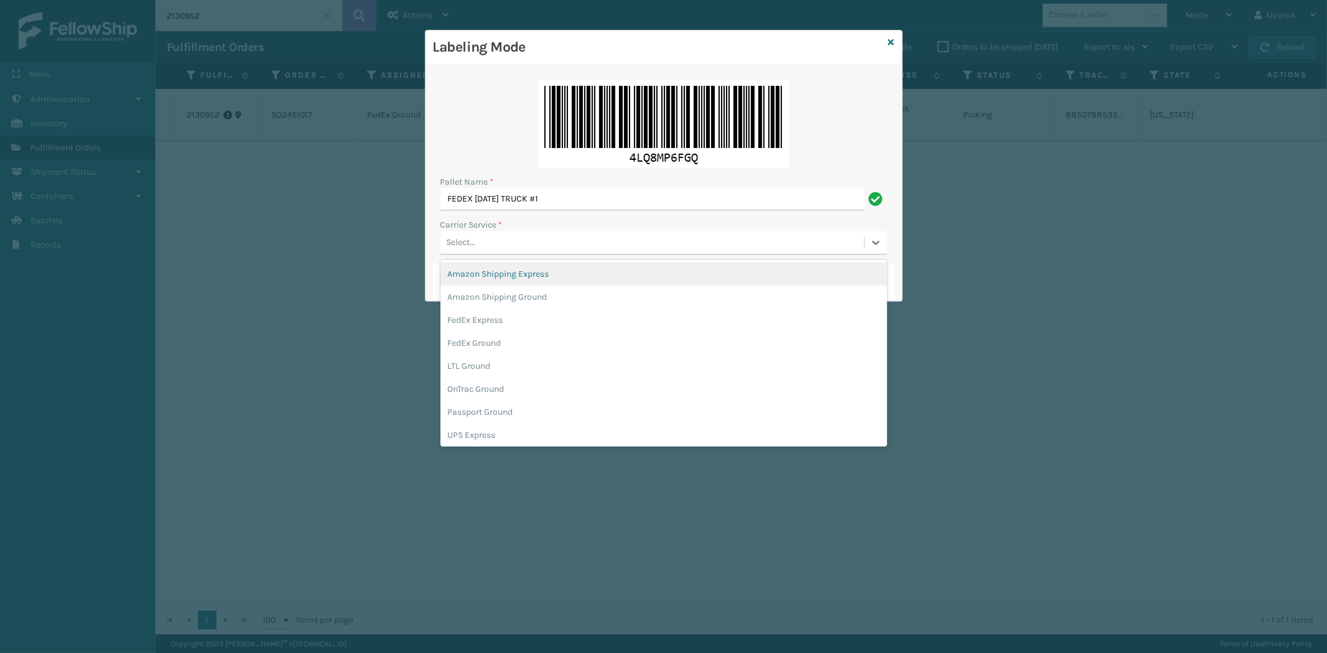
click at [522, 239] on div "Select..." at bounding box center [652, 243] width 424 height 21
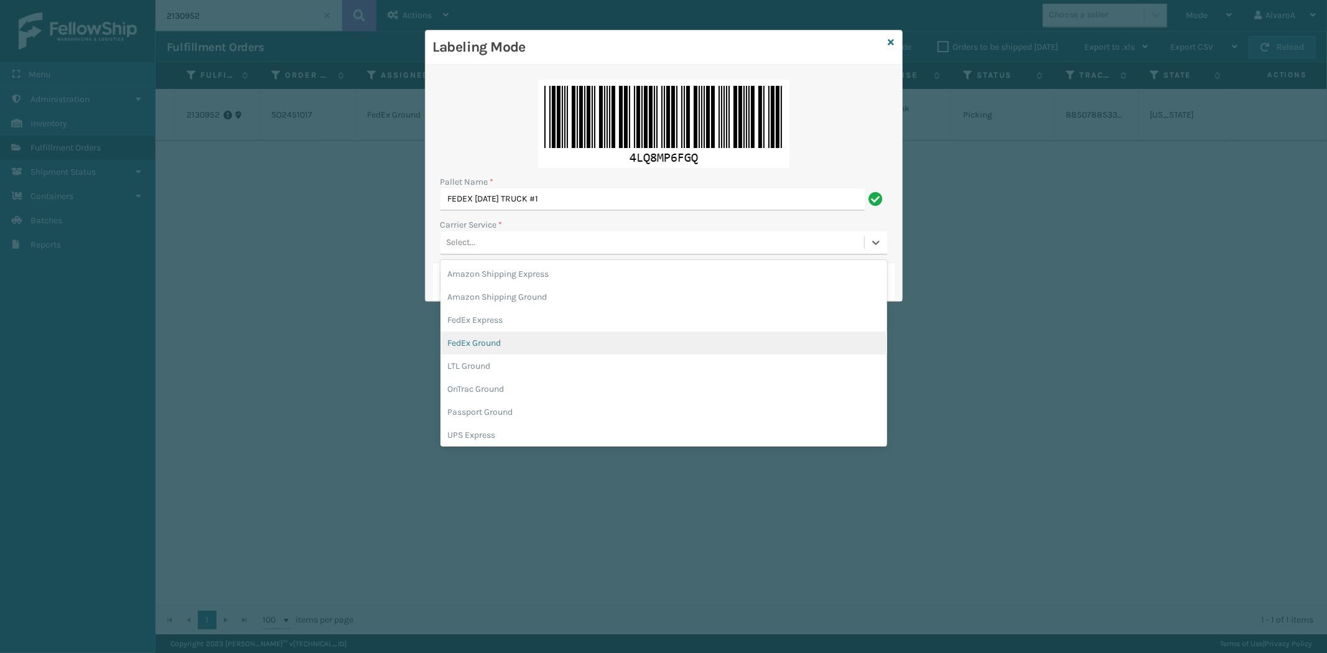
click at [482, 351] on div "FedEx Ground" at bounding box center [663, 342] width 447 height 23
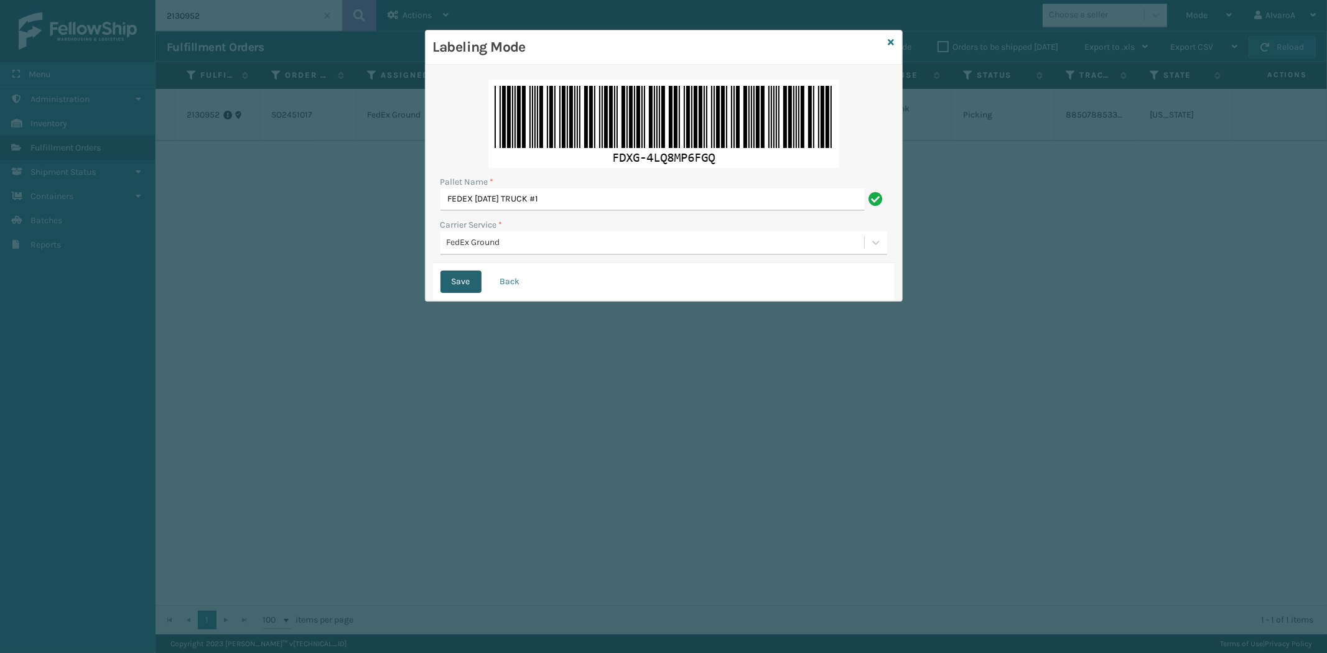
click at [475, 290] on button "Save" at bounding box center [460, 282] width 41 height 22
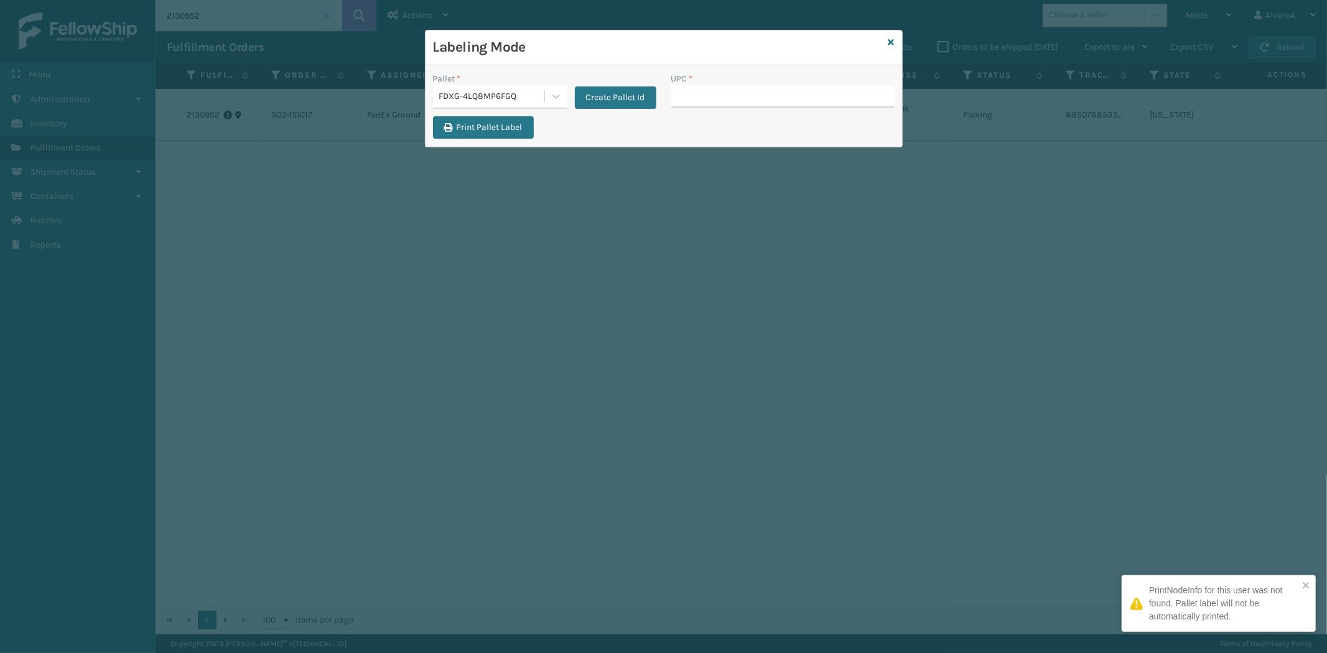
click at [697, 100] on input "UPC *" at bounding box center [782, 96] width 223 height 22
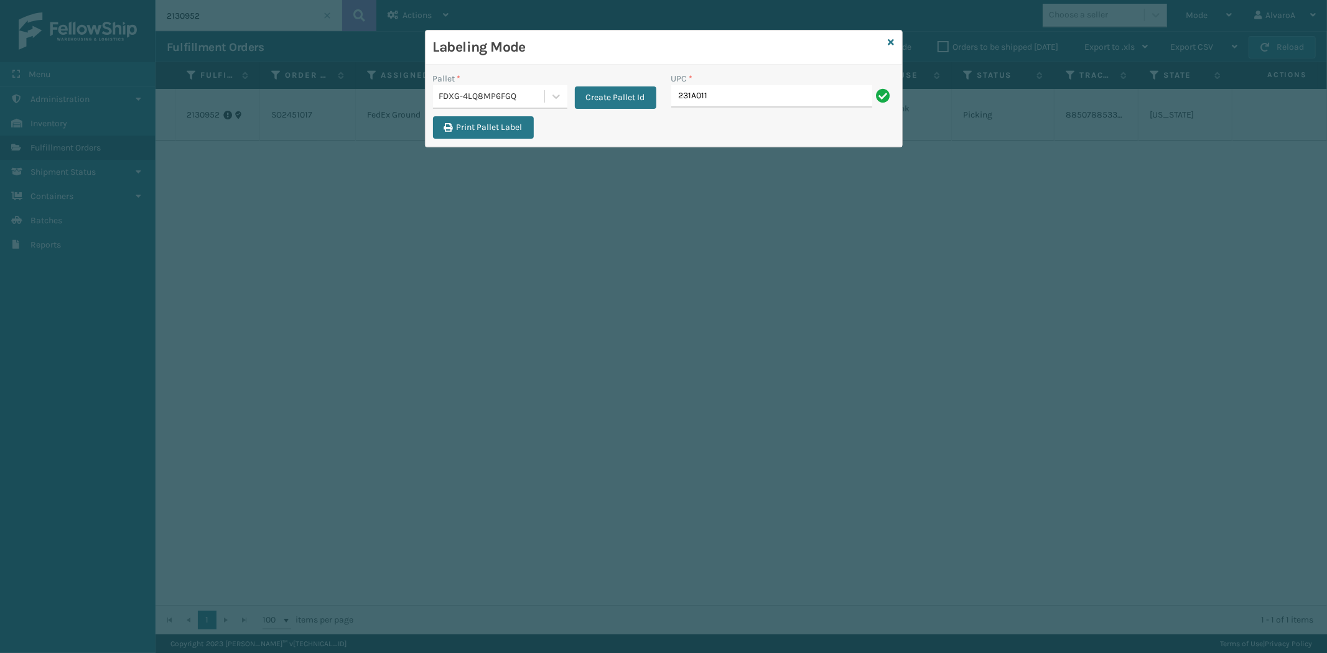
type input "231a011blu"
type input "CCHRFKS1M26BRRA"
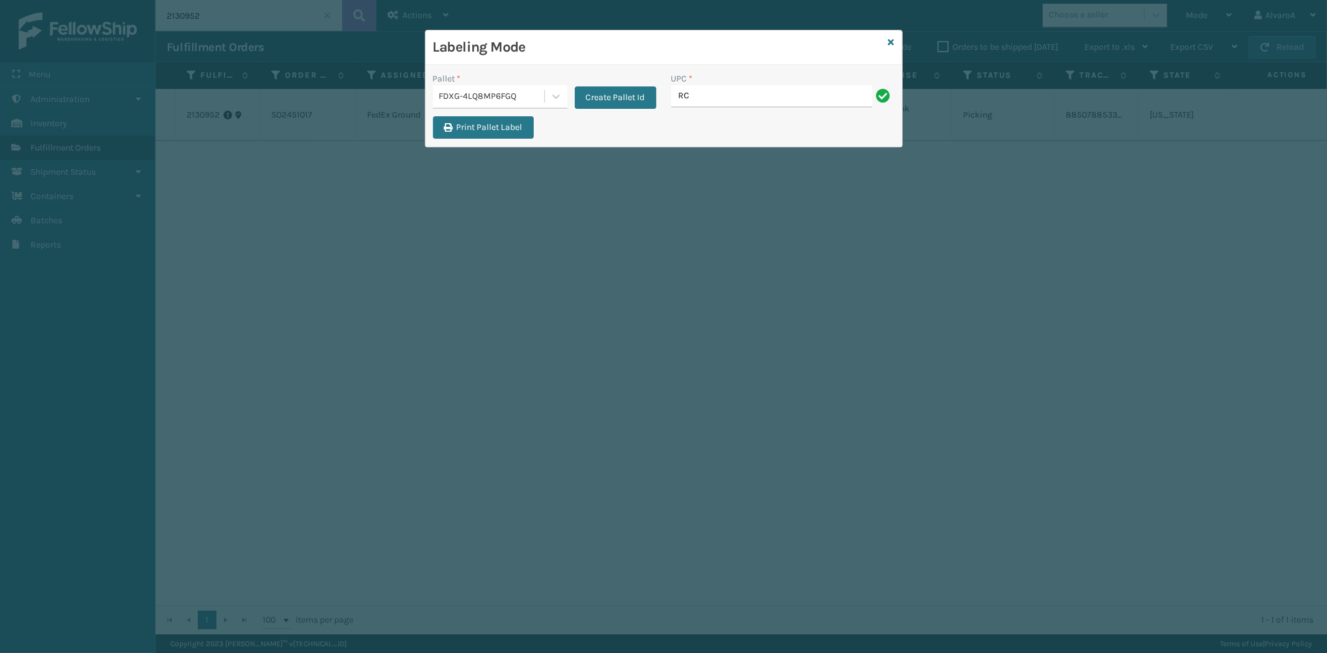
type input "RC-DBYKU3008"
click at [892, 42] on icon at bounding box center [891, 42] width 6 height 9
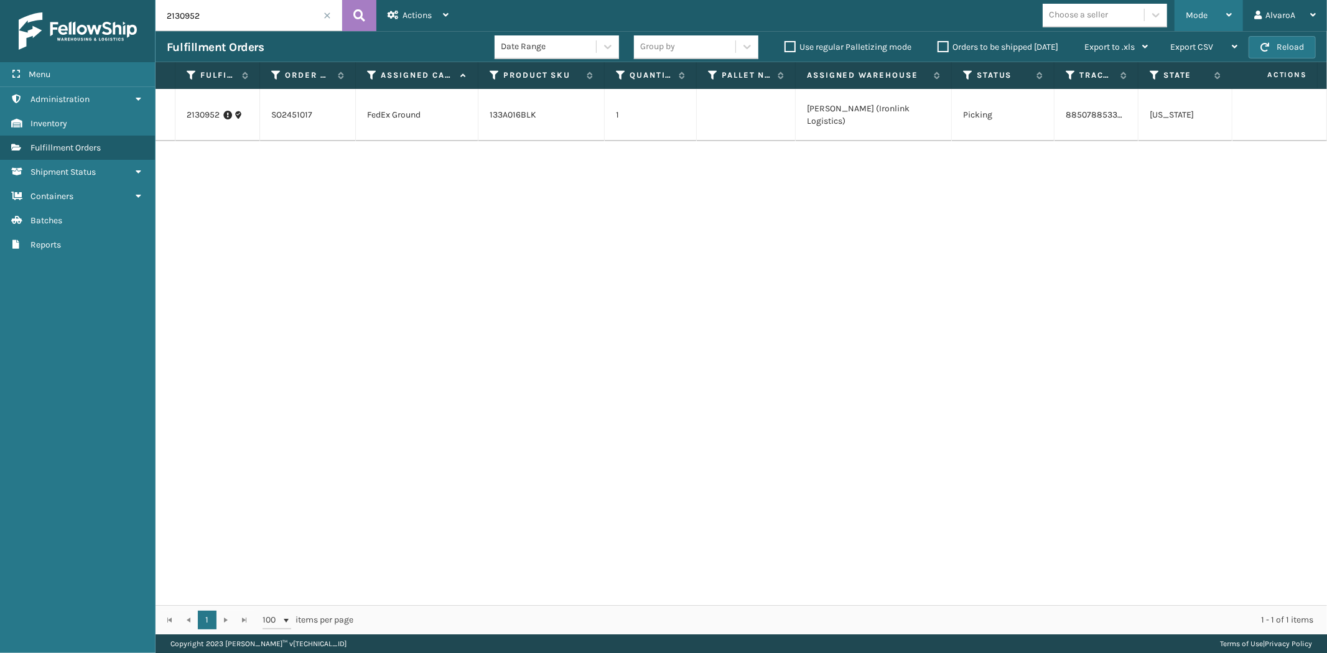
click at [1193, 22] on div "Mode" at bounding box center [1208, 15] width 46 height 31
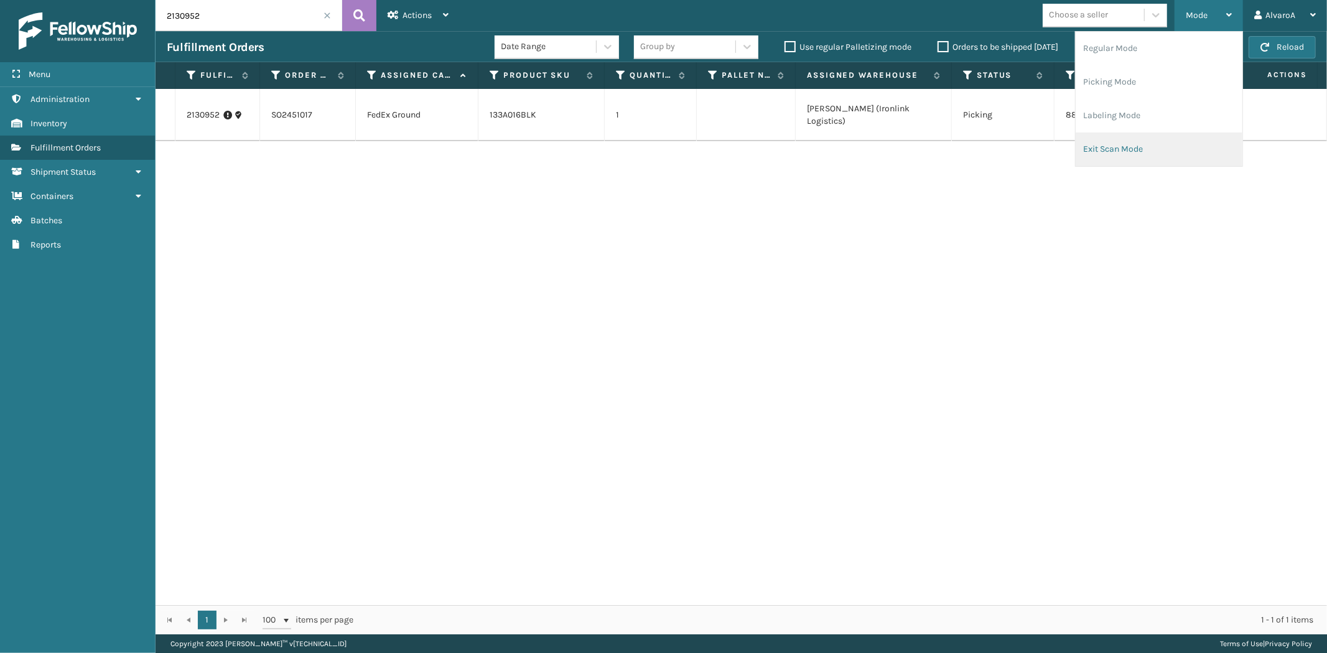
click at [1115, 149] on li "Exit Scan Mode" at bounding box center [1158, 149] width 167 height 34
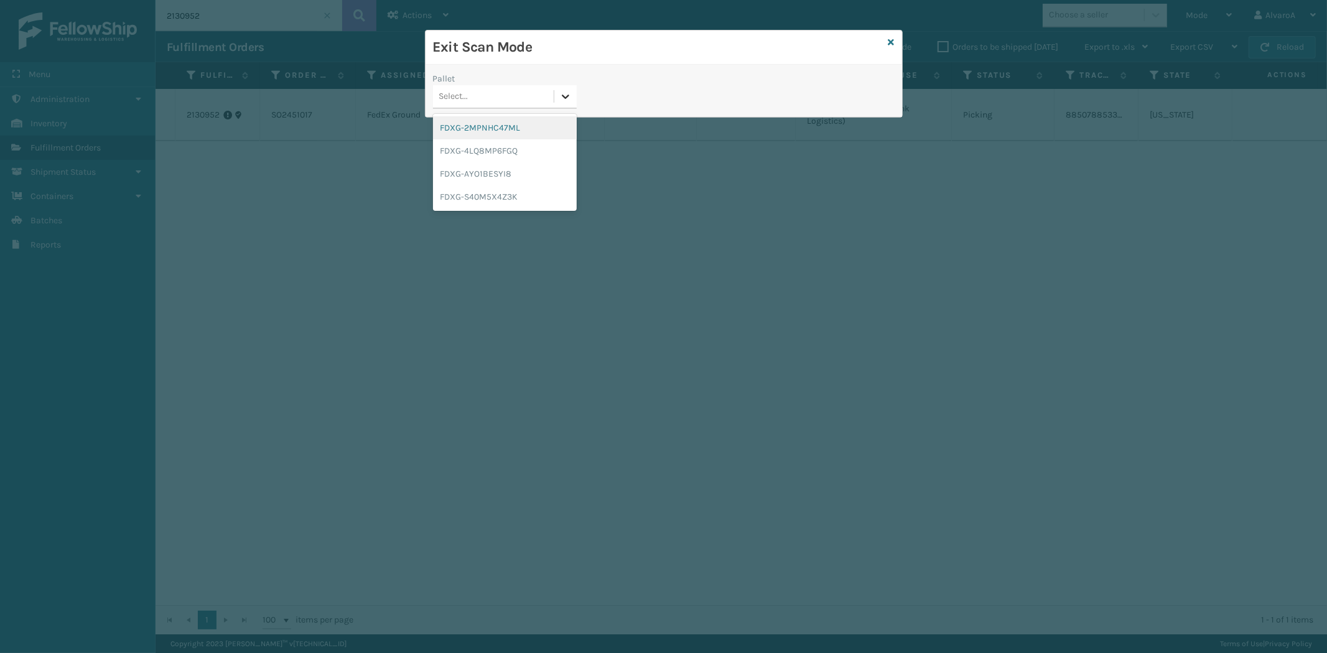
click at [560, 101] on icon at bounding box center [565, 96] width 12 height 12
click at [489, 144] on div "FDXG-4LQ8MP6FGQ" at bounding box center [505, 150] width 144 height 23
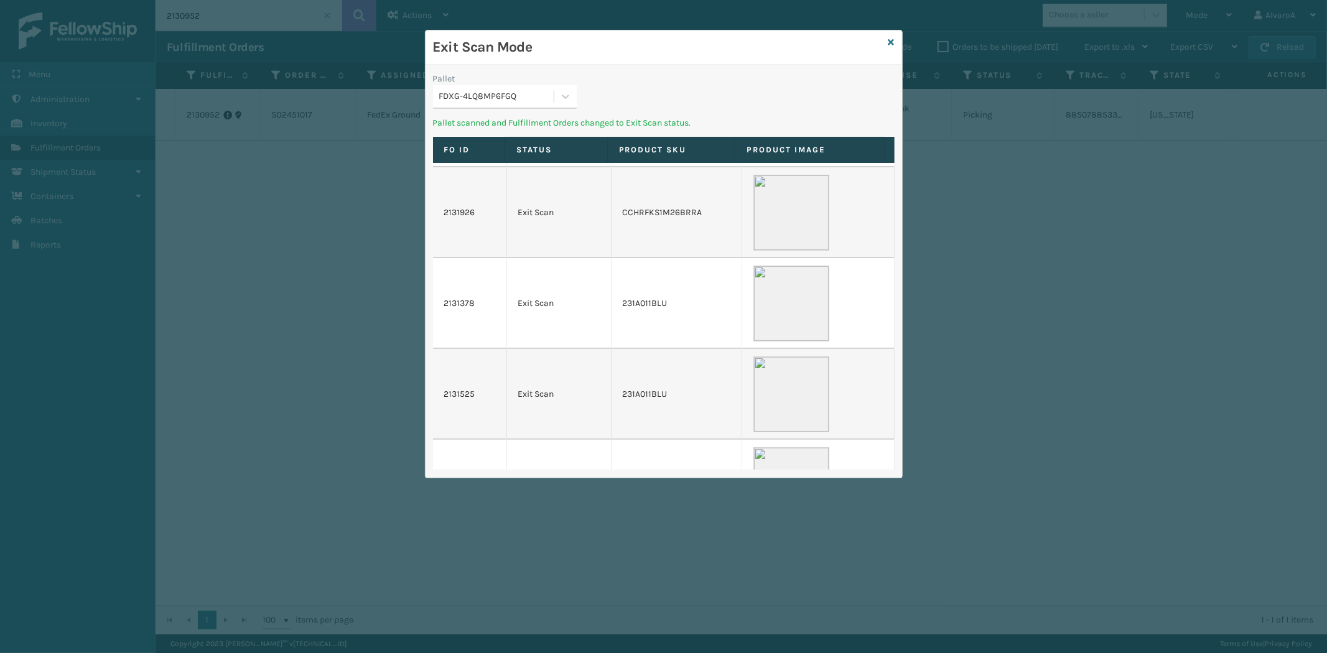
scroll to position [330, 0]
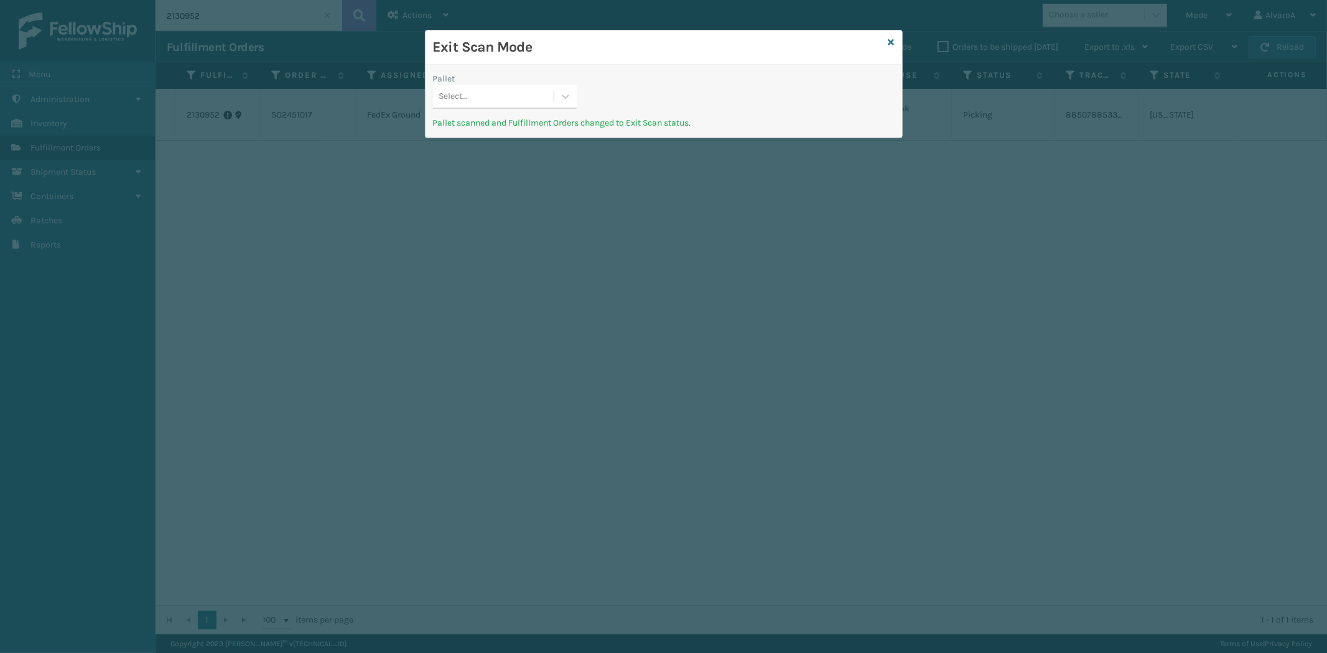
click at [894, 39] on div "Exit Scan Mode" at bounding box center [663, 47] width 476 height 34
click at [891, 40] on icon at bounding box center [891, 42] width 6 height 9
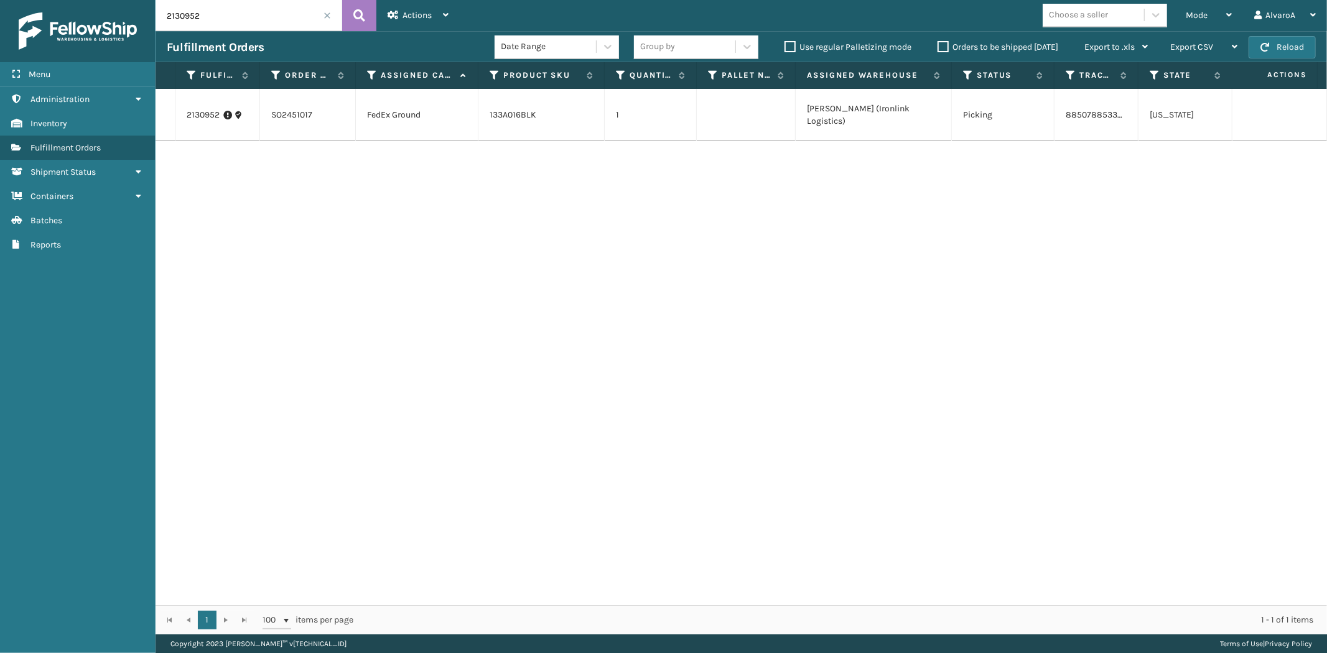
drag, startPoint x: 178, startPoint y: 6, endPoint x: 192, endPoint y: 14, distance: 15.9
click at [189, 13] on input "2130952" at bounding box center [248, 15] width 187 height 31
drag, startPoint x: 233, startPoint y: 27, endPoint x: 72, endPoint y: 53, distance: 163.2
click at [70, 0] on div "Menu Administration Inventory Fulfillment Orders Shipment Status Containers Bat…" at bounding box center [663, 0] width 1327 height 0
click at [198, 116] on link "2130952" at bounding box center [203, 115] width 33 height 12
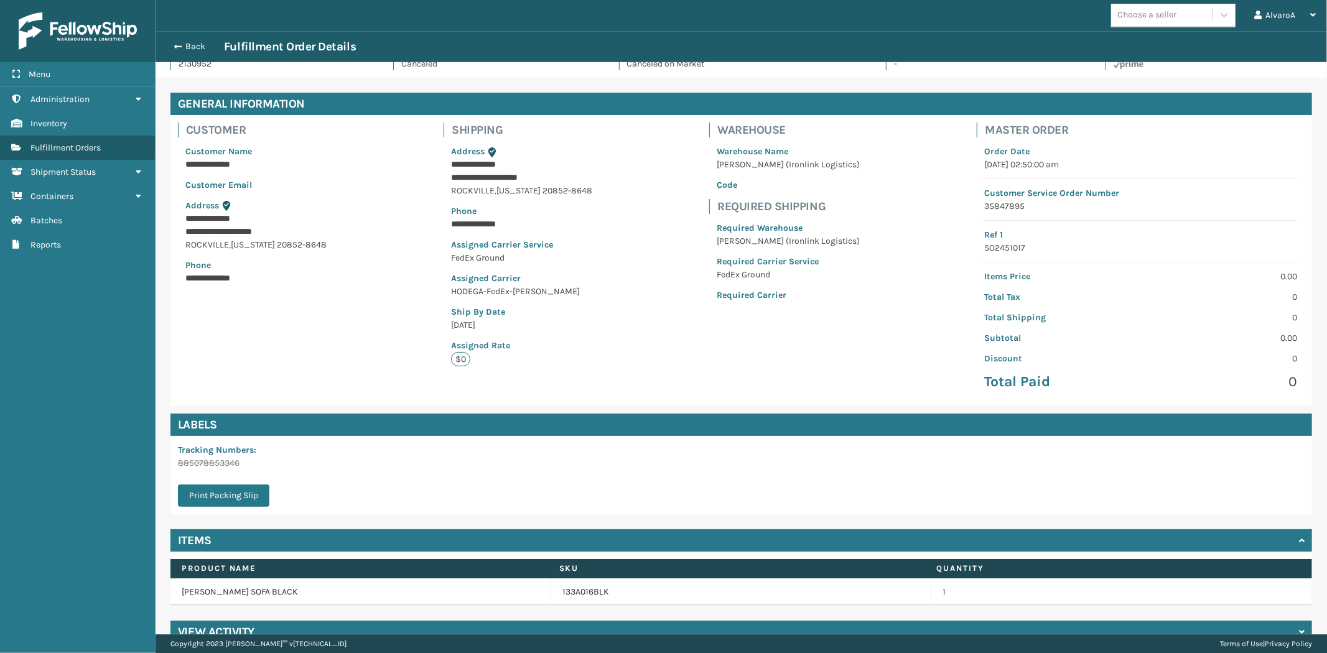
scroll to position [51, 0]
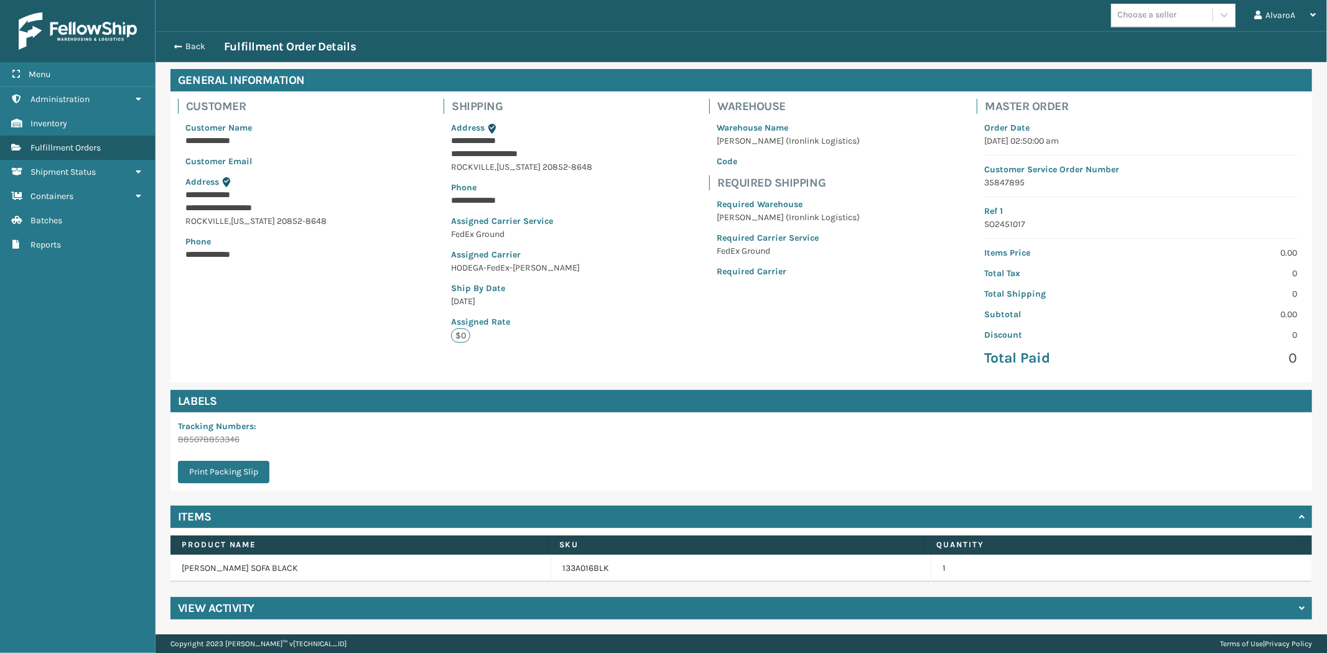
click at [213, 612] on h4 "View Activity" at bounding box center [216, 608] width 76 height 15
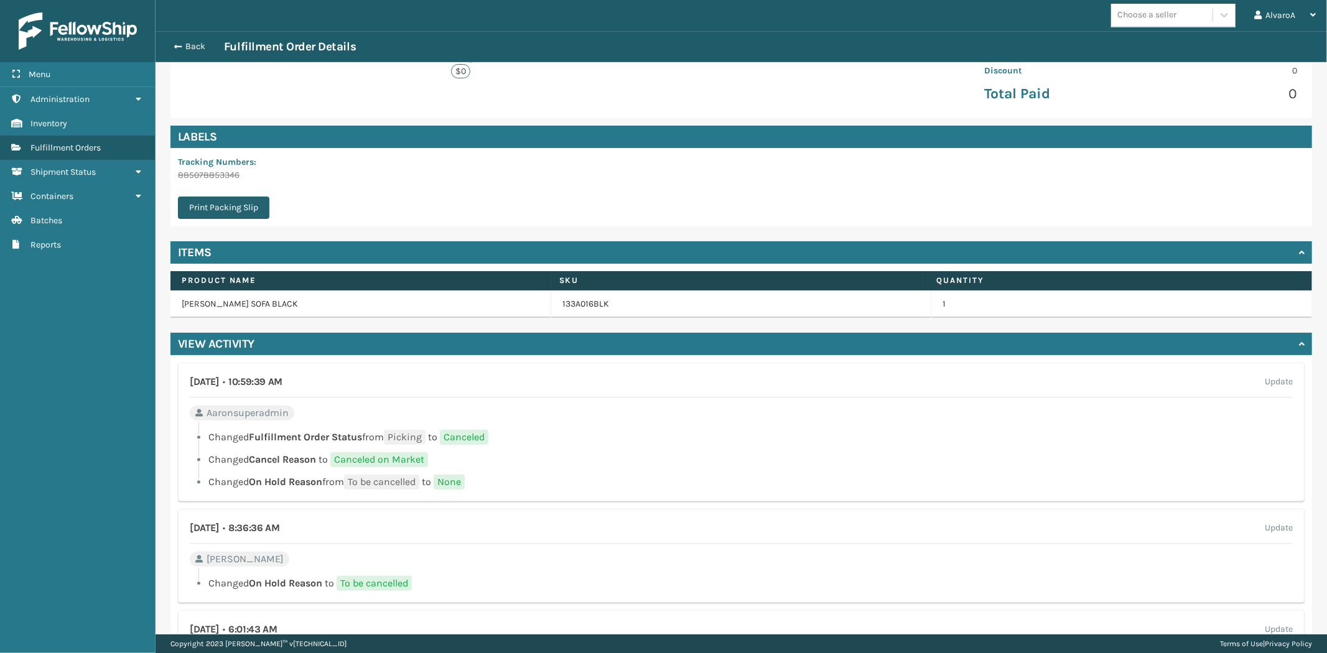
scroll to position [380, 0]
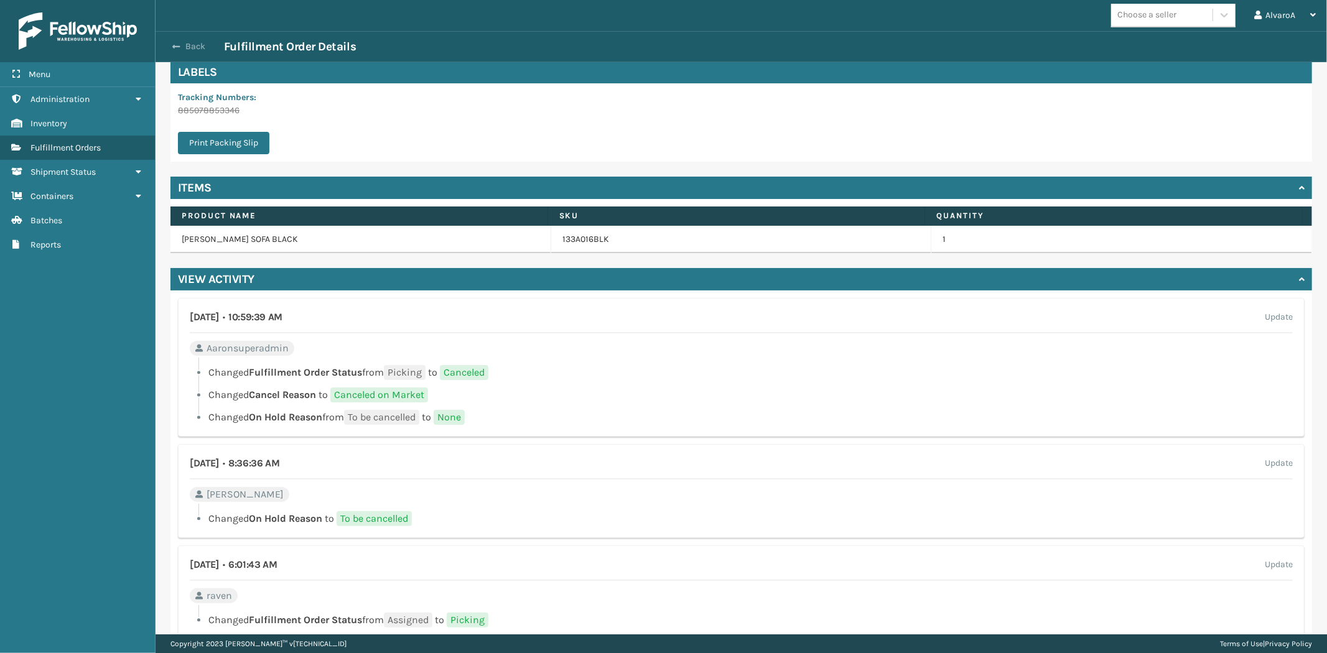
click at [185, 47] on button "Back" at bounding box center [195, 46] width 57 height 11
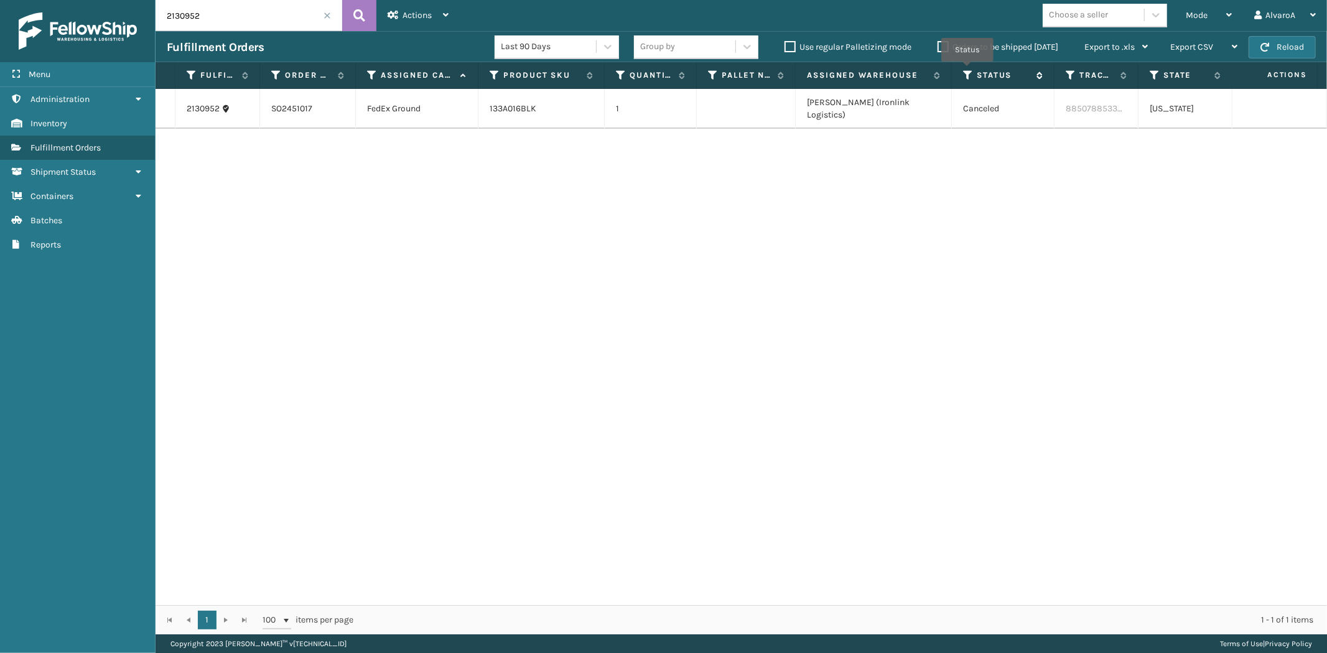
click at [967, 70] on icon at bounding box center [968, 75] width 10 height 11
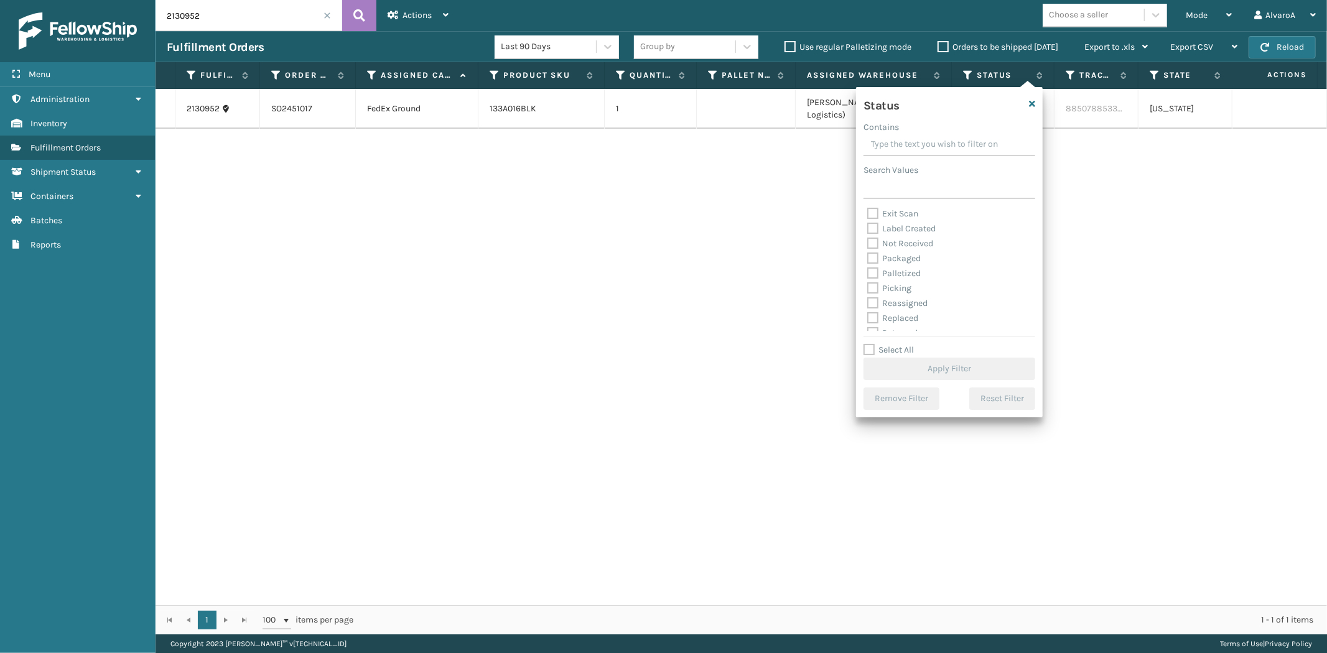
scroll to position [69, 0]
click at [873, 263] on label "Picking" at bounding box center [889, 264] width 44 height 11
click at [868, 263] on input "Picking" at bounding box center [867, 261] width 1 height 8
checkbox input "true"
click at [953, 369] on button "Apply Filter" at bounding box center [949, 369] width 172 height 22
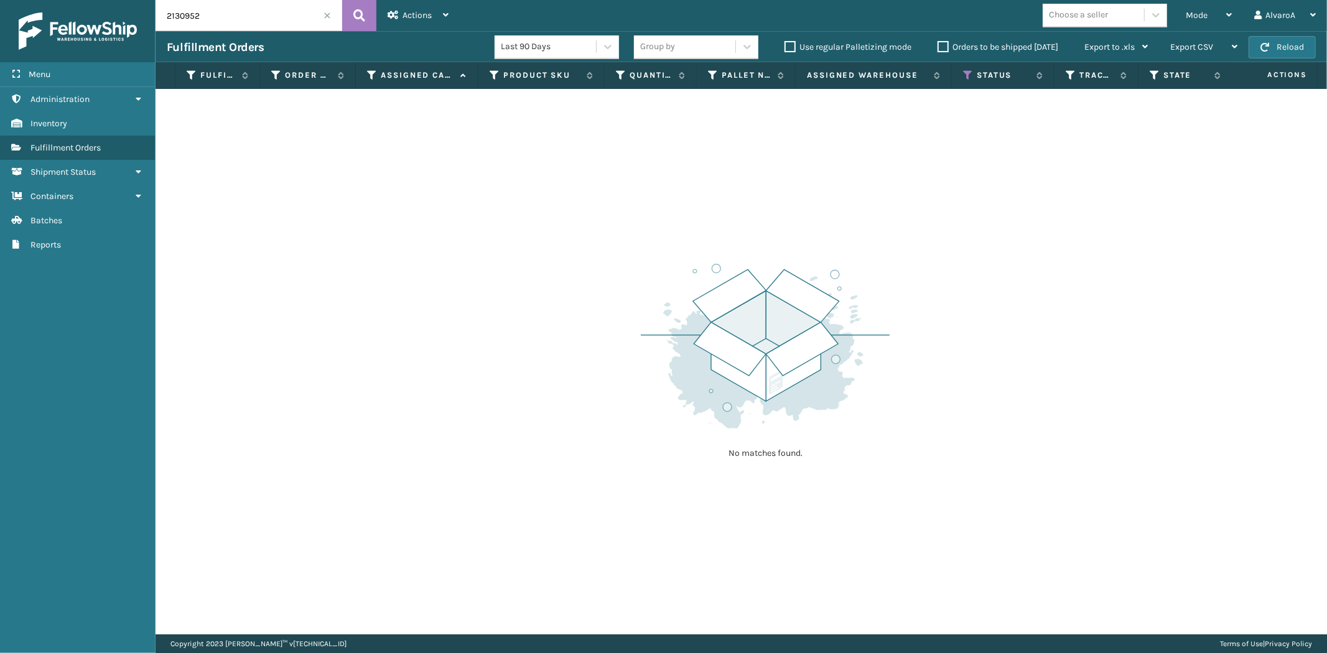
click at [325, 16] on span at bounding box center [326, 15] width 7 height 7
